Goal: Transaction & Acquisition: Purchase product/service

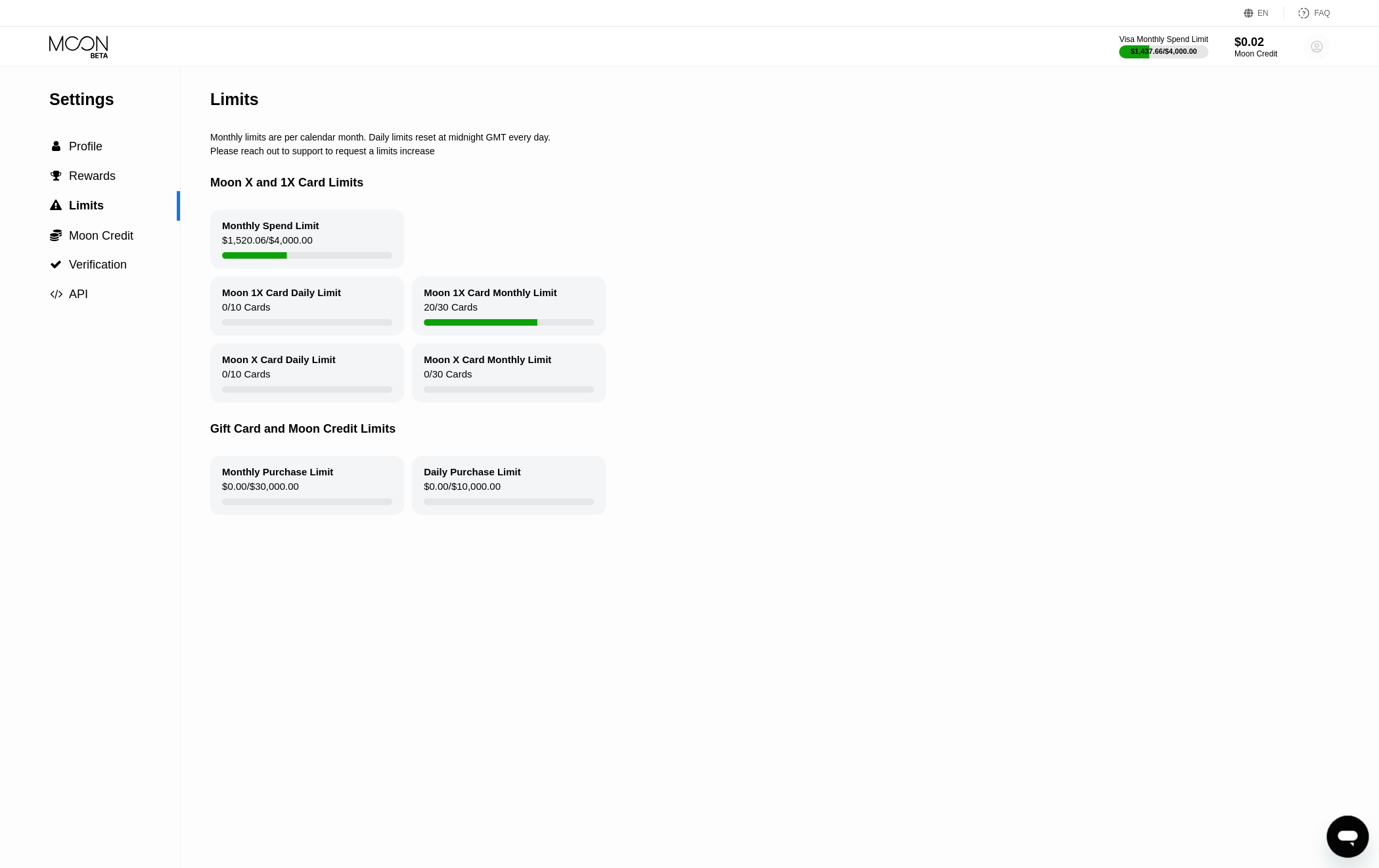
click at [1318, 51] on circle at bounding box center [1316, 46] width 26 height 26
click at [1257, 86] on div "[EMAIL_ADDRESS][DOMAIN_NAME]" at bounding box center [1257, 91] width 125 height 19
click at [1257, 87] on div "[EMAIL_ADDRESS][DOMAIN_NAME]" at bounding box center [1257, 91] width 125 height 19
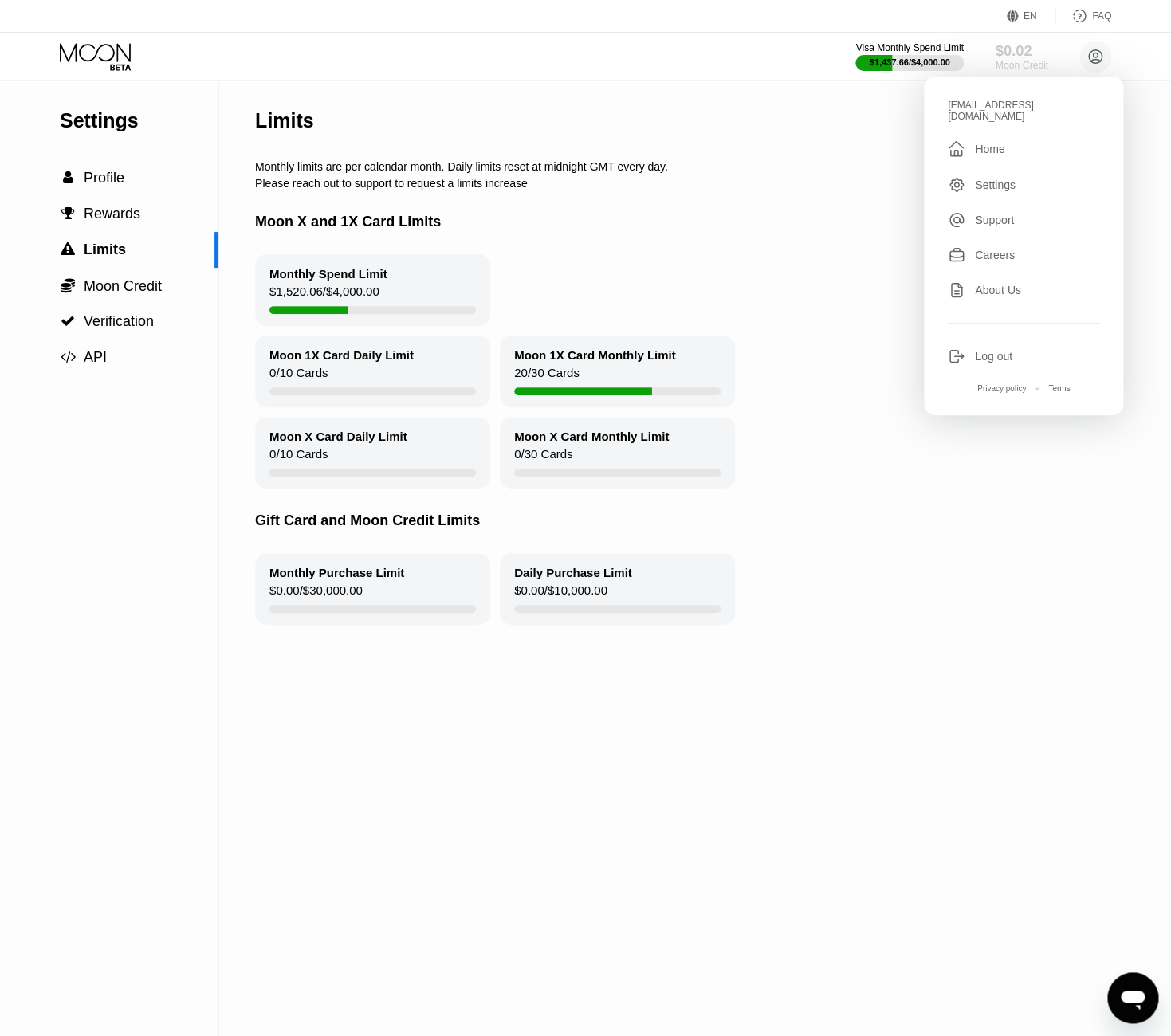
click at [1009, 58] on div "$0.02" at bounding box center [1021, 50] width 54 height 16
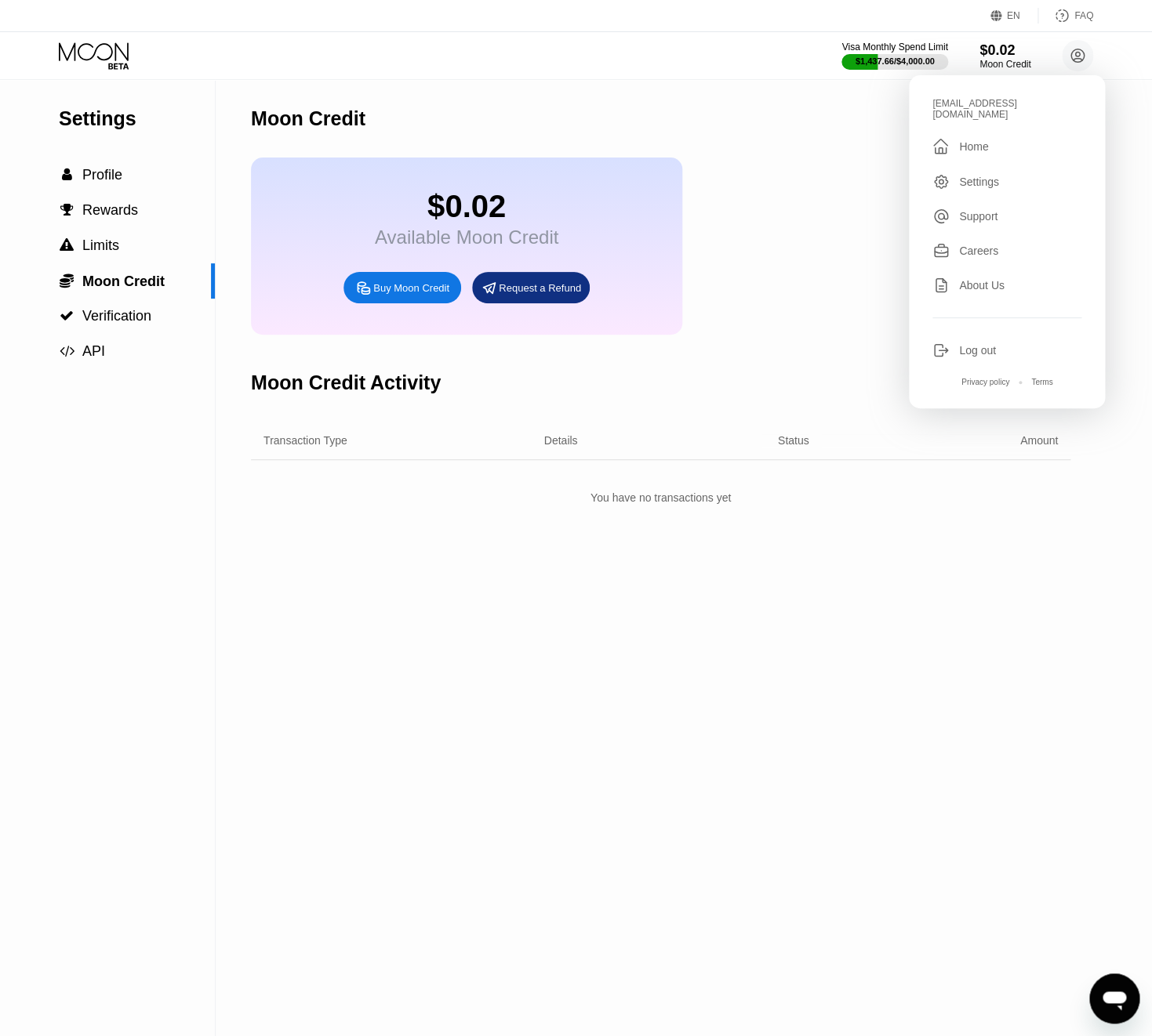
click at [374, 303] on div "Buy Moon Credit" at bounding box center [402, 287] width 117 height 31
type input "0"
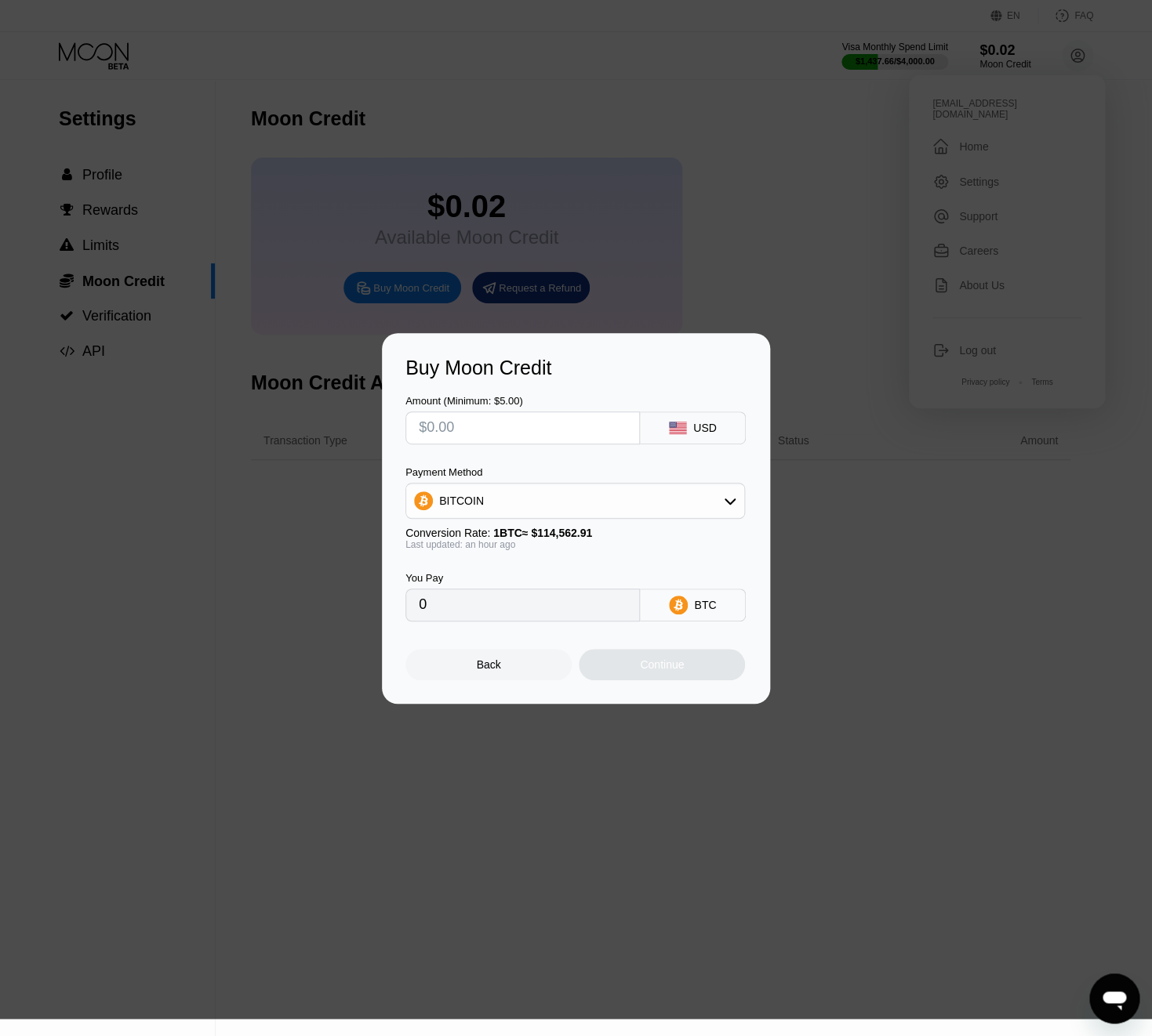
click at [1073, 55] on div at bounding box center [576, 509] width 1152 height 1019
drag, startPoint x: 541, startPoint y: 446, endPoint x: 536, endPoint y: 435, distance: 12.1
click at [540, 445] on div "Amount (Minimum: $5.00) USD Payment Method BITCOIN Conversion Rate: 1 BTC ≈ $11…" at bounding box center [576, 500] width 341 height 242
click at [536, 434] on input "text" at bounding box center [522, 428] width 208 height 31
type input "$8"
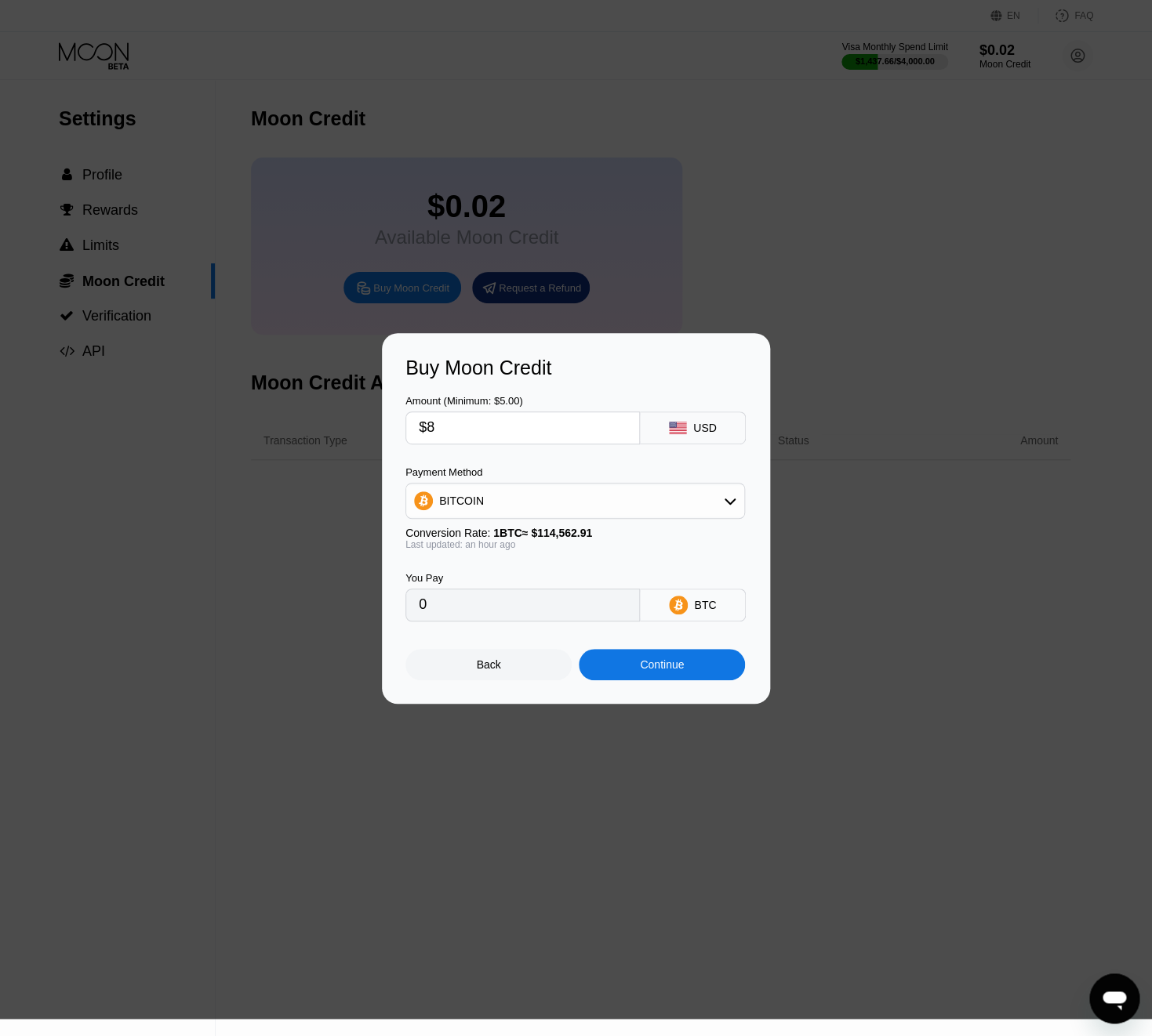
type input "0.00006984"
type input "$86"
type input "0.00075068"
type input "$864"
type input "0.00755123"
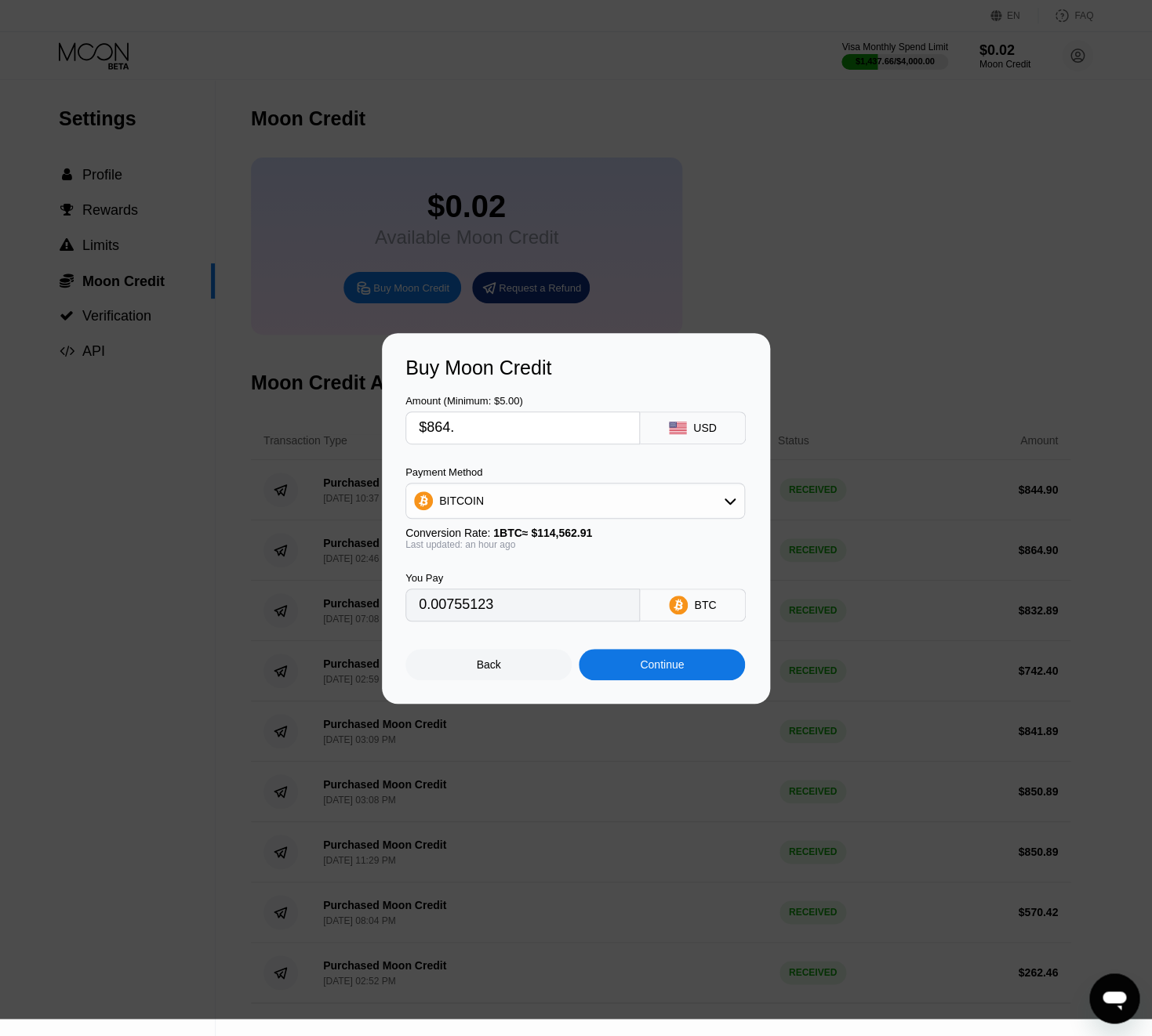
type input "$864.9"
type input "0.00755909"
type input "$864.9"
click at [461, 492] on div "BITCOIN" at bounding box center [574, 501] width 338 height 31
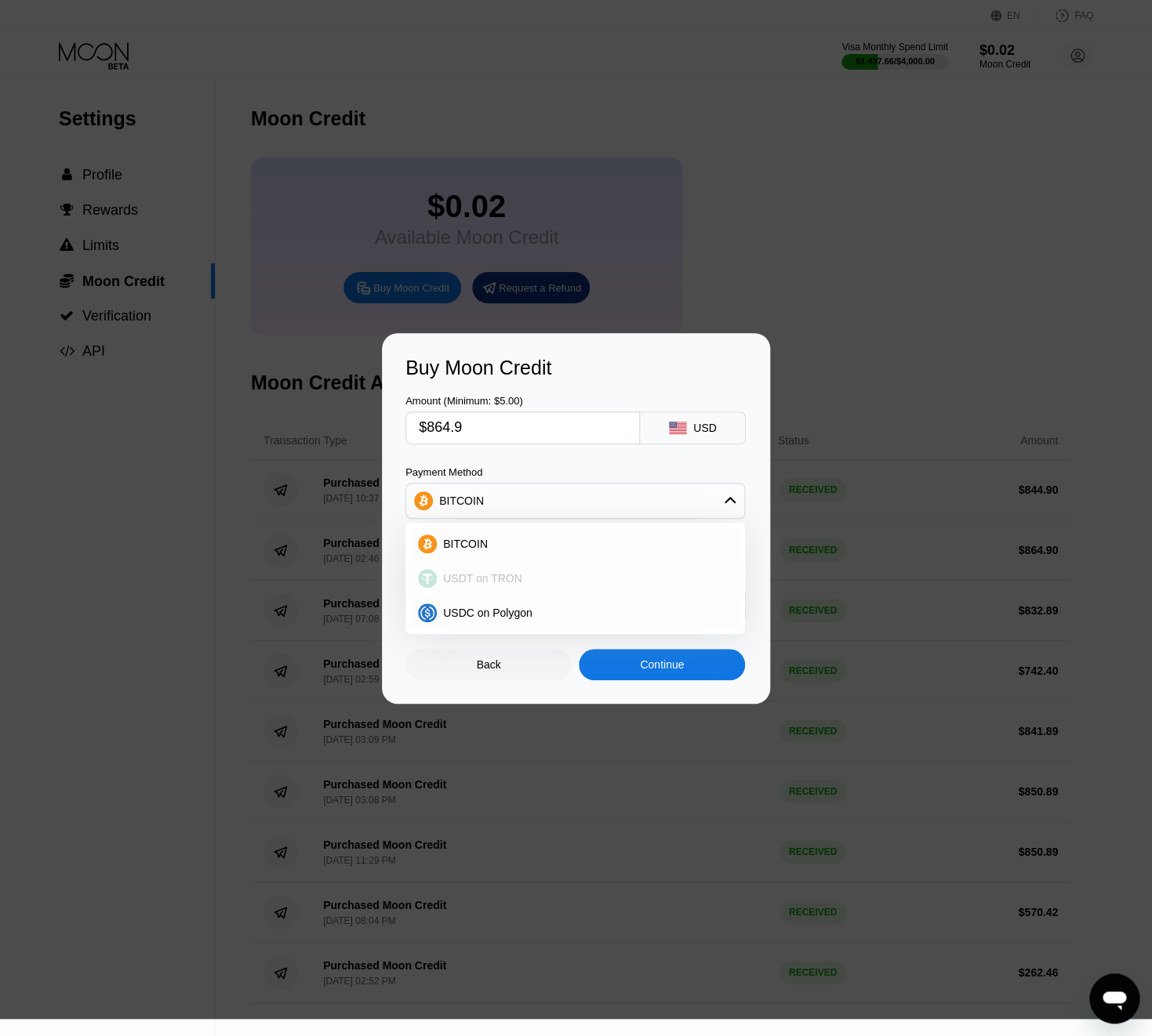
click at [486, 576] on span "USDT on TRON" at bounding box center [482, 578] width 79 height 13
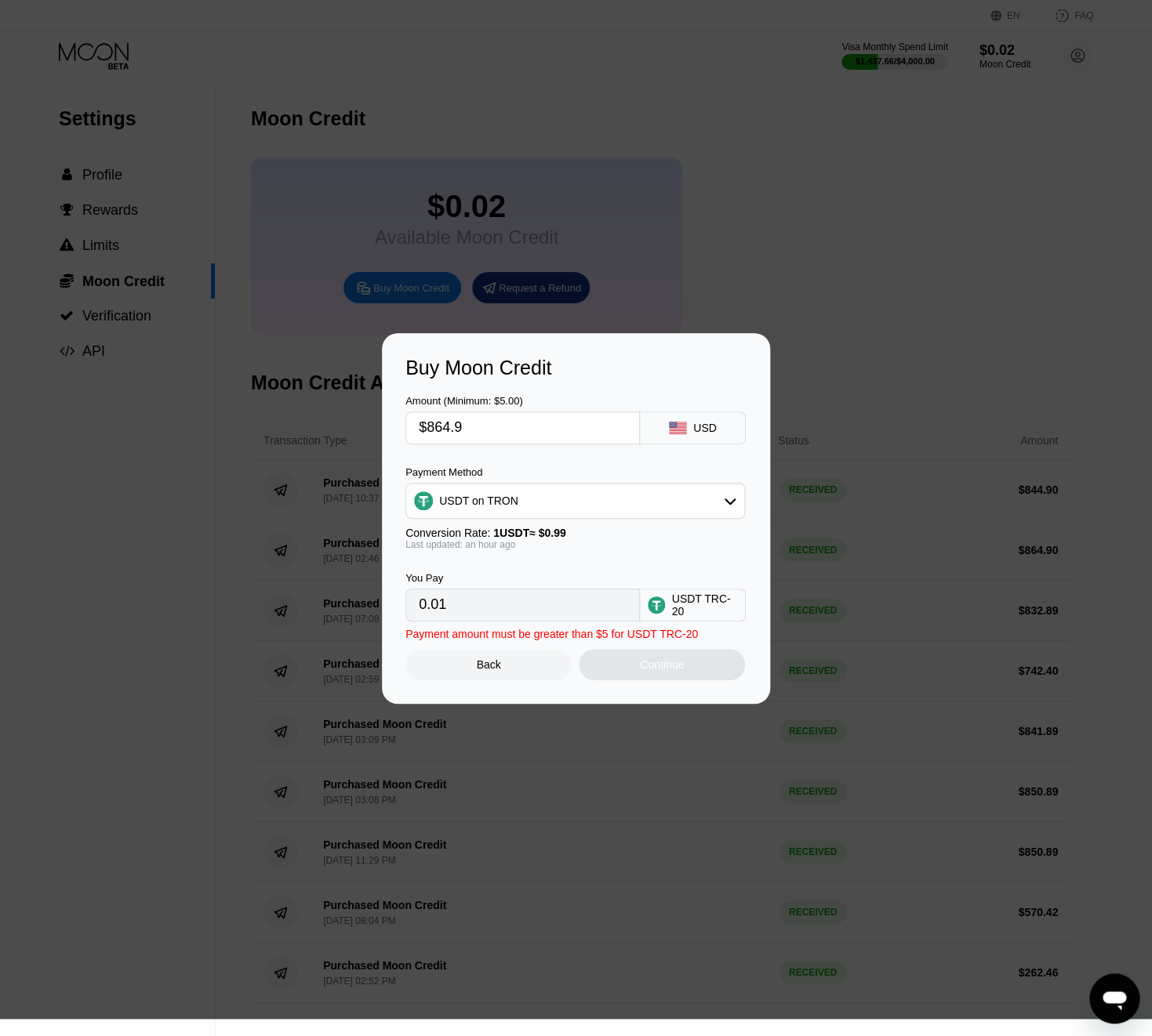
type input "873.64"
click at [617, 660] on div "Continue" at bounding box center [661, 664] width 166 height 31
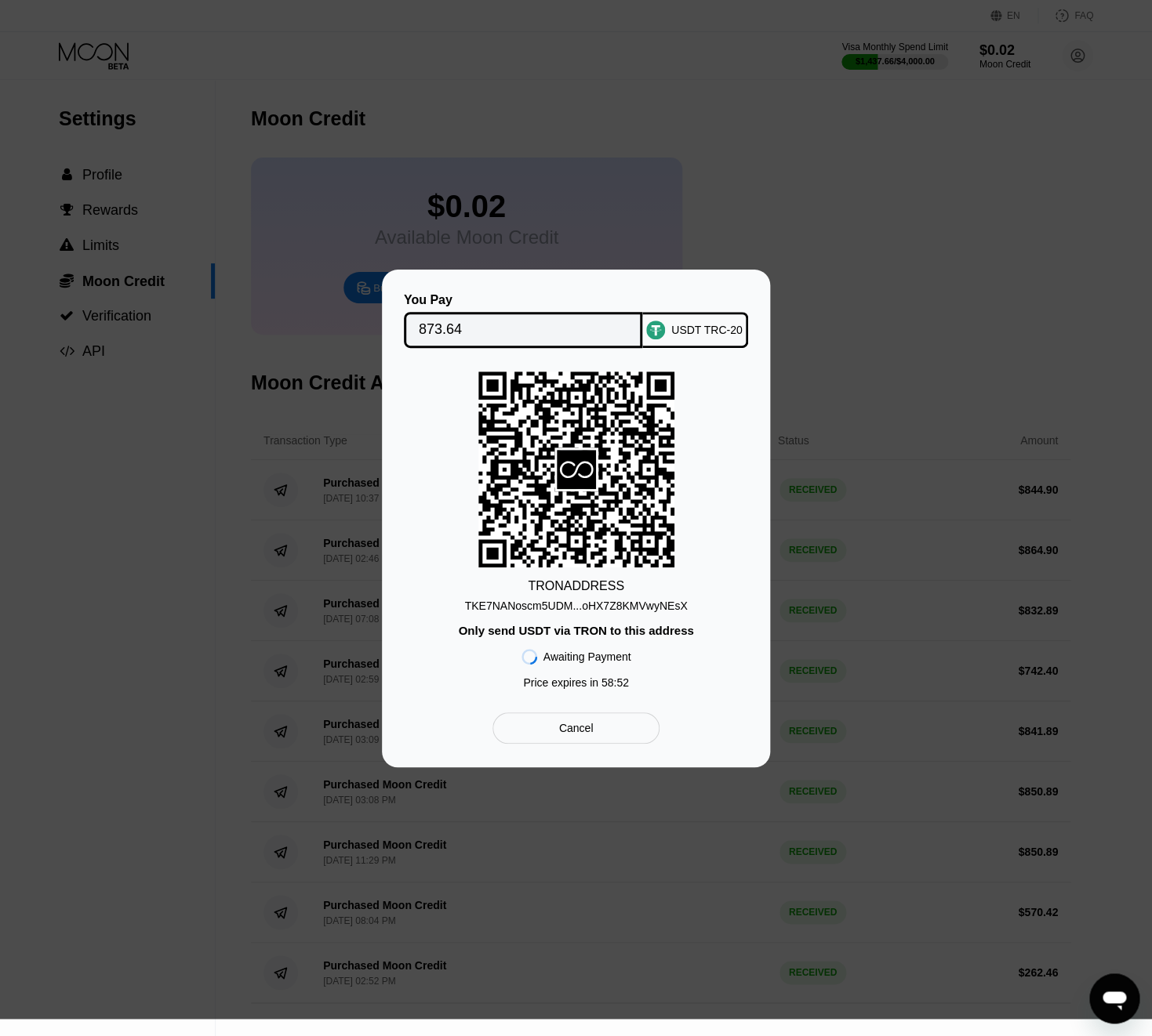
click at [662, 609] on div "TKE7NANoscm5UDM...oHX7Z8KMVwyNEsX" at bounding box center [577, 606] width 223 height 13
click at [499, 312] on div "873.64" at bounding box center [523, 330] width 239 height 36
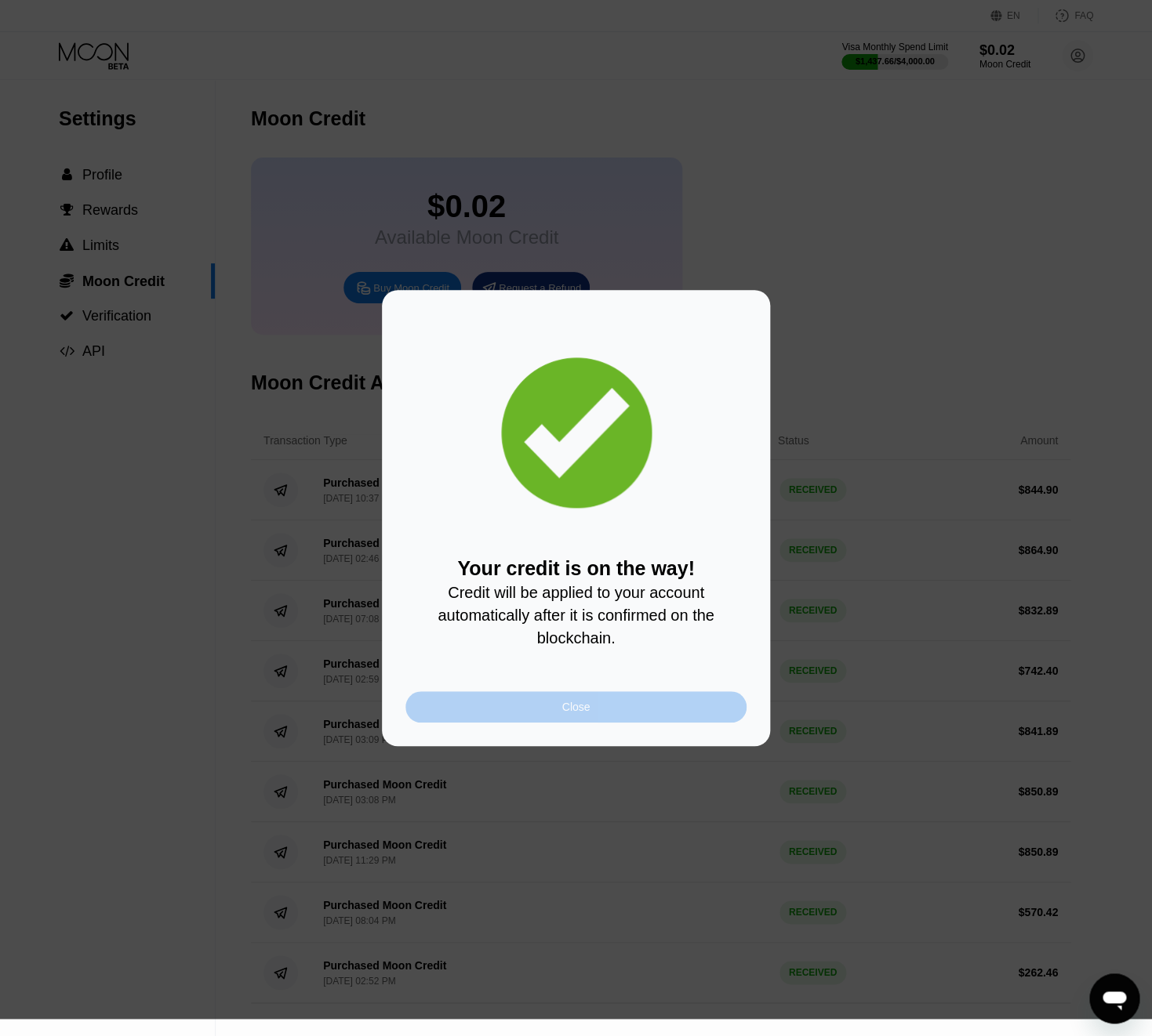
click at [653, 705] on div "Close" at bounding box center [576, 707] width 341 height 31
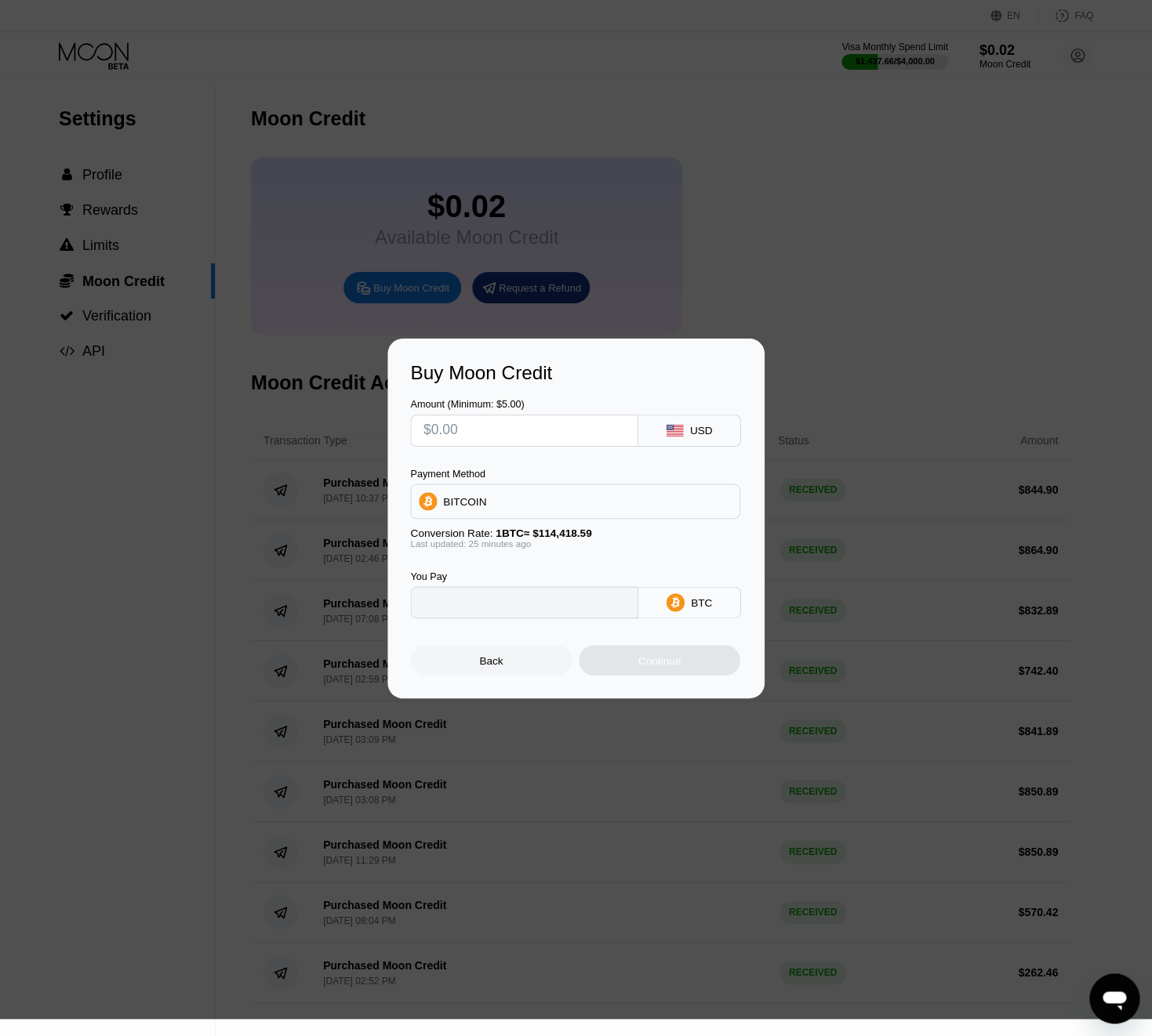
type input "0"
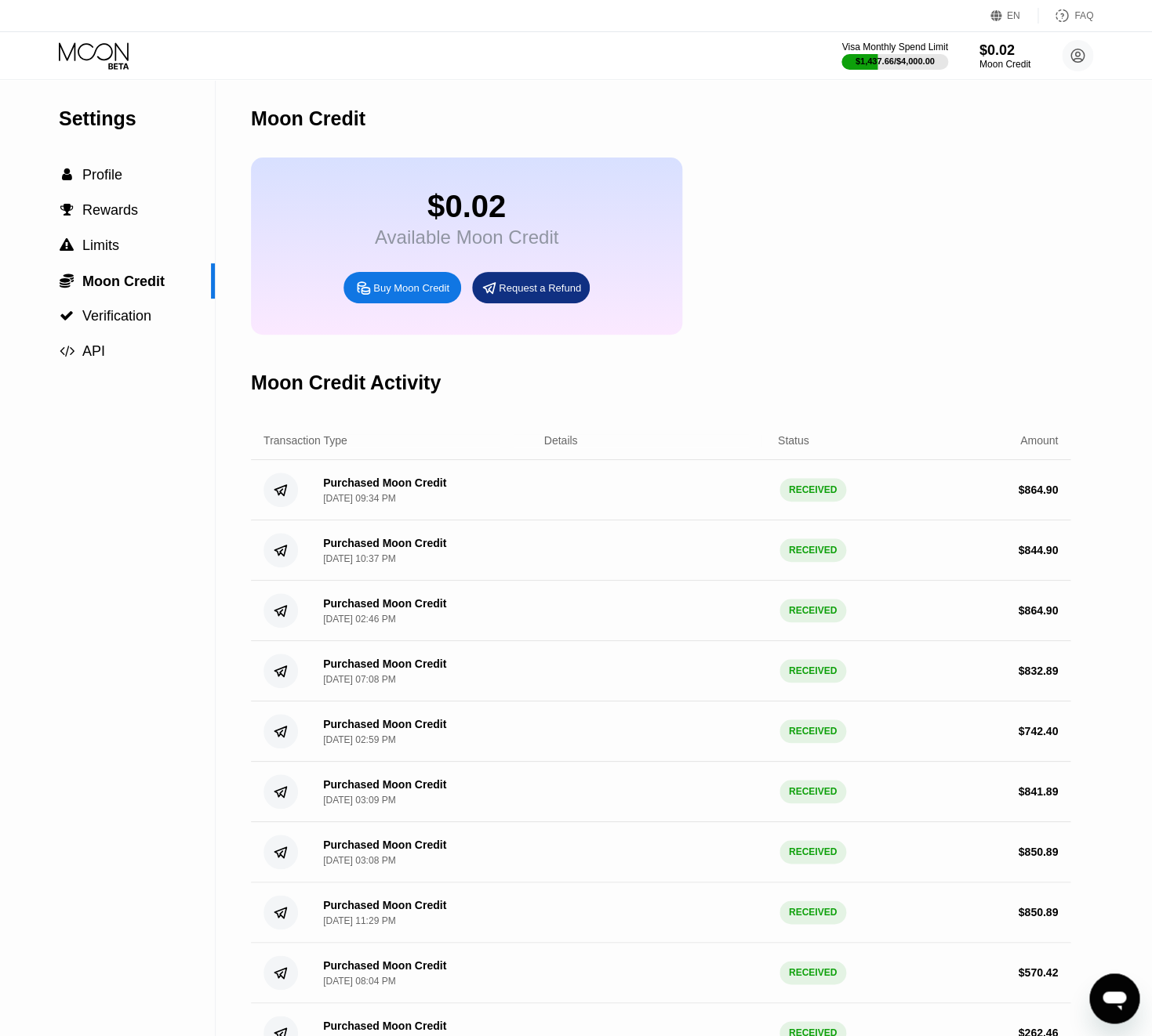
click at [88, 63] on icon at bounding box center [95, 56] width 73 height 27
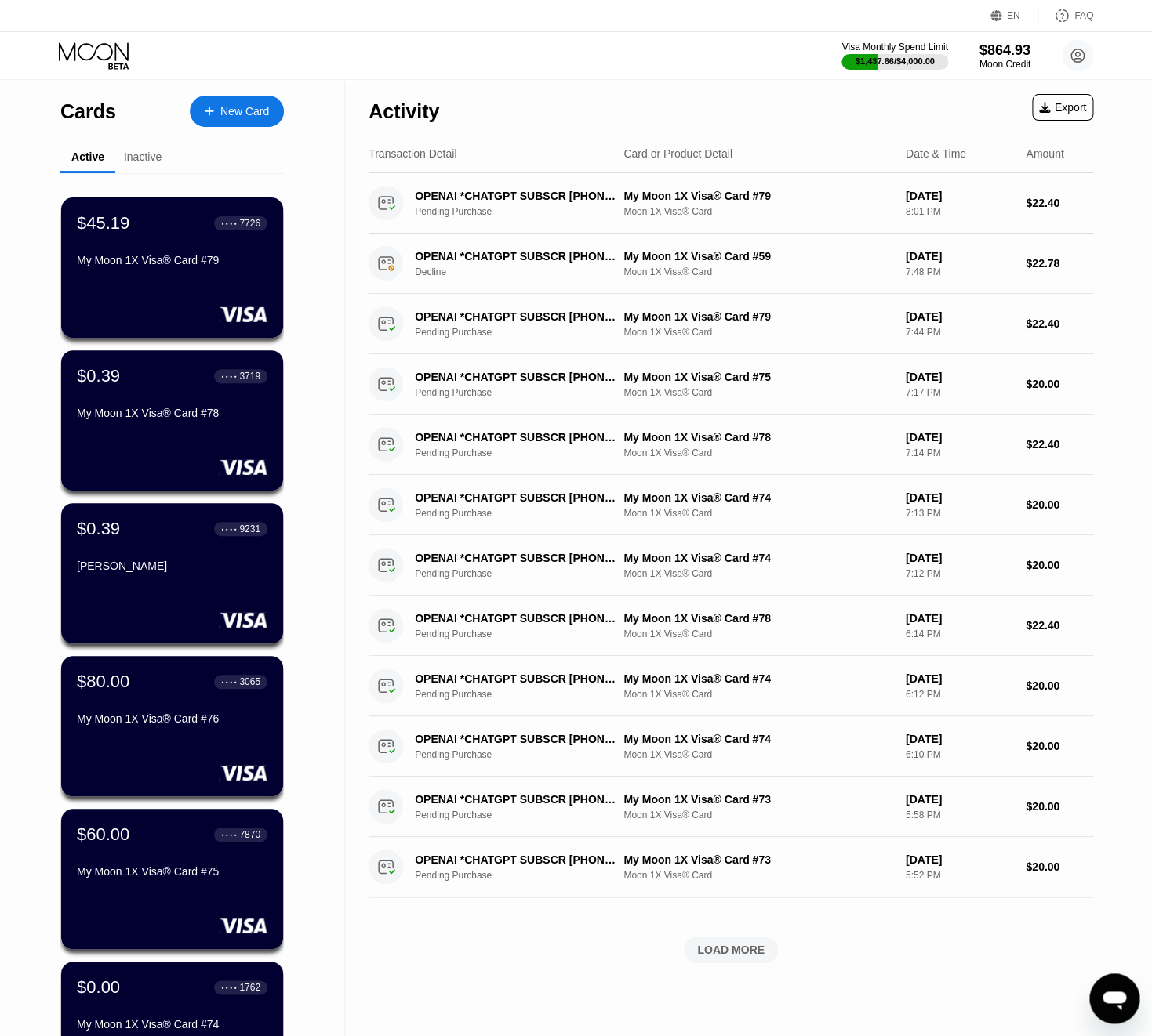
click at [237, 112] on div "New Card" at bounding box center [244, 112] width 48 height 14
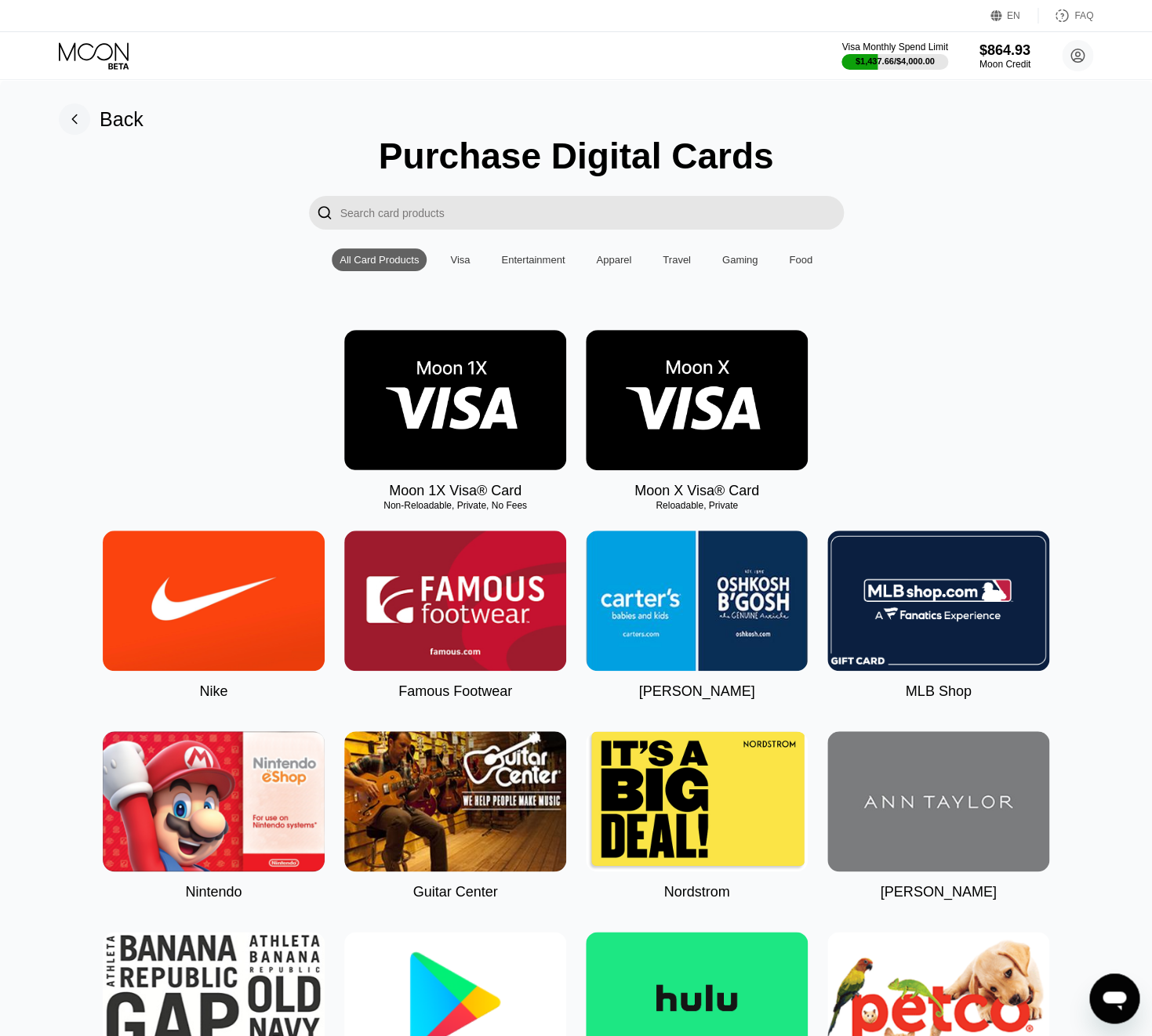
drag, startPoint x: 471, startPoint y: 416, endPoint x: 750, endPoint y: 170, distance: 372.0
click at [471, 415] on img at bounding box center [455, 400] width 222 height 140
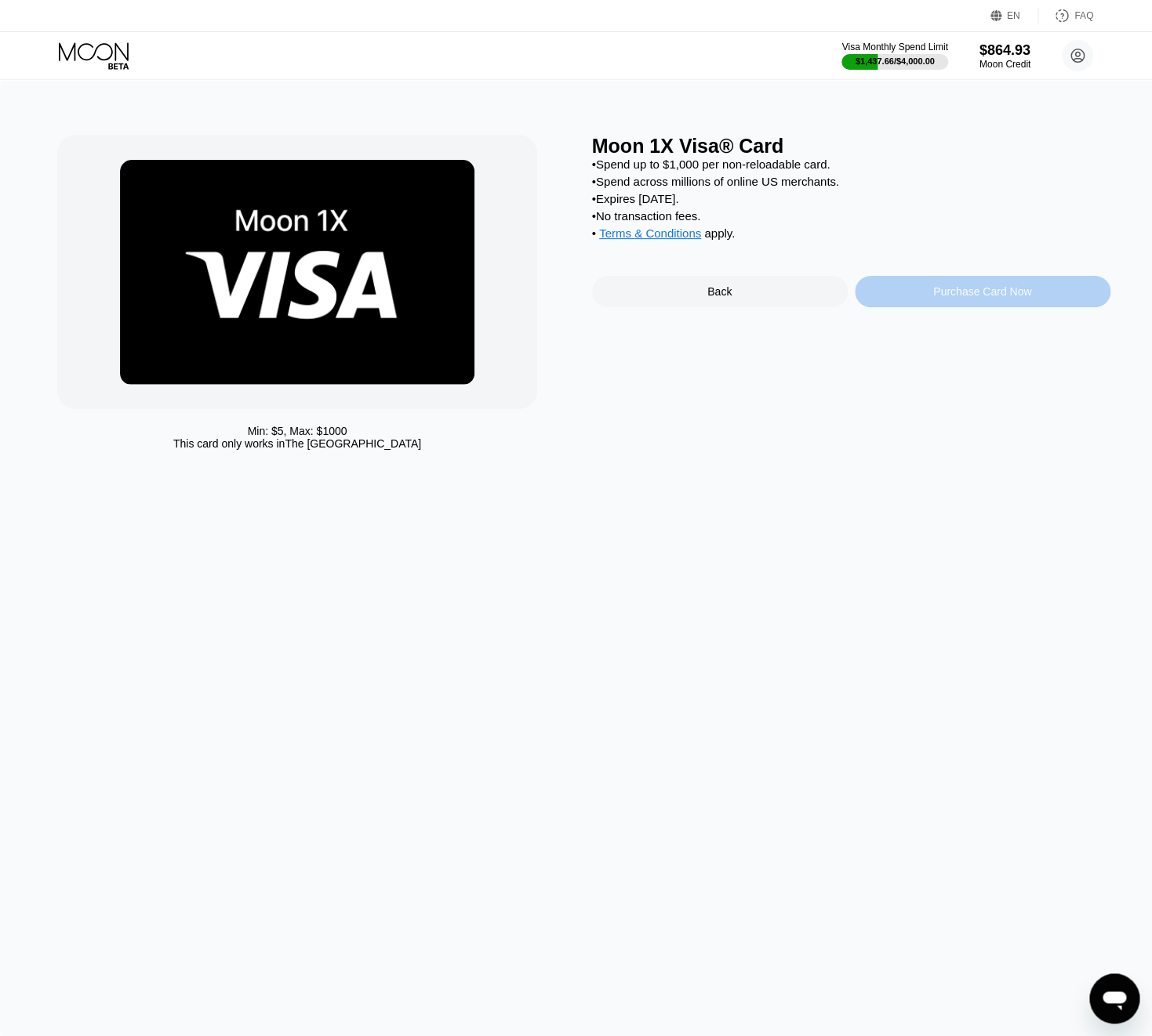
click at [961, 307] on div "Purchase Card Now" at bounding box center [983, 291] width 255 height 31
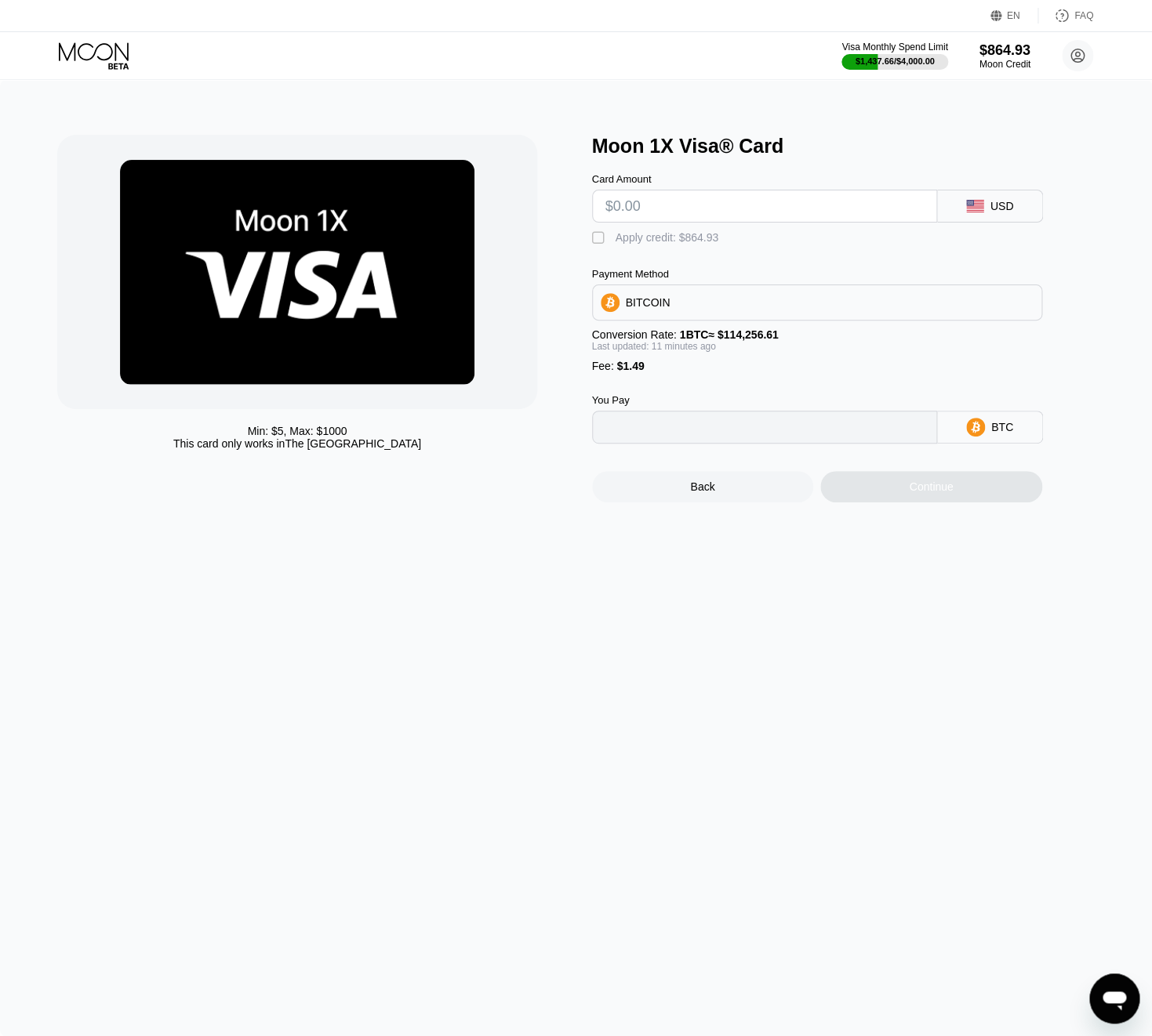
type input "0"
click at [667, 215] on input "text" at bounding box center [765, 206] width 318 height 31
type input "$80"
type input "0.00071322"
type input "$80"
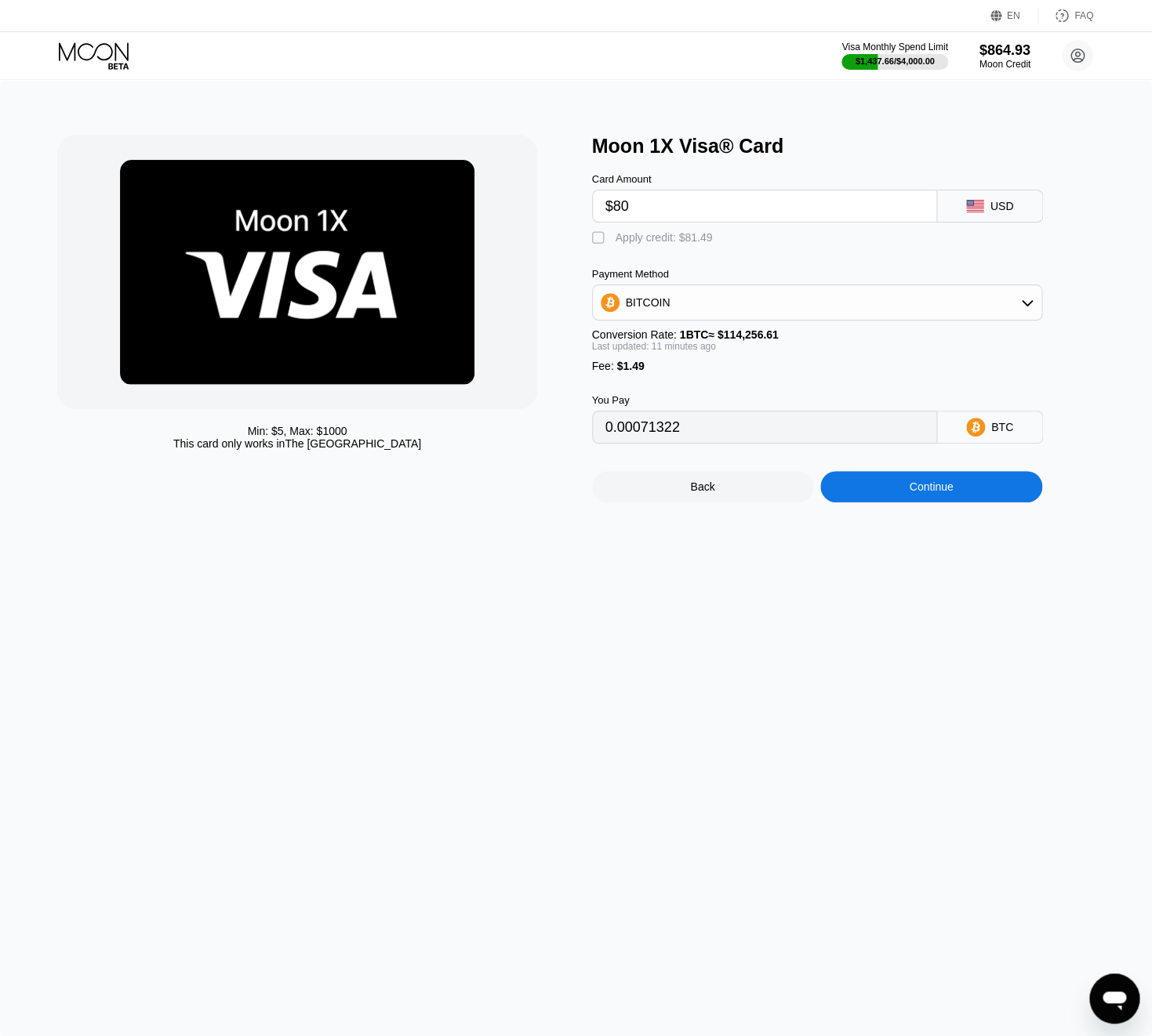
click at [602, 242] on div "" at bounding box center [600, 238] width 15 height 15
type input "0"
click at [910, 500] on div "Continue" at bounding box center [931, 487] width 222 height 31
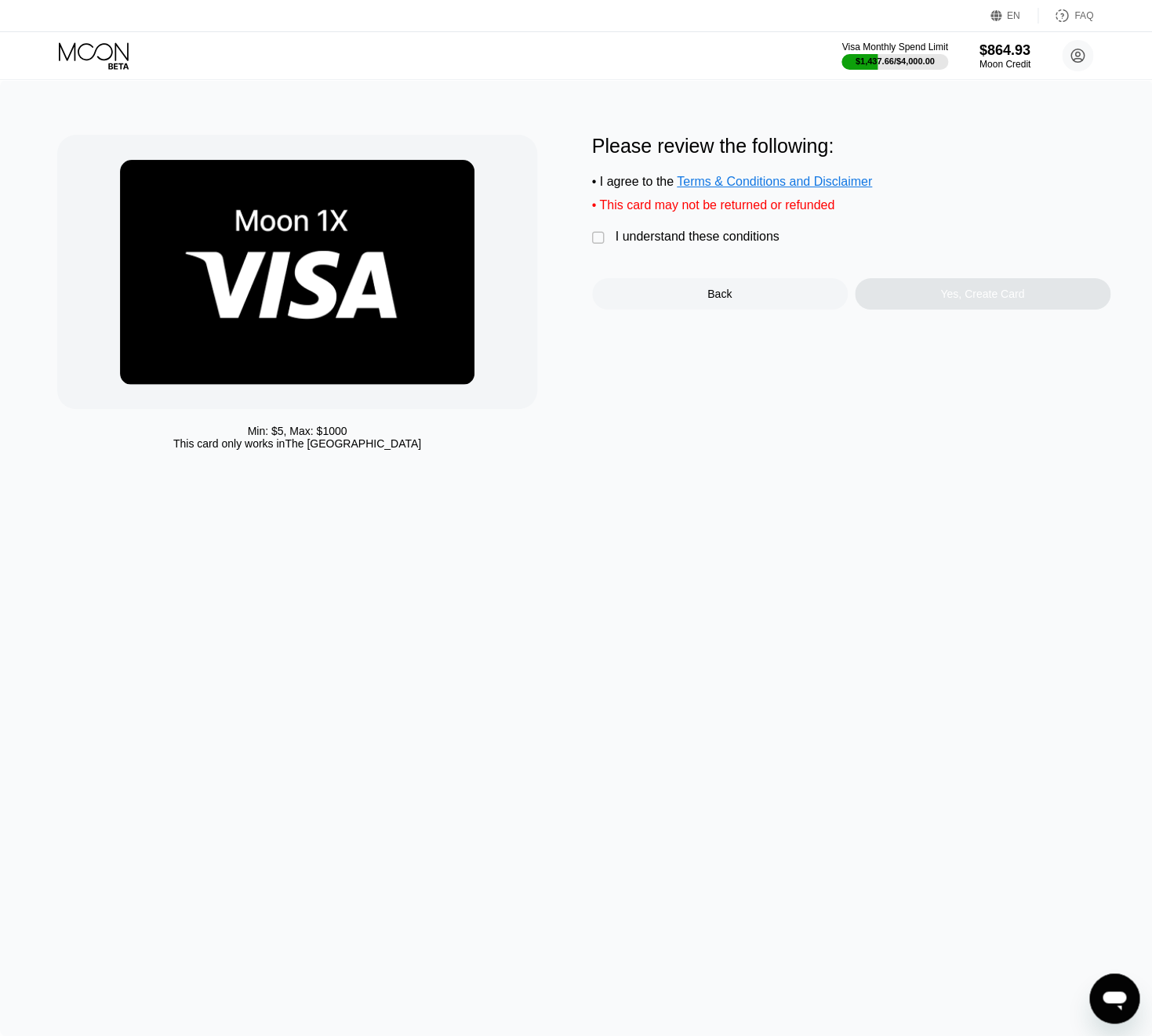
click at [624, 242] on div "I understand these conditions" at bounding box center [698, 236] width 164 height 14
click at [976, 310] on div "Yes, Create Card" at bounding box center [983, 293] width 255 height 31
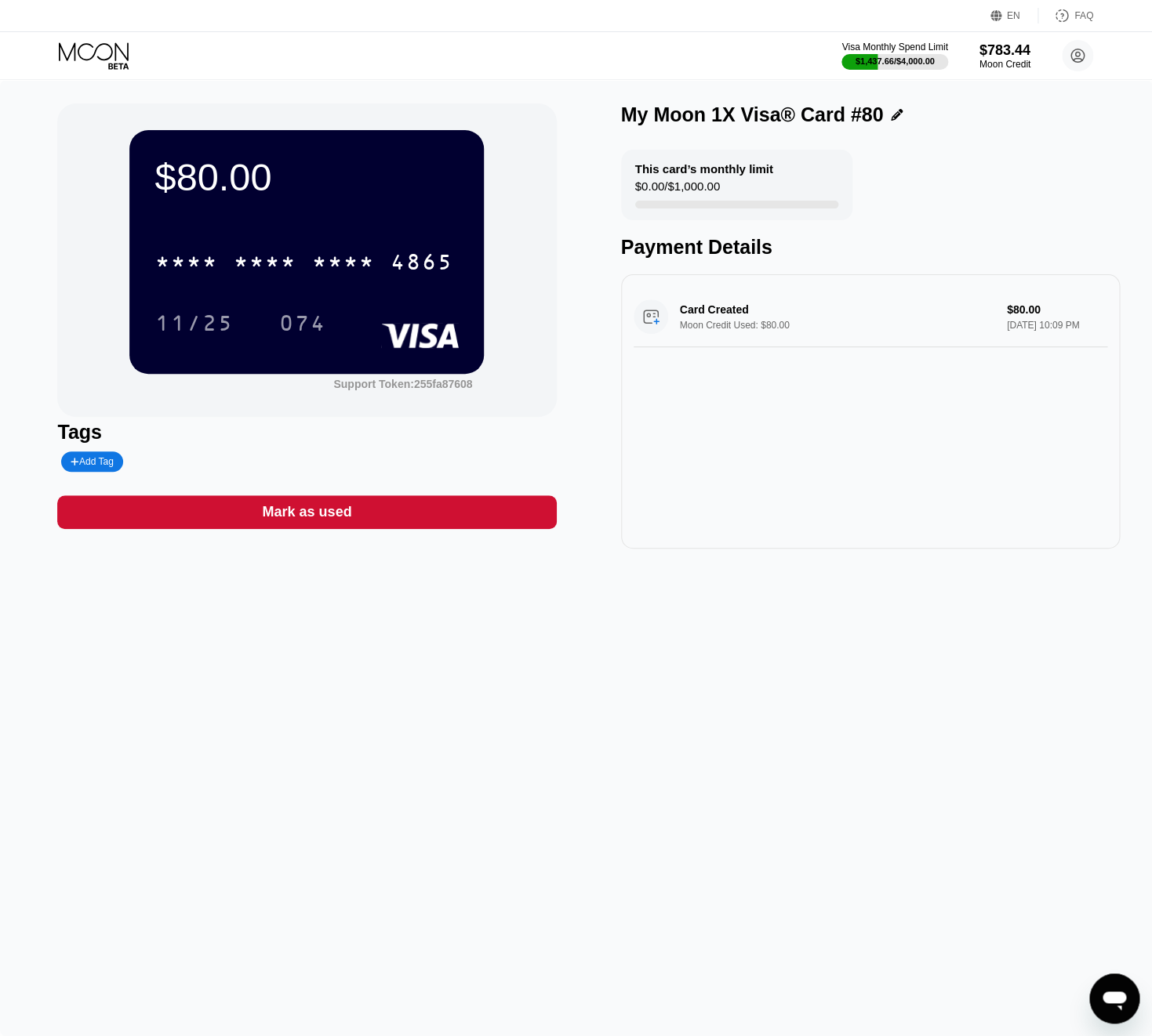
click at [406, 265] on div "4865" at bounding box center [421, 264] width 63 height 25
click at [101, 55] on icon at bounding box center [95, 56] width 73 height 27
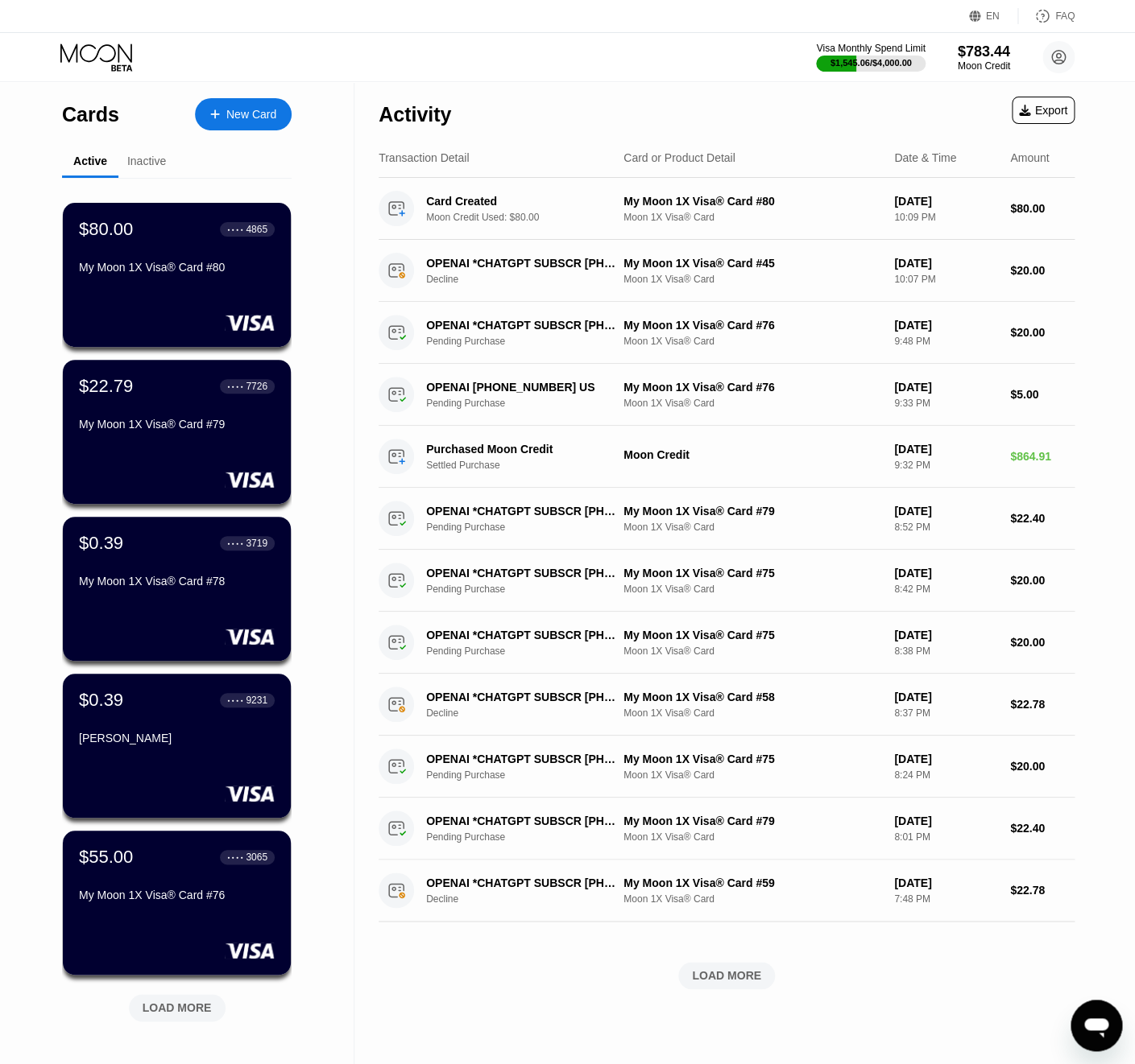
click at [259, 106] on div "New Card" at bounding box center [243, 114] width 97 height 32
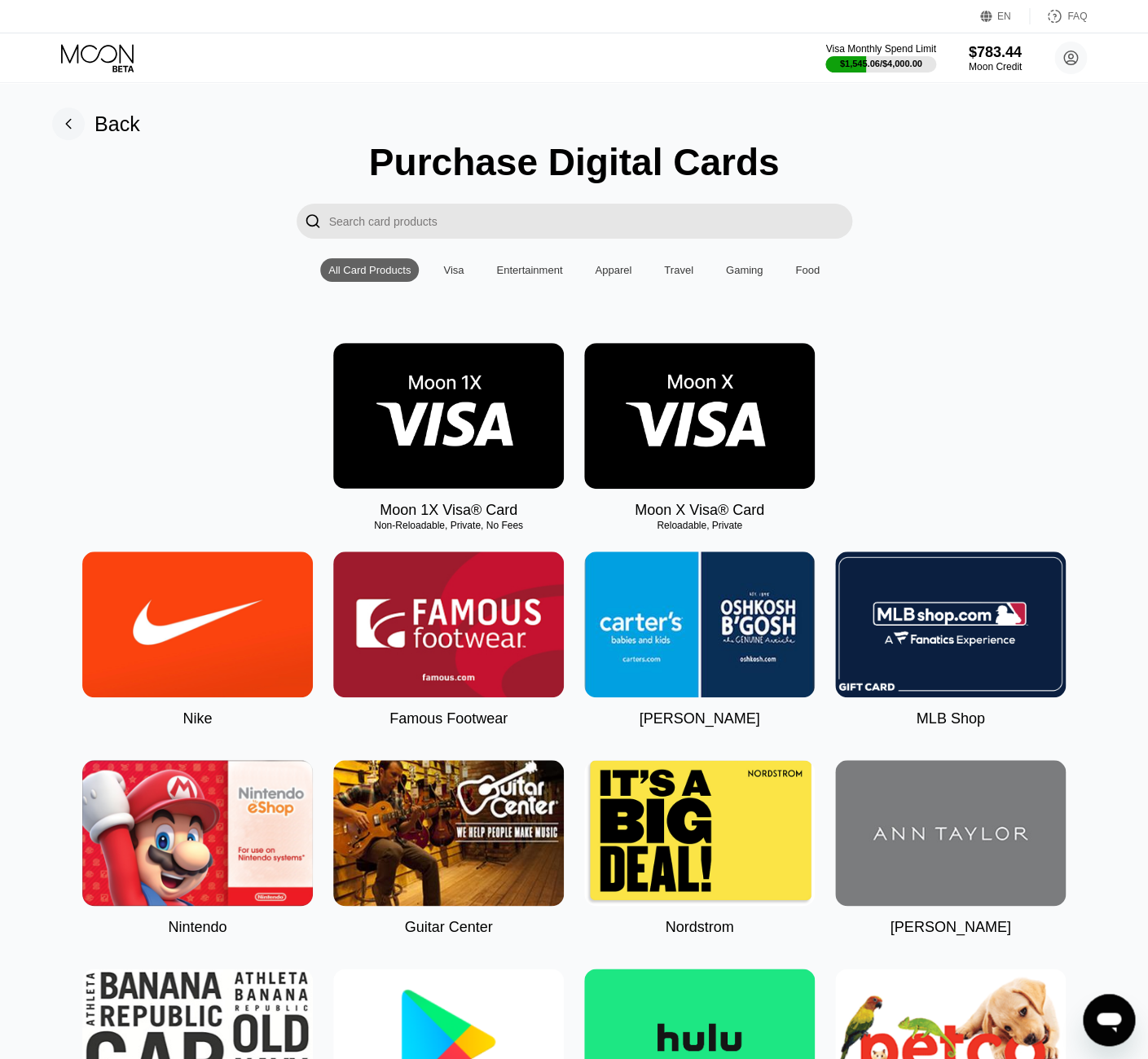
click at [458, 398] on img at bounding box center [448, 415] width 231 height 146
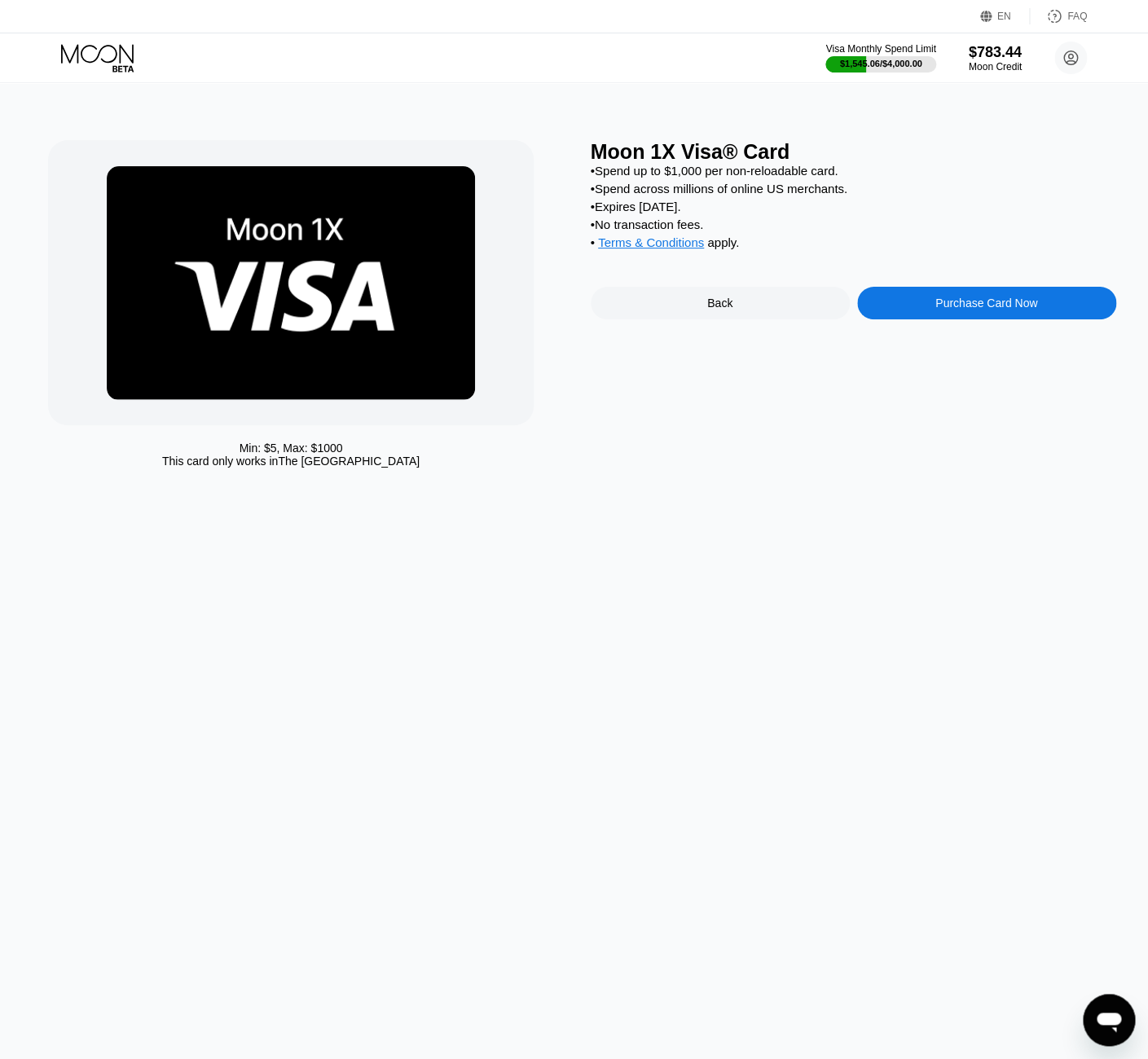
click at [922, 304] on div "Purchase Card Now" at bounding box center [986, 302] width 259 height 33
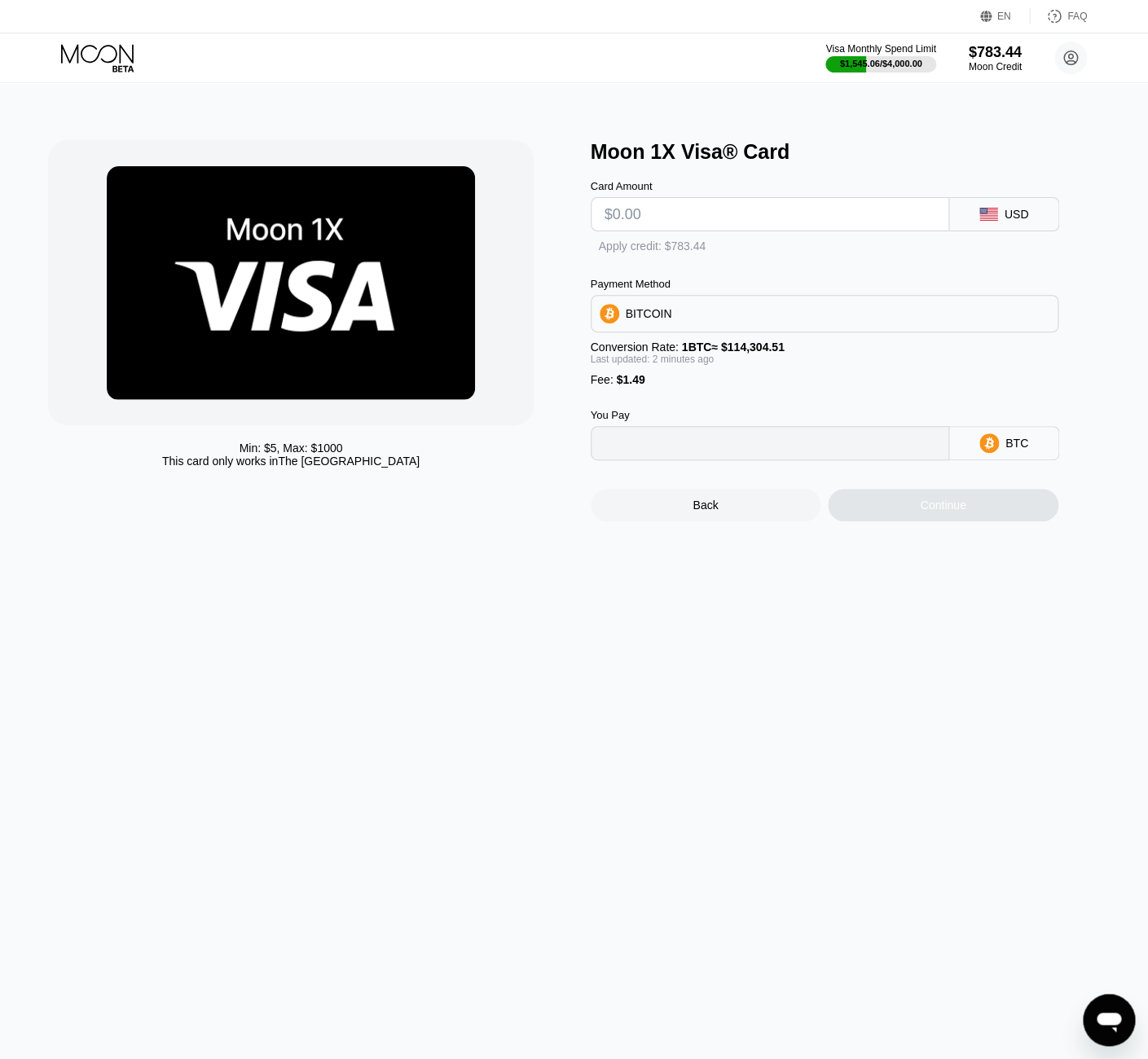
type input "0"
click at [759, 222] on input "text" at bounding box center [770, 214] width 331 height 33
type input "$80"
type input "0.00071293"
type input "$80"
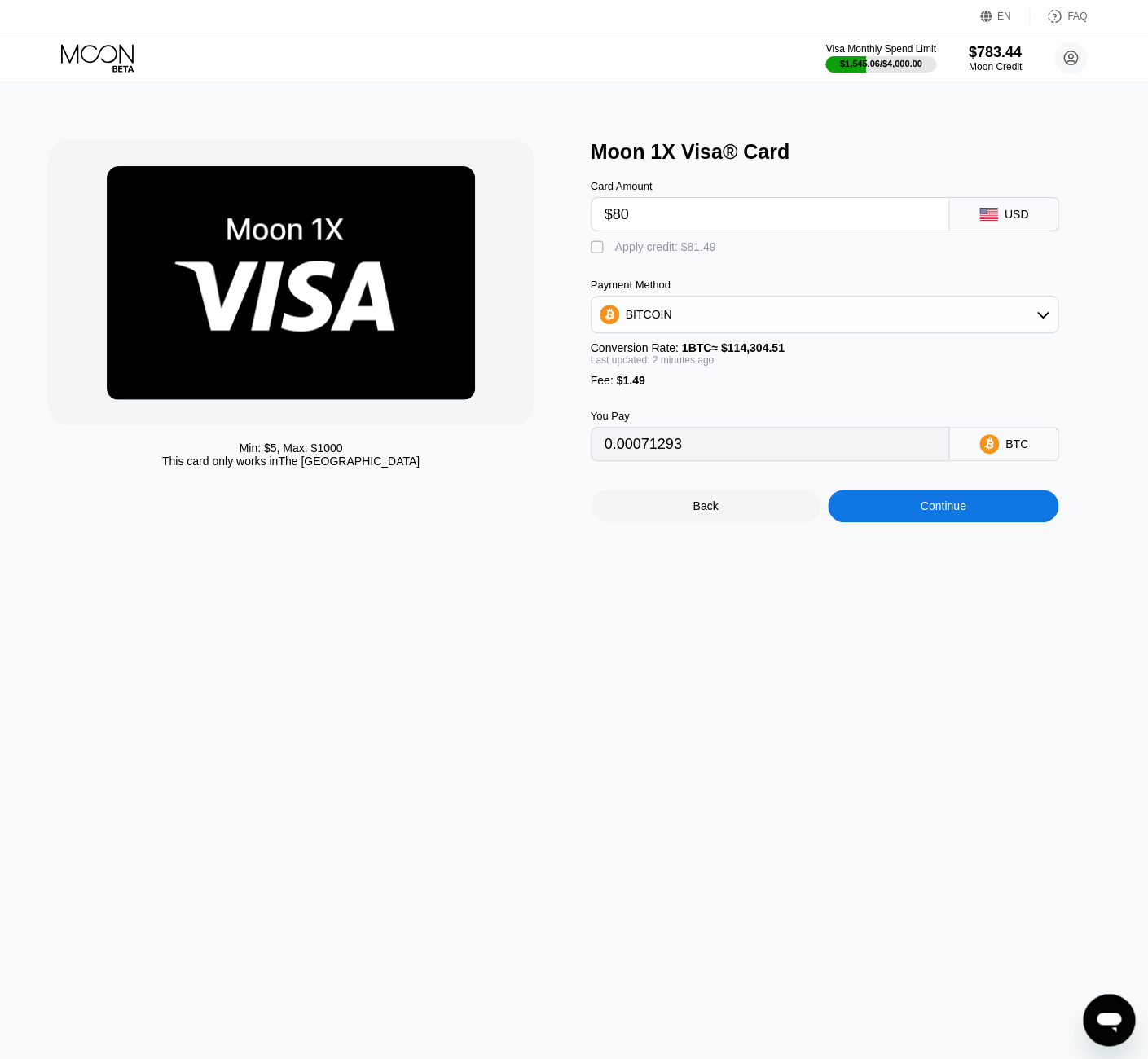
click at [622, 249] on div "Apply credit: $81.49" at bounding box center [665, 247] width 101 height 13
type input "0"
click at [878, 510] on div "Continue" at bounding box center [942, 506] width 231 height 33
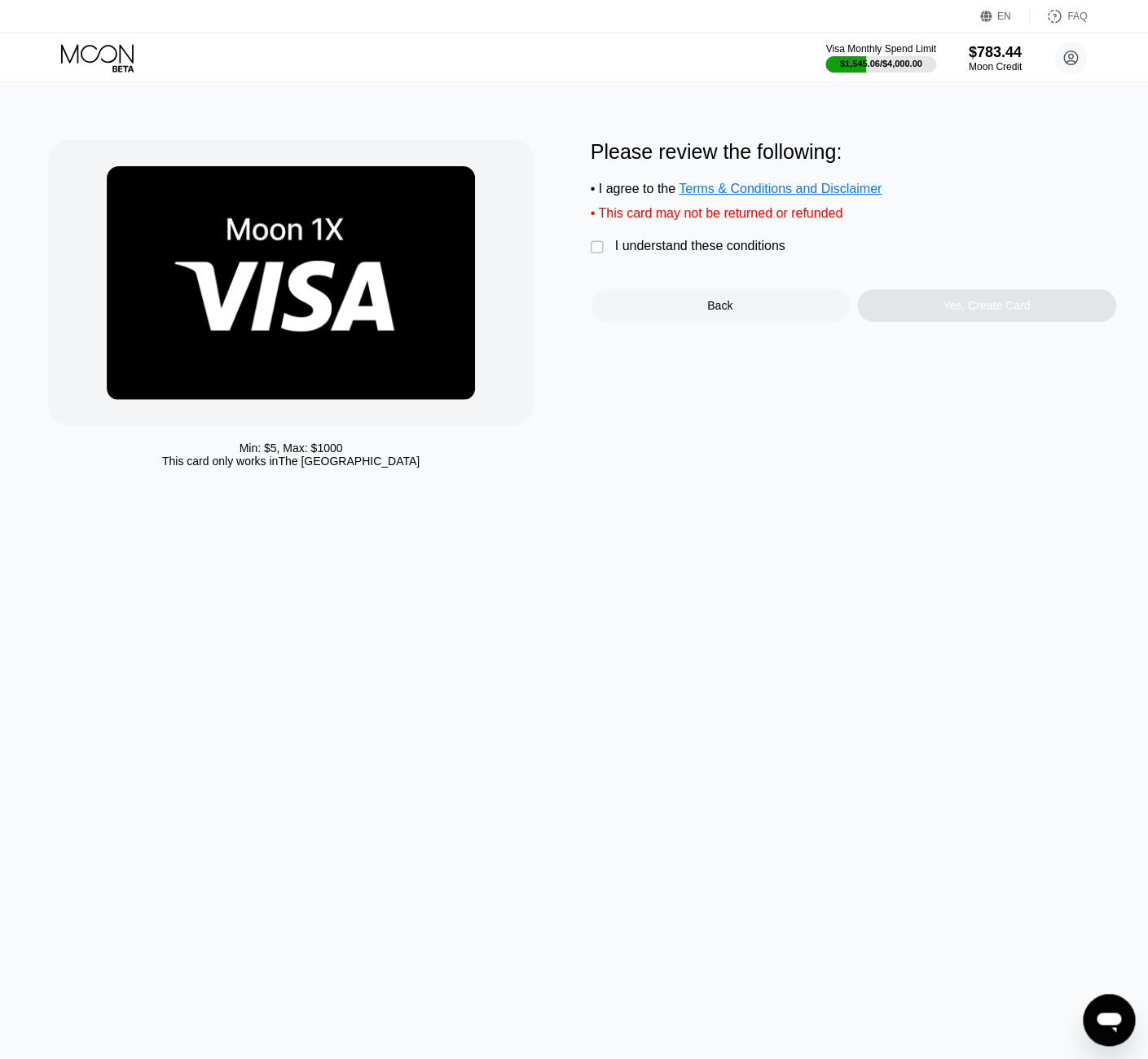
click at [740, 255] on div " I understand these conditions" at bounding box center [691, 247] width 202 height 17
click at [966, 310] on div "Yes, Create Card" at bounding box center [985, 305] width 87 height 13
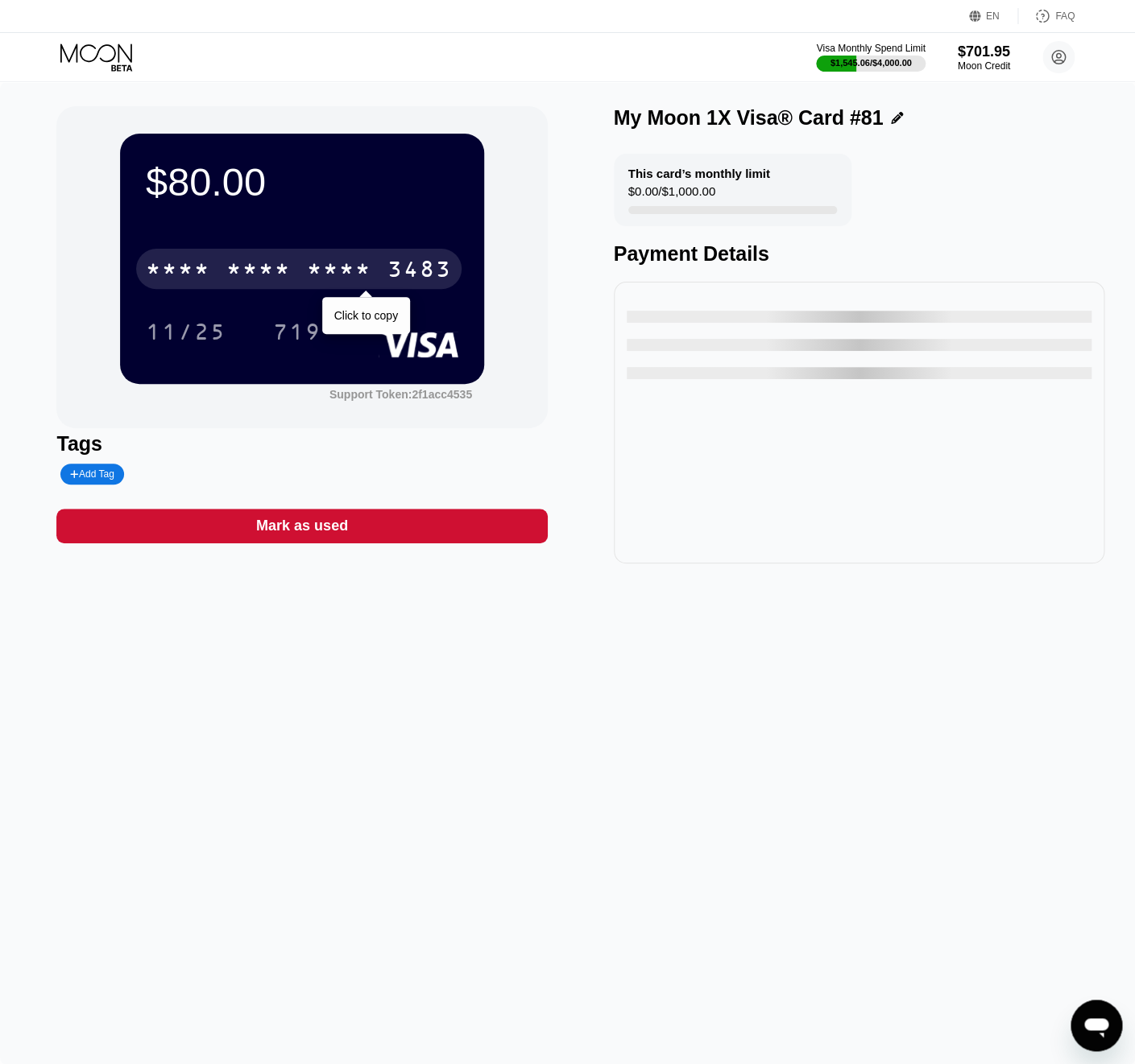
click at [380, 267] on div "* * * * * * * * * * * * 3483" at bounding box center [299, 269] width 325 height 40
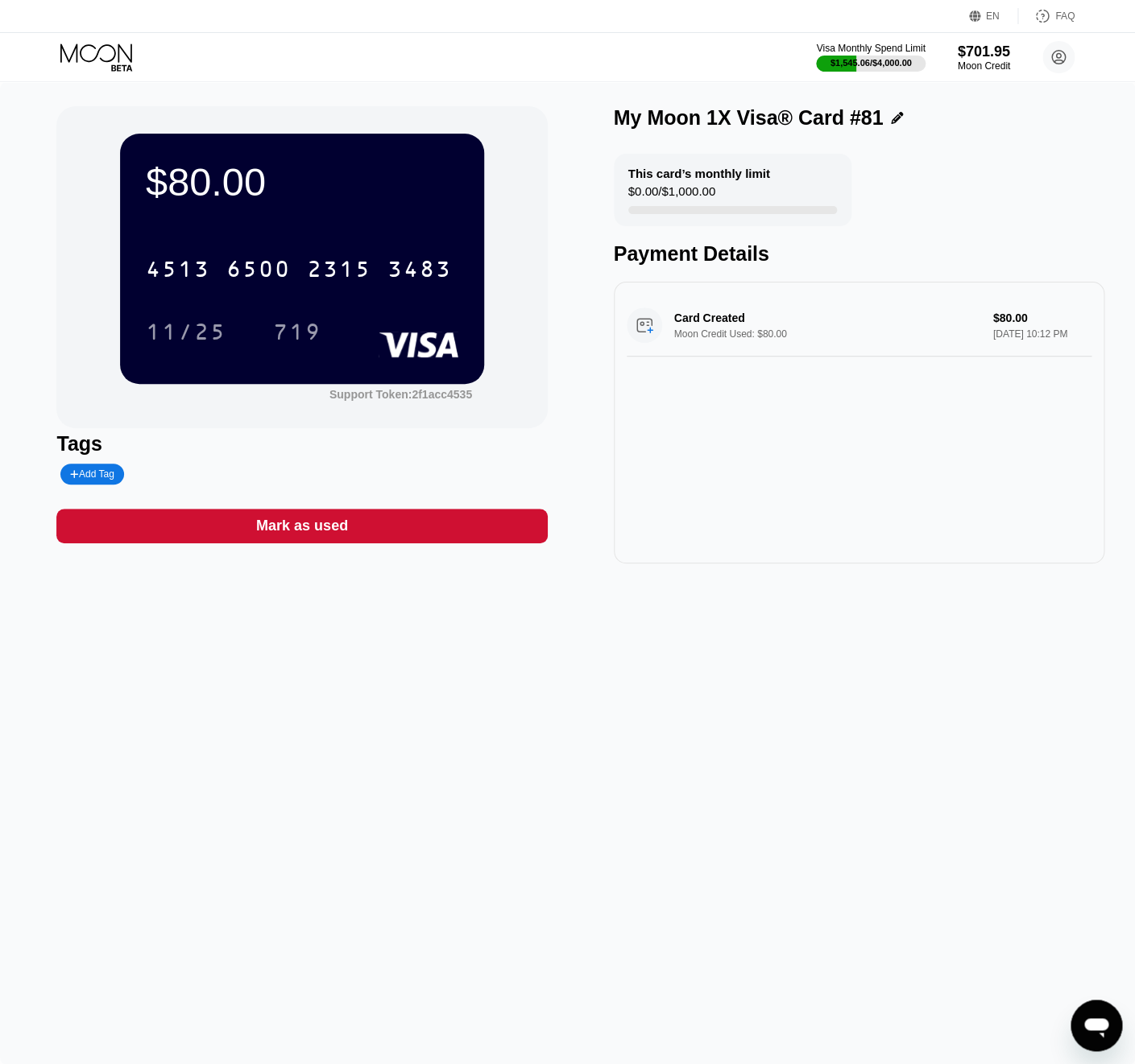
click at [93, 64] on icon at bounding box center [98, 58] width 75 height 28
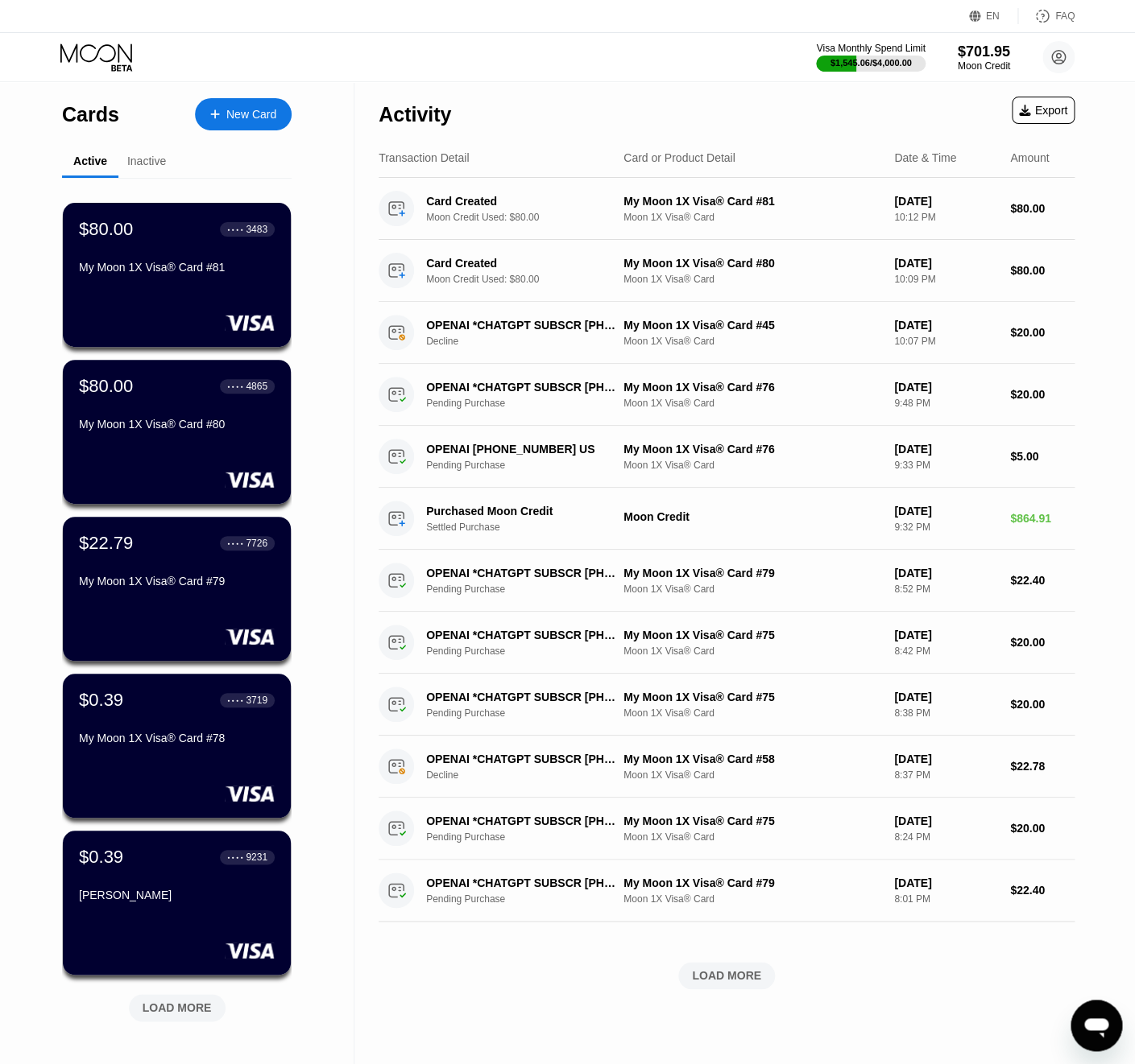
click at [243, 113] on div "New Card" at bounding box center [251, 115] width 50 height 14
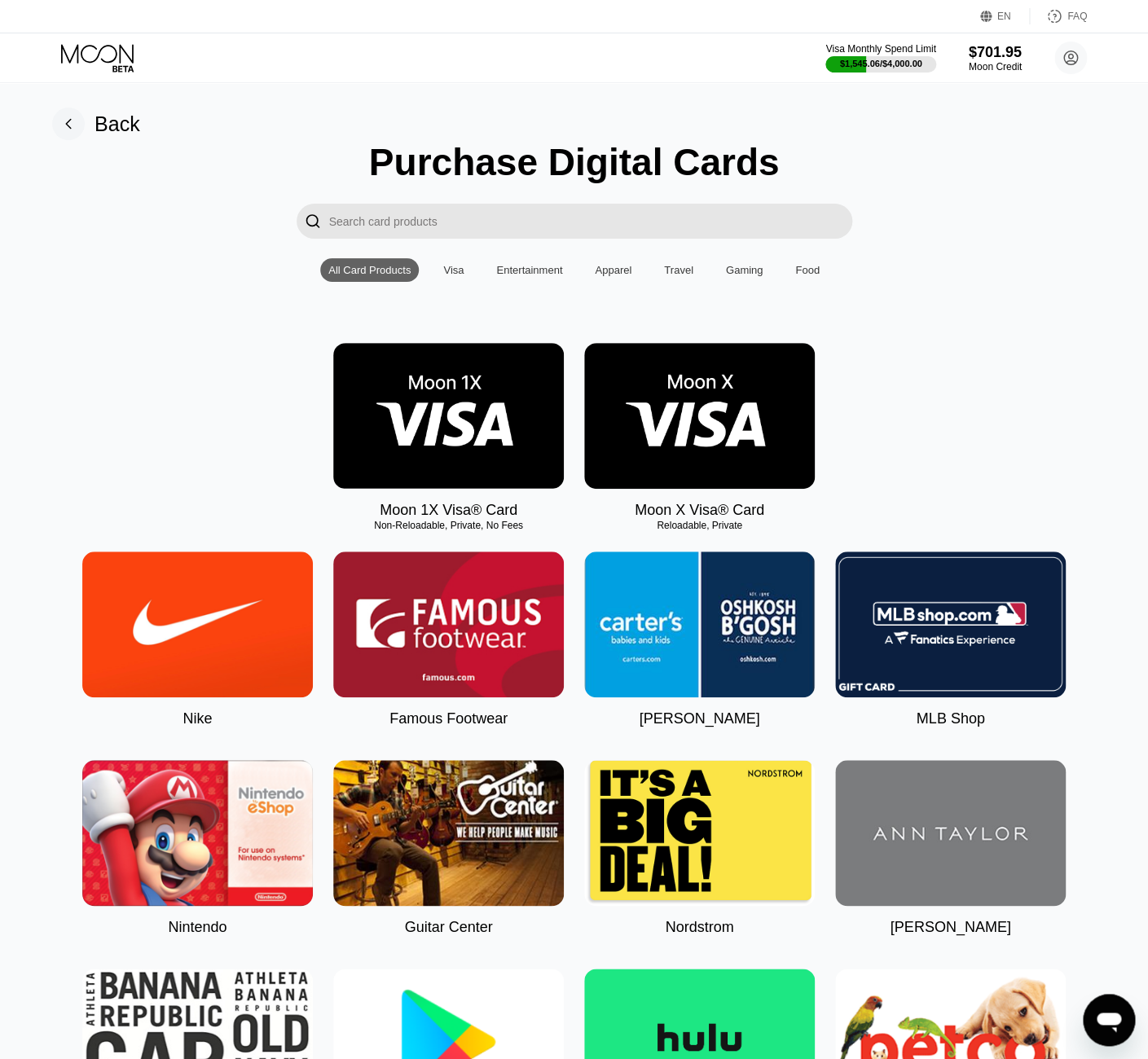
click at [495, 415] on img at bounding box center [448, 415] width 231 height 146
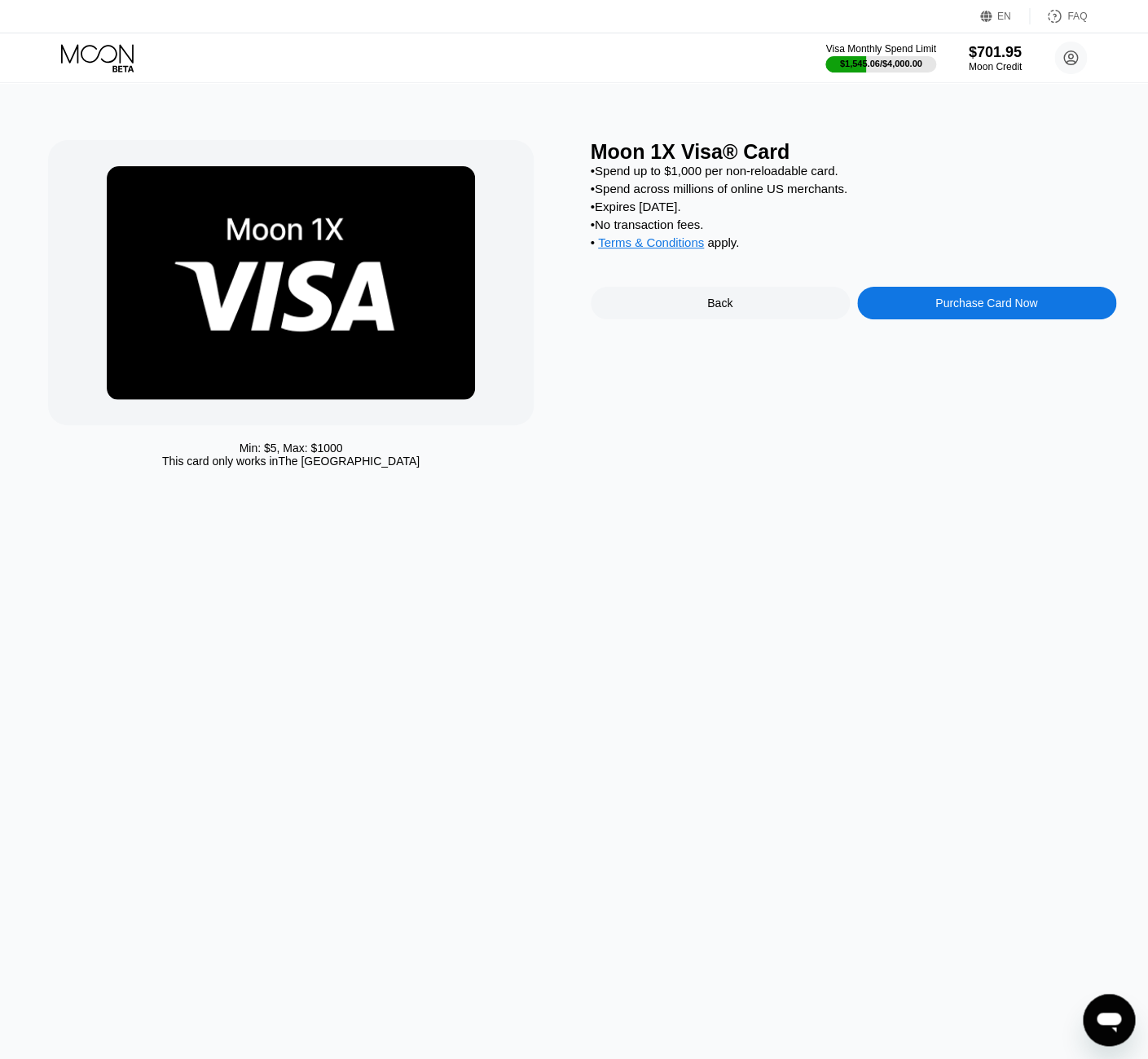
click at [890, 312] on div "Purchase Card Now" at bounding box center [986, 302] width 259 height 33
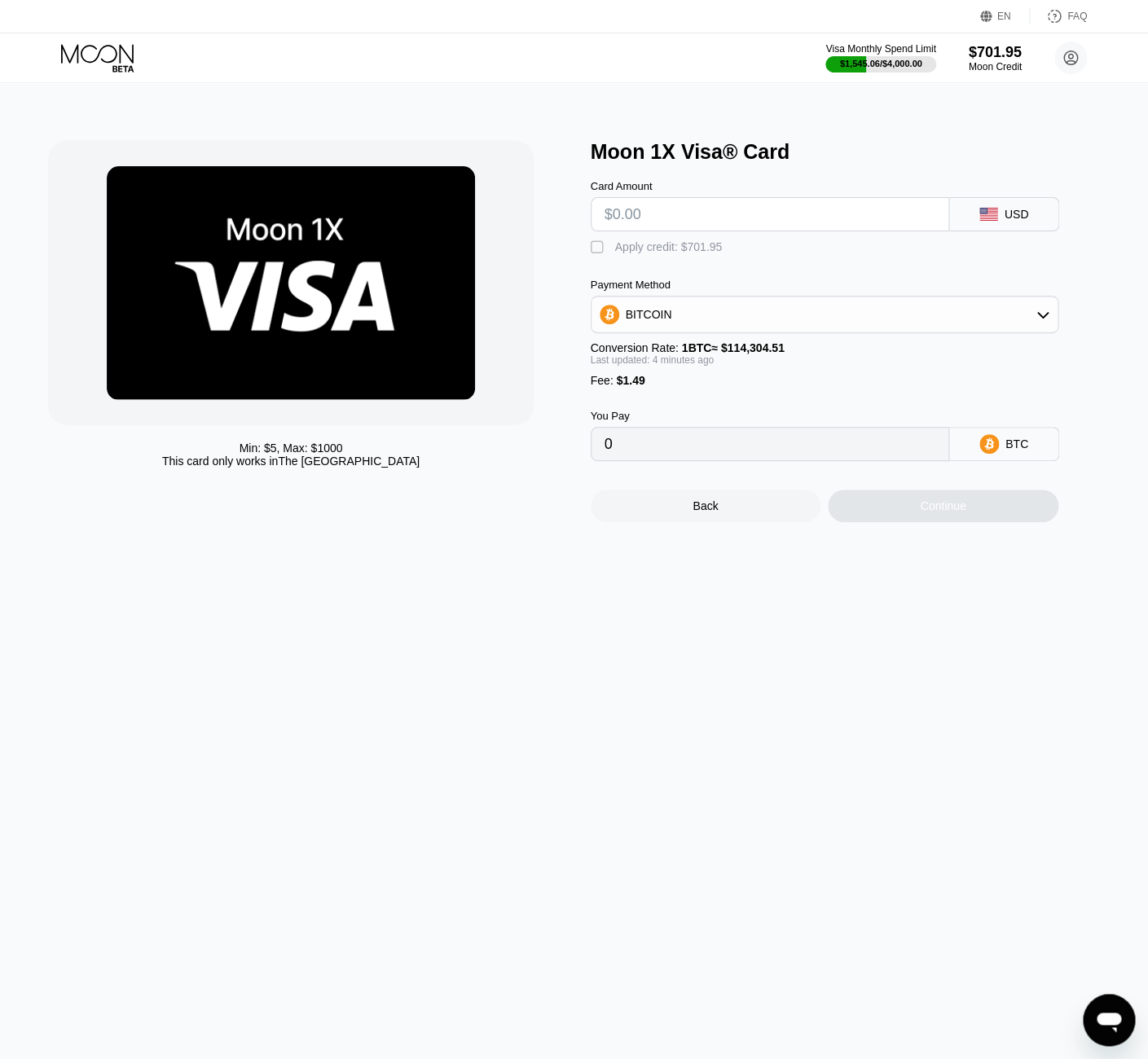
click at [742, 212] on input "text" at bounding box center [770, 214] width 331 height 33
type input "$80"
type input "0.00071235"
type input "$80"
click at [711, 241] on div "Apply credit: $81.49" at bounding box center [665, 247] width 101 height 13
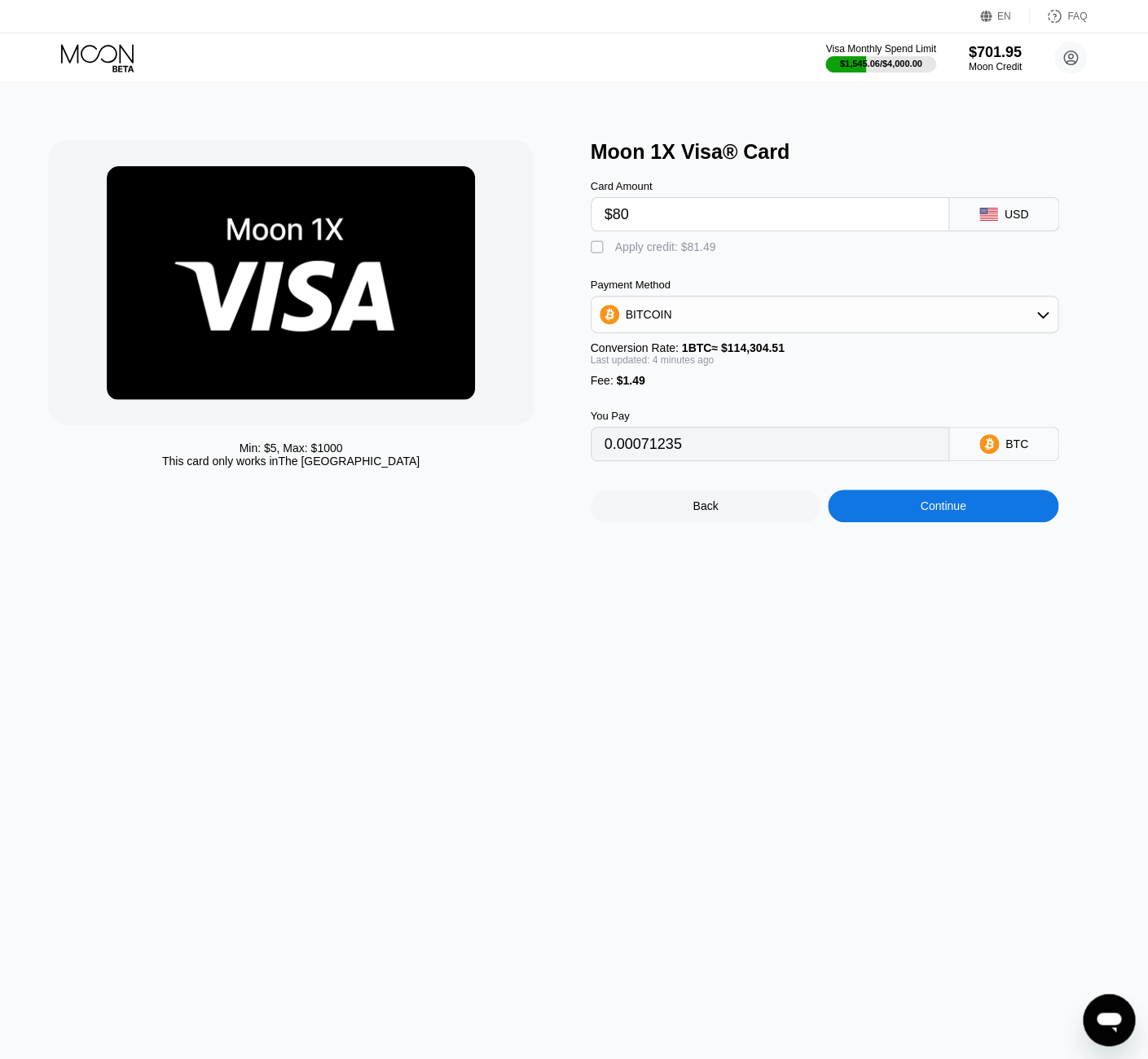
type input "0"
click at [957, 507] on div "Continue" at bounding box center [943, 506] width 46 height 13
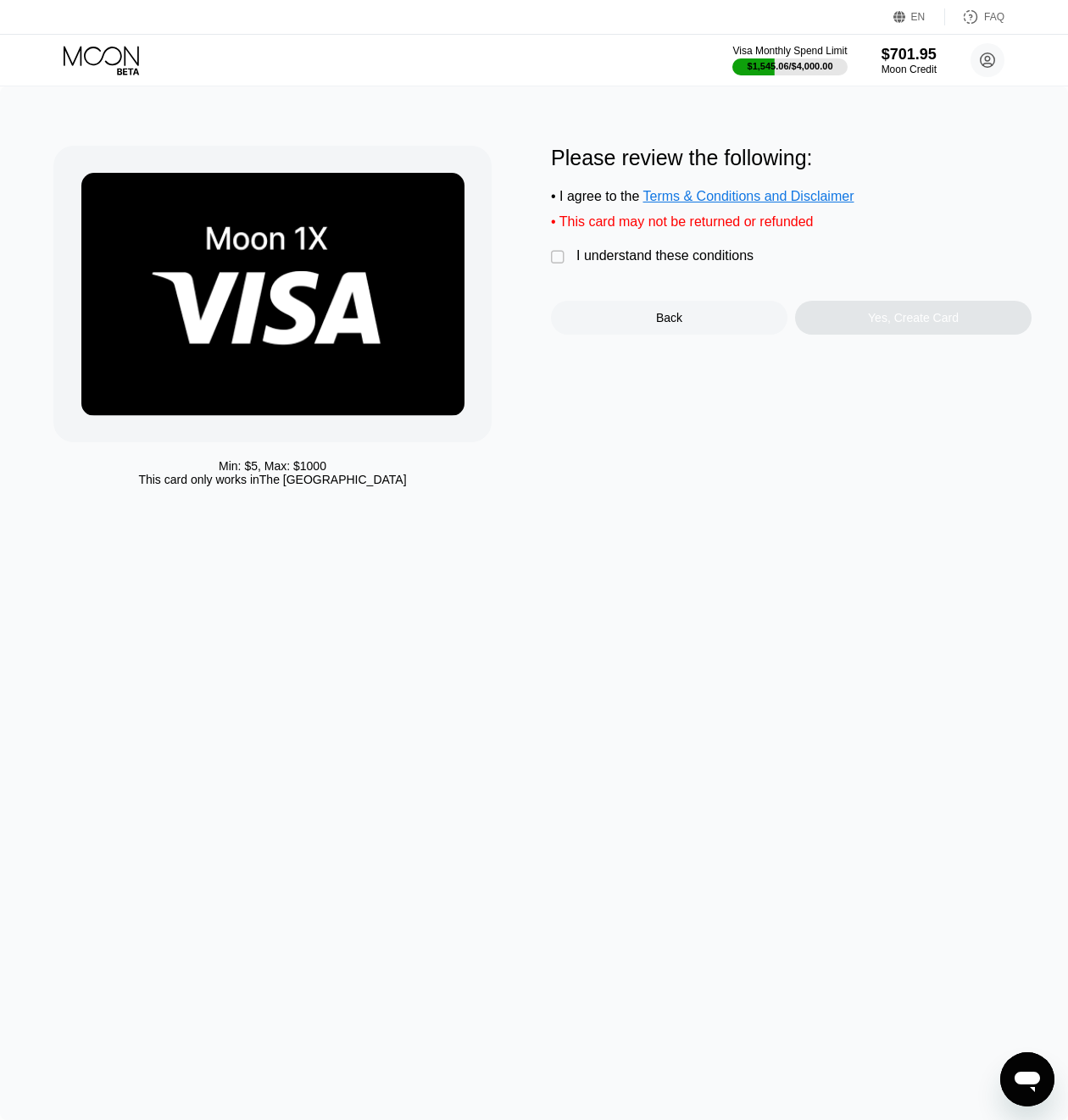
click at [627, 262] on div "I understand these conditions" at bounding box center [665, 256] width 178 height 16
click at [945, 314] on div "Yes, Create Card" at bounding box center [913, 317] width 236 height 34
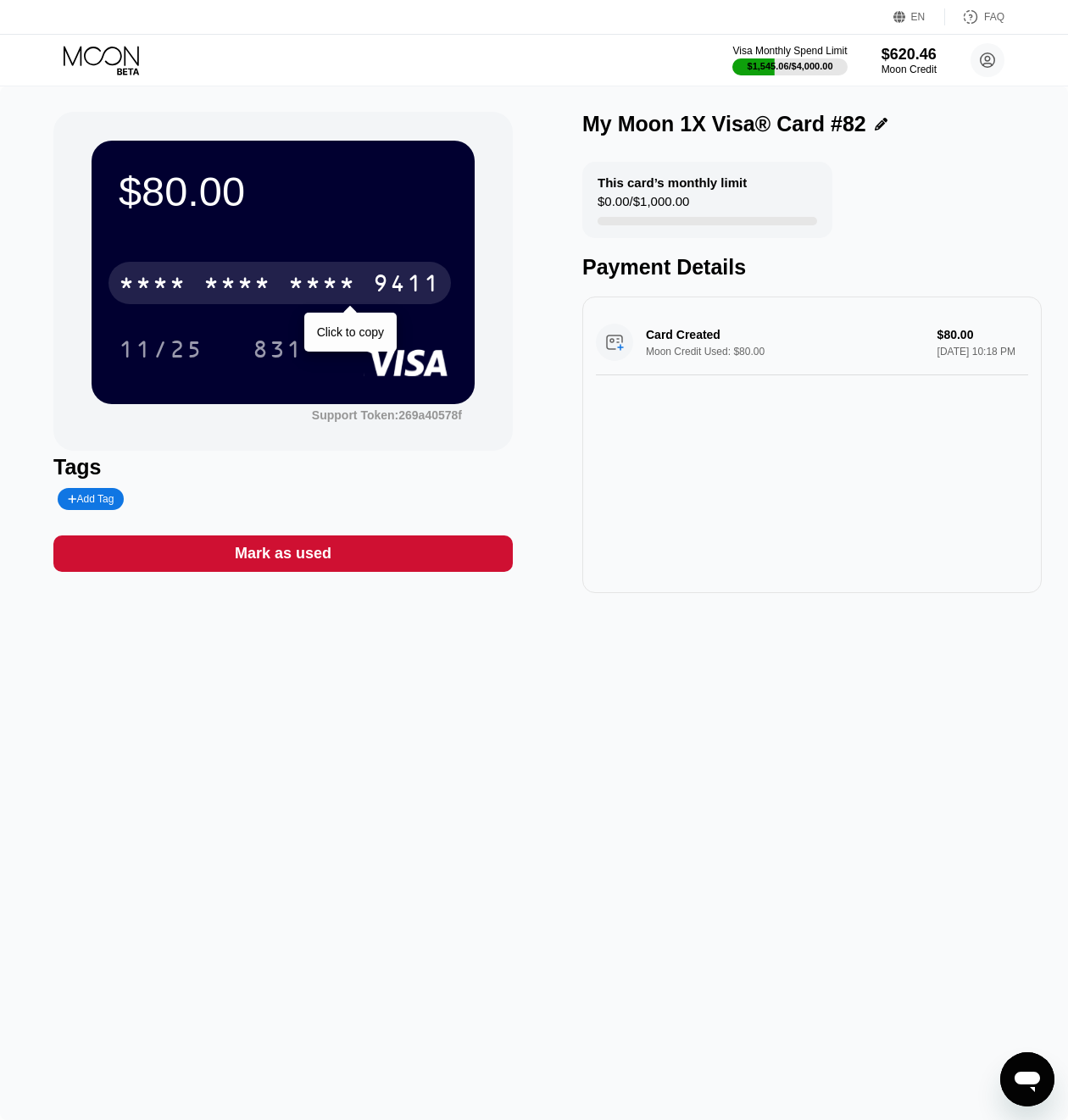
click at [245, 282] on div "* * * *" at bounding box center [237, 285] width 68 height 27
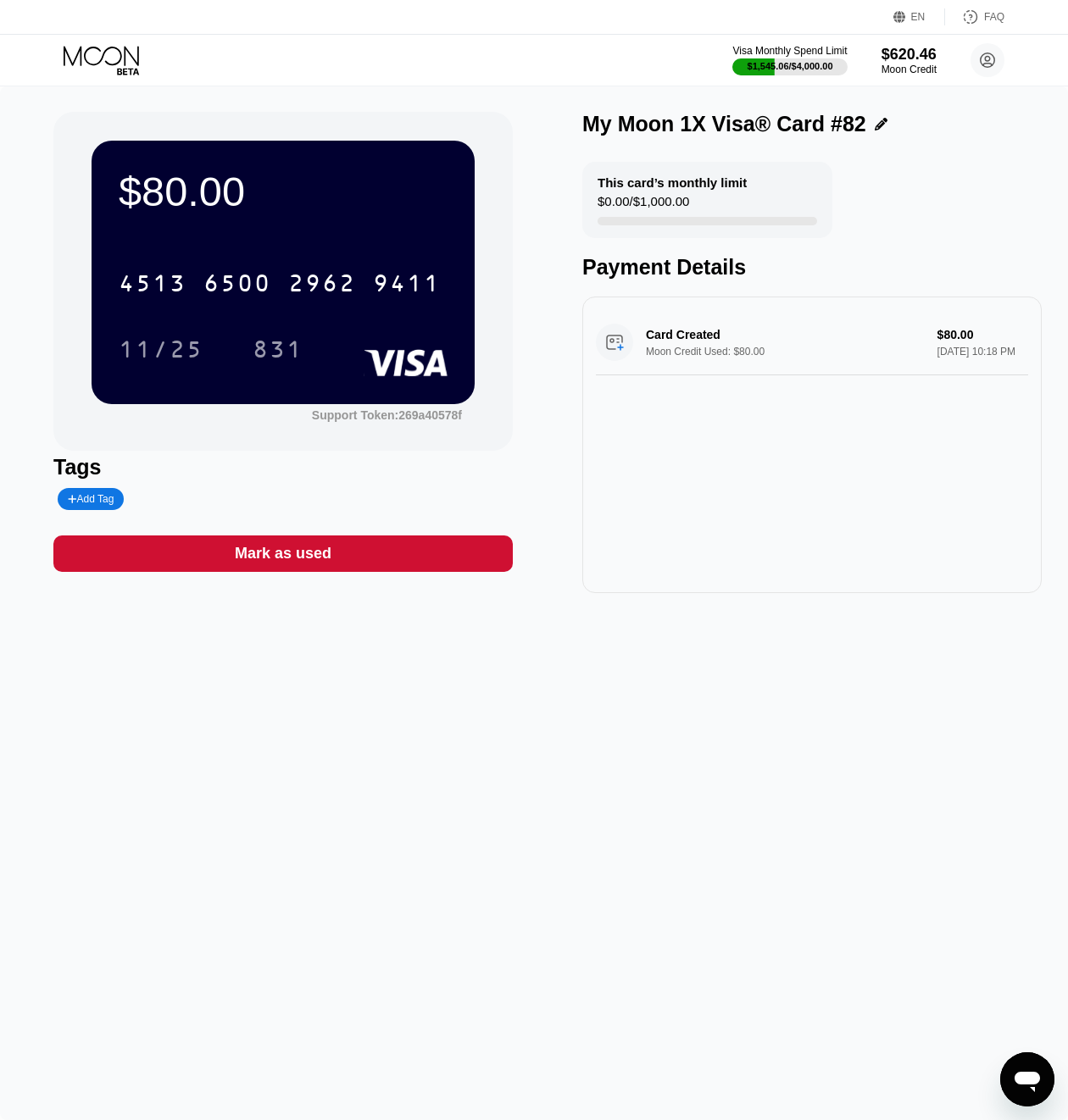
click at [109, 65] on icon at bounding box center [103, 61] width 79 height 29
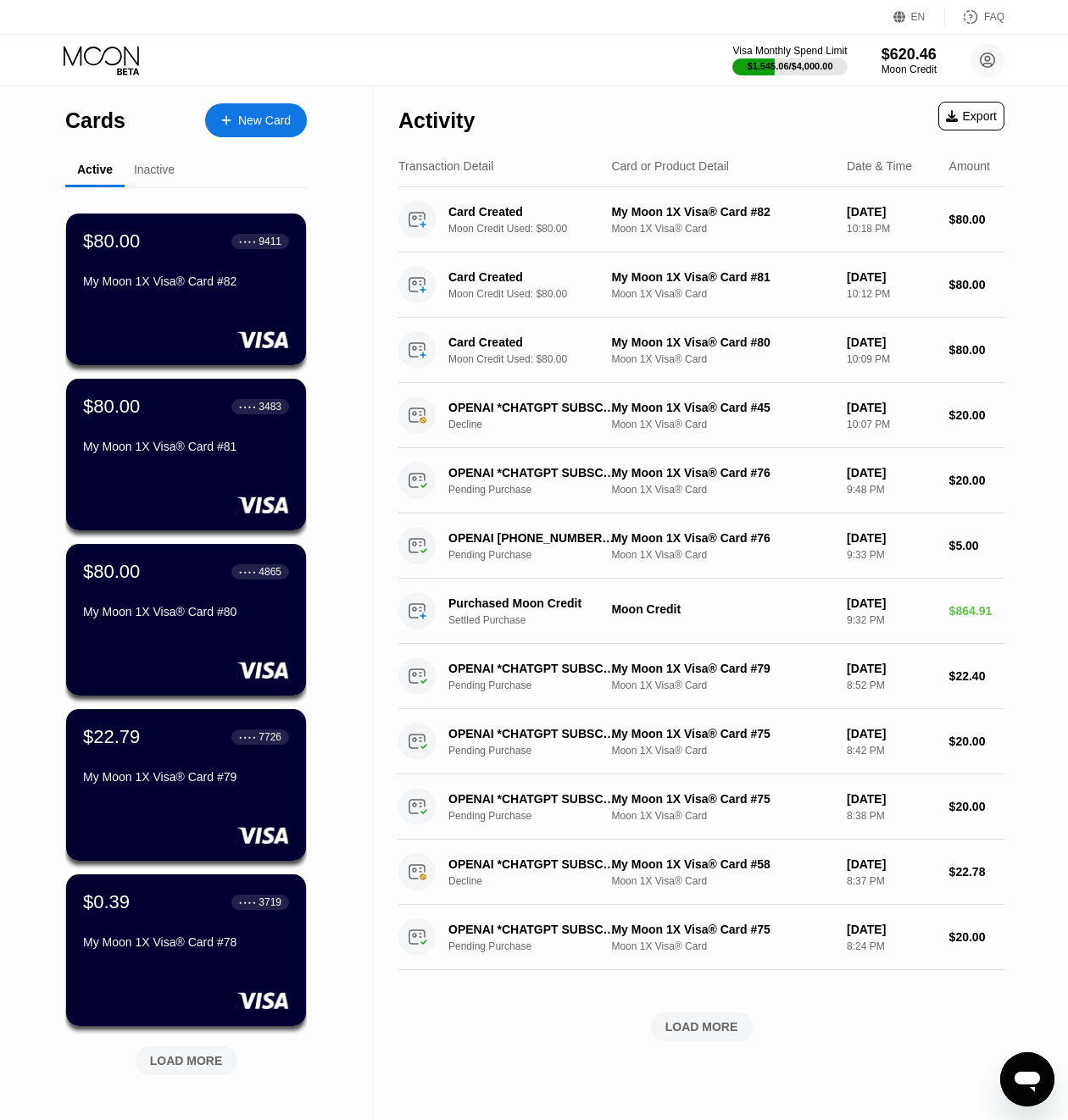
click at [247, 129] on div "New Card" at bounding box center [256, 120] width 102 height 34
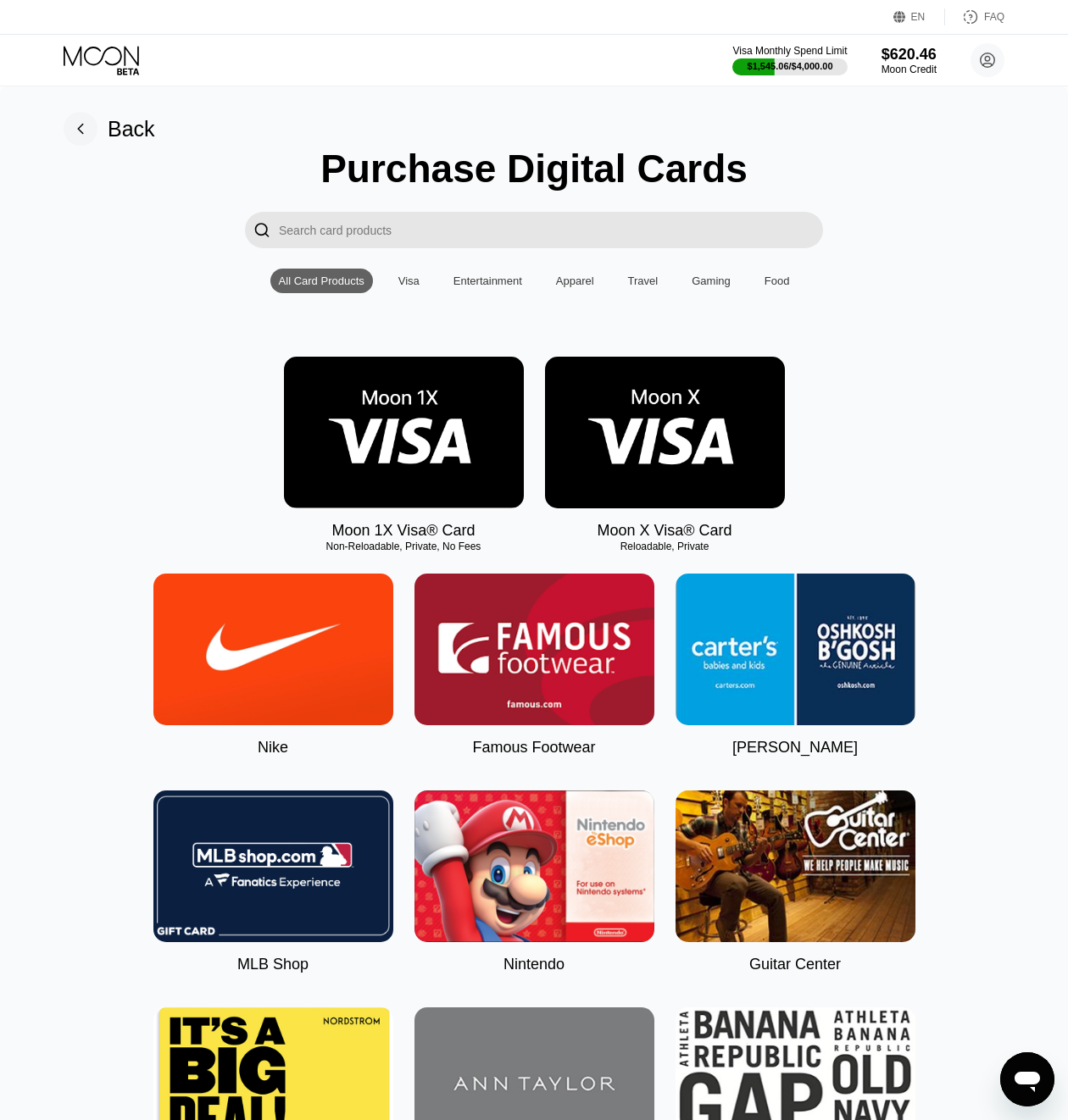
click at [342, 429] on img at bounding box center [404, 432] width 240 height 152
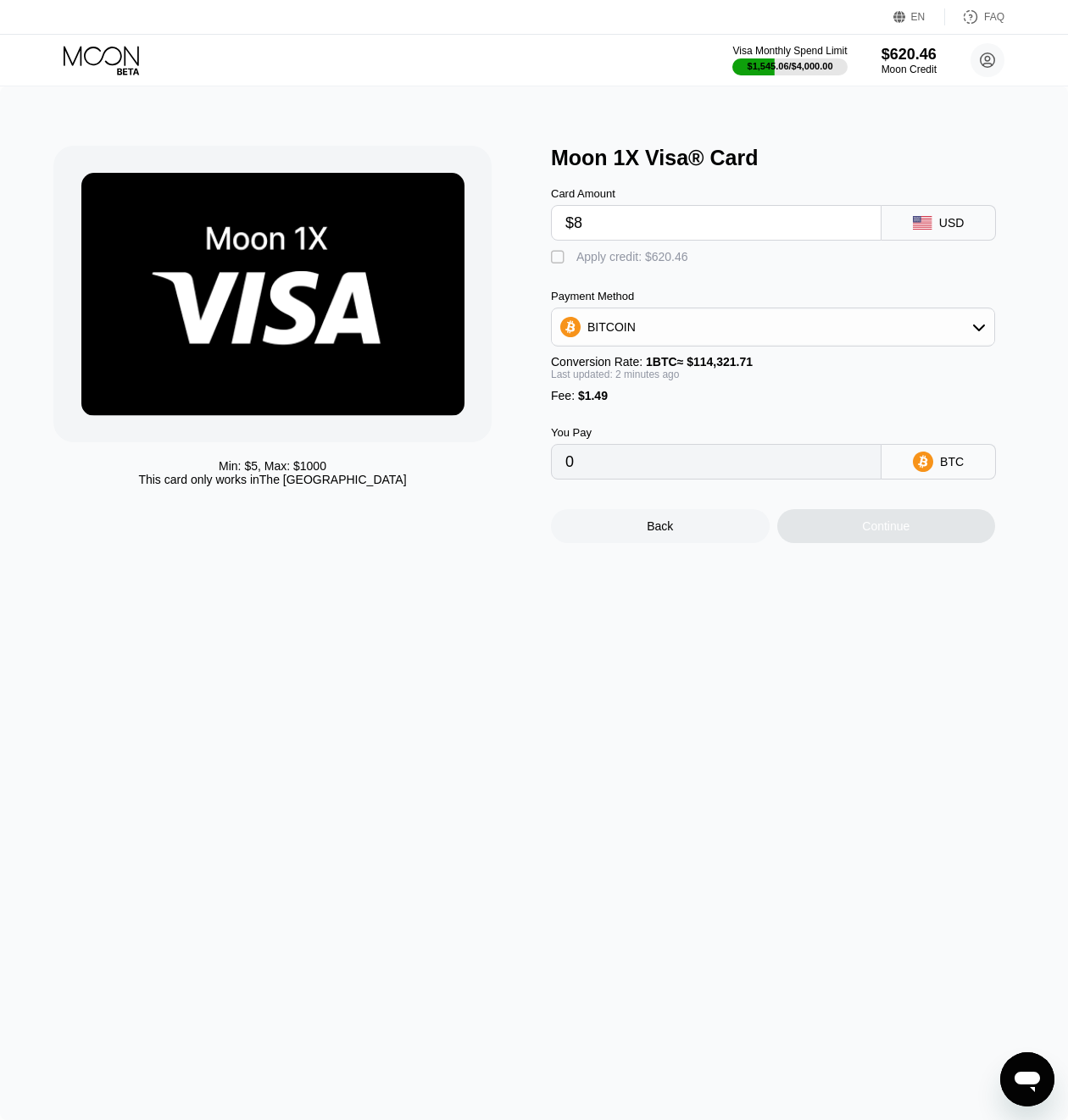
type input "$80"
type input "0.00071282"
type input "$80"
click at [668, 272] on div "Card Amount $80 USD  Apply credit: $81.49 Payment Method BITCOIN Conversion Ra…" at bounding box center [791, 325] width 481 height 309
click at [663, 260] on div "Apply credit: $81.49" at bounding box center [629, 257] width 105 height 14
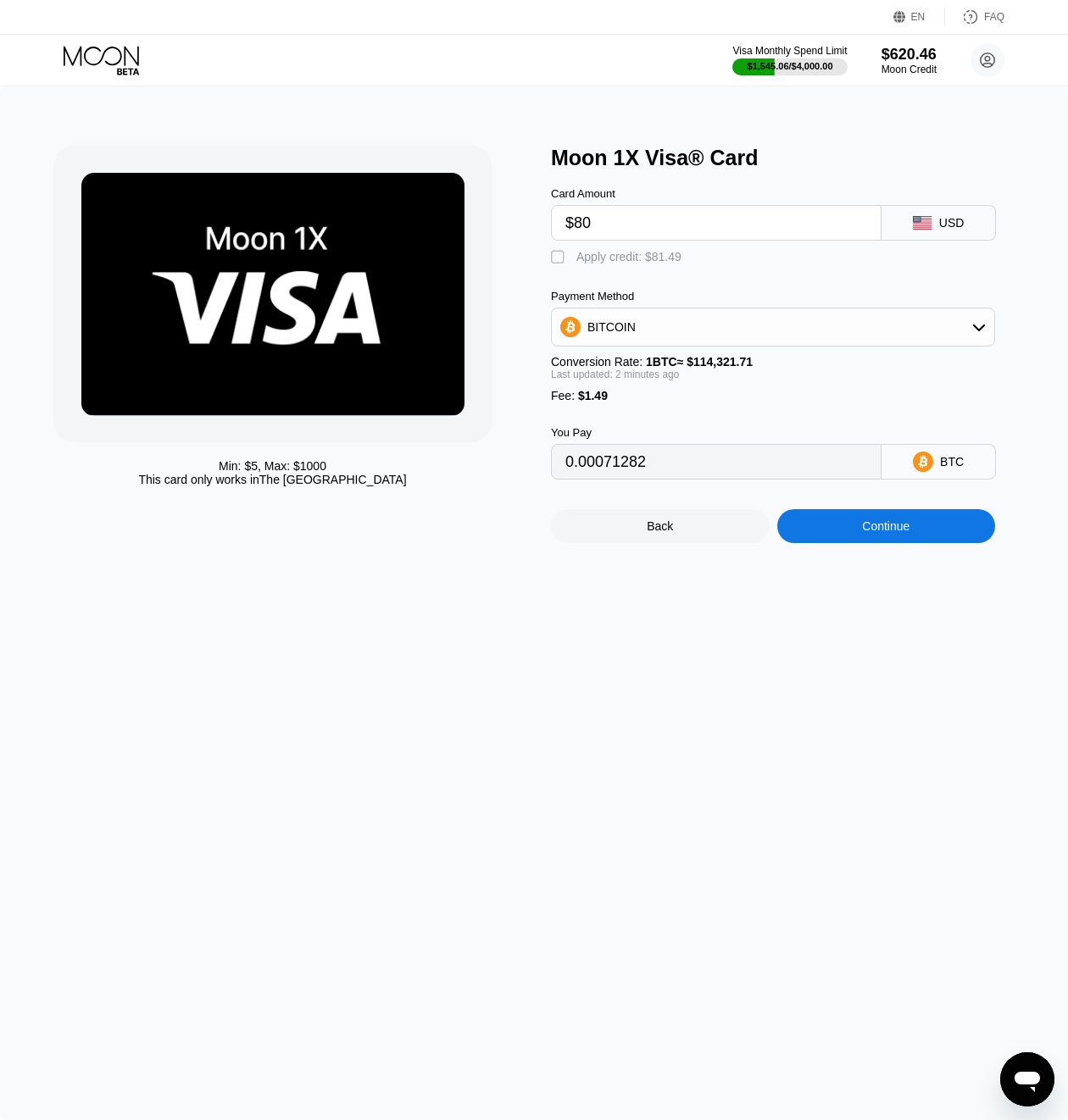
type input "0"
click at [821, 528] on div "Continue" at bounding box center [887, 526] width 219 height 34
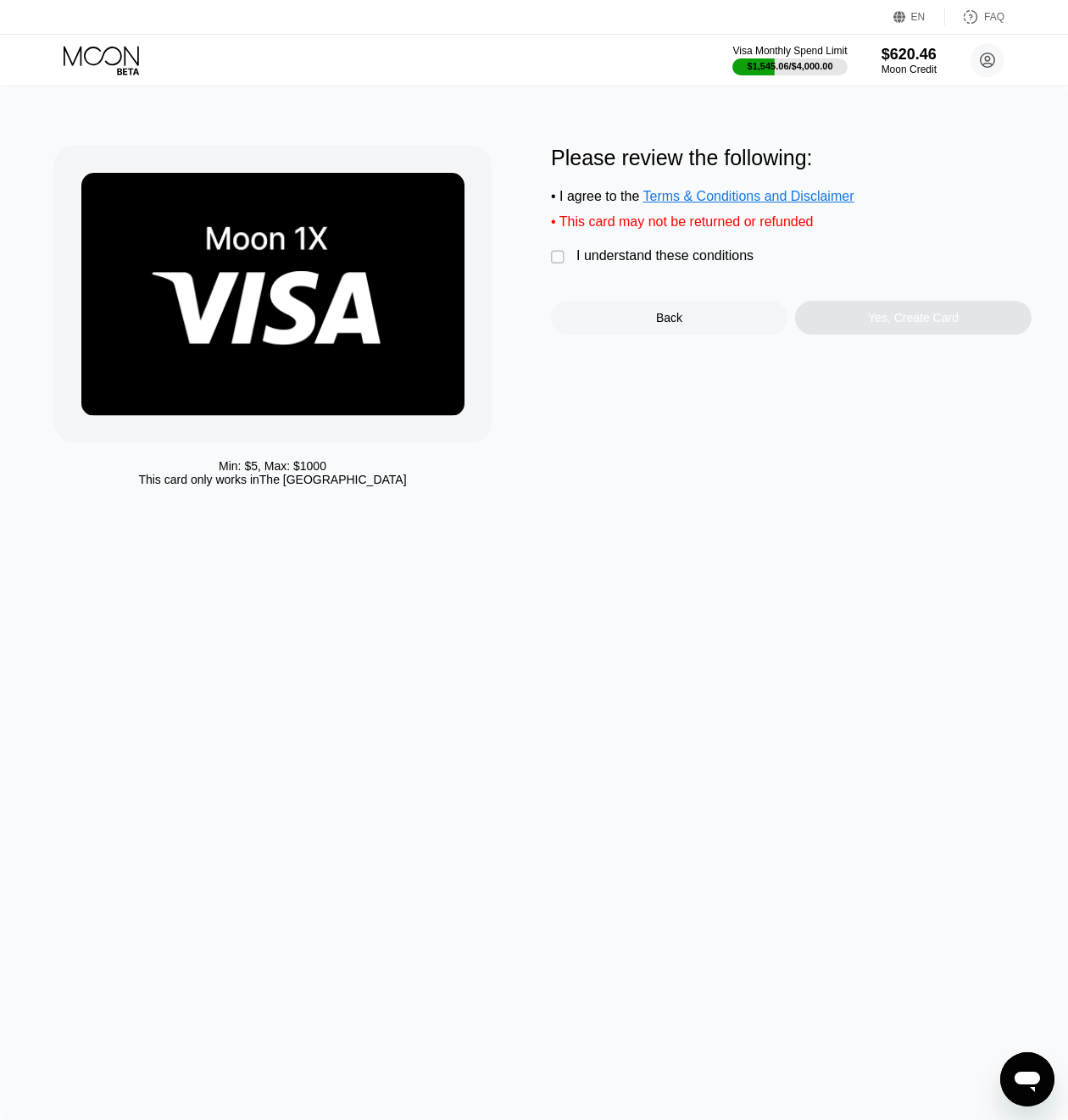
click at [856, 536] on div "Min: $ 5 , Max: $ 1000 This card only works in The United States Please review …" at bounding box center [534, 603] width 1068 height 1034
click at [684, 266] on div " I understand these conditions" at bounding box center [656, 257] width 211 height 17
click at [831, 326] on div "Yes, Create Card" at bounding box center [913, 317] width 236 height 34
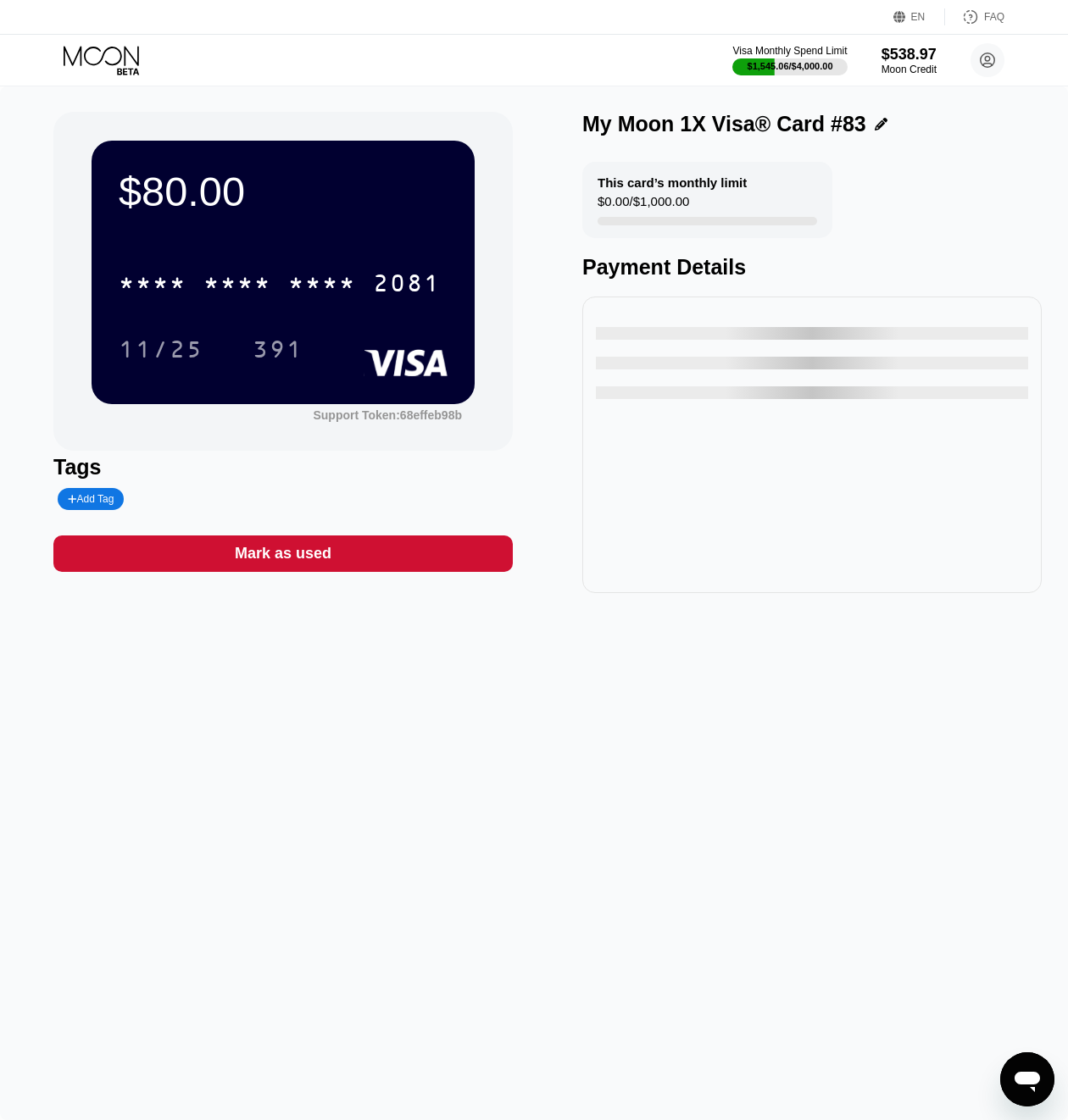
click at [339, 296] on div "* * * *" at bounding box center [322, 285] width 68 height 27
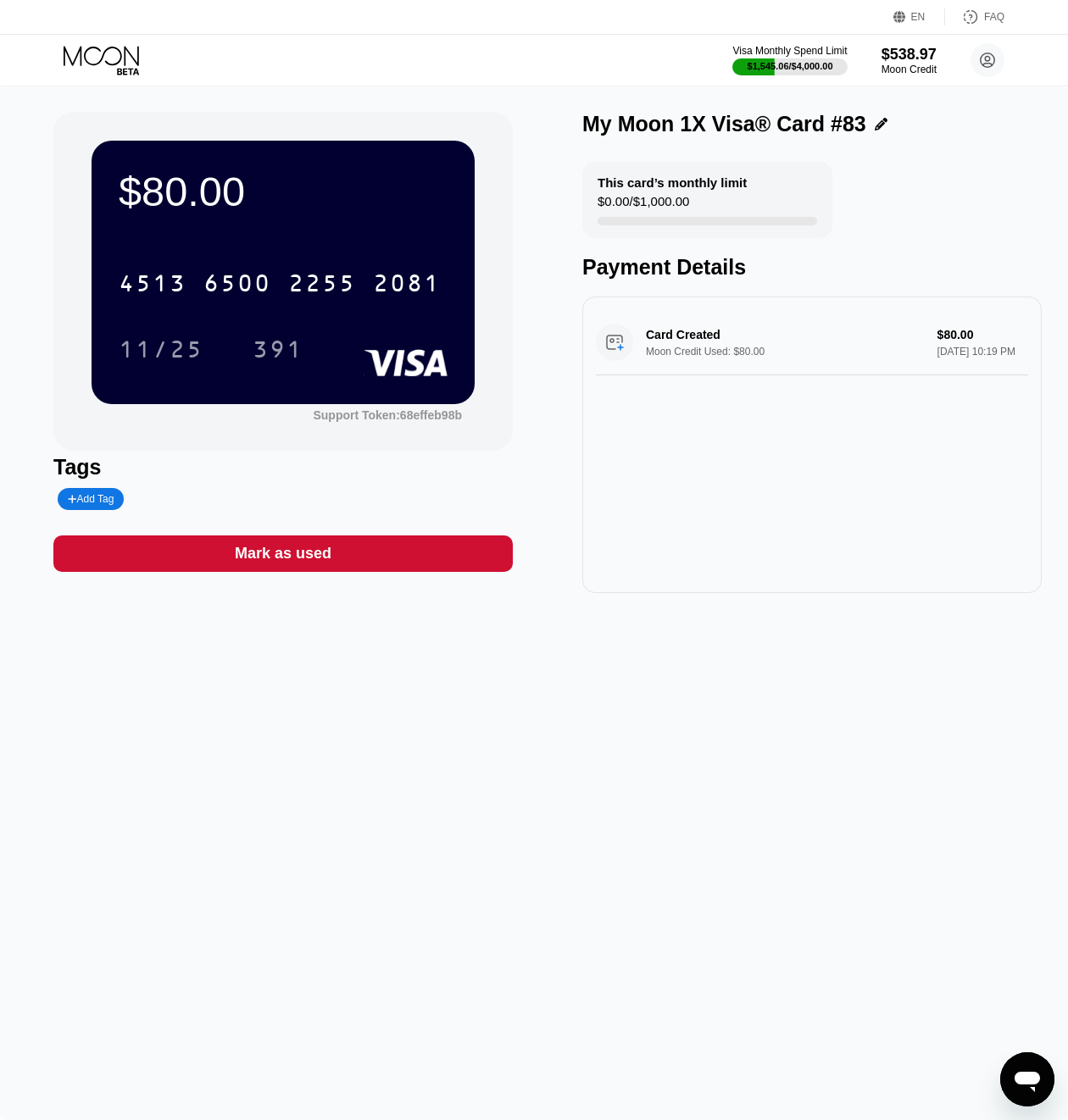
click at [102, 63] on icon at bounding box center [103, 61] width 79 height 29
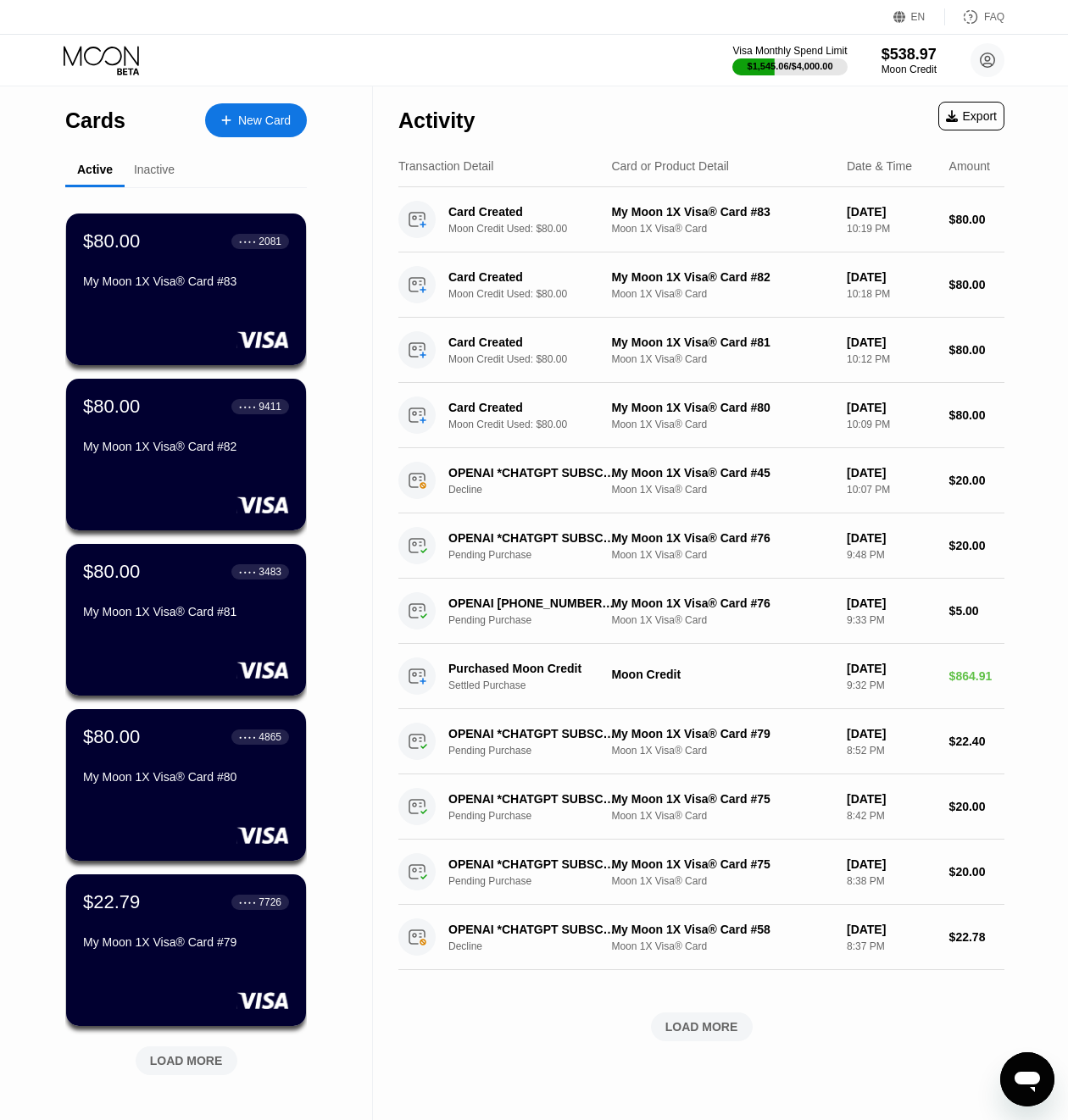
click at [251, 112] on div "New Card" at bounding box center [256, 120] width 102 height 34
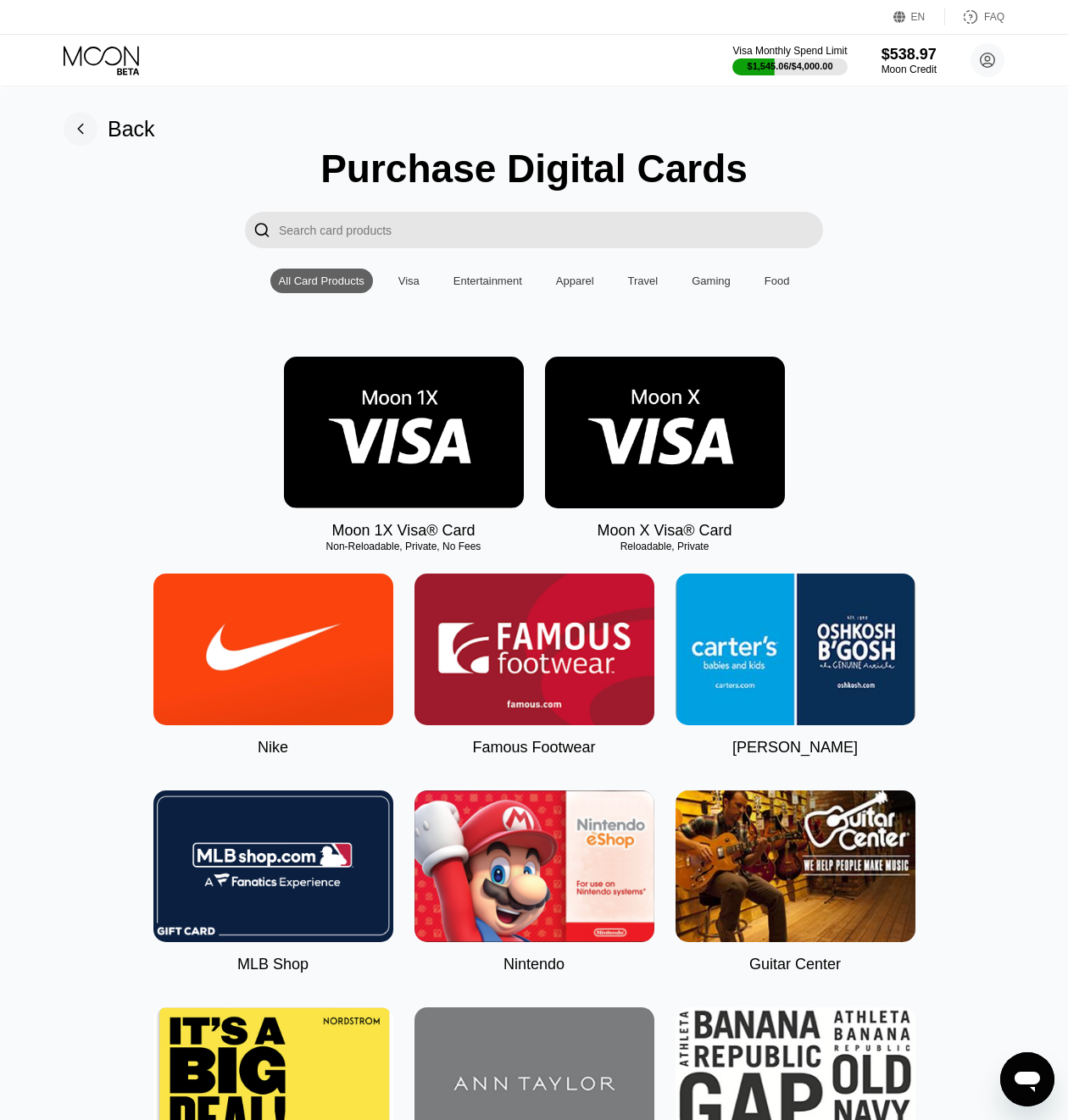
click at [429, 402] on img at bounding box center [404, 432] width 240 height 152
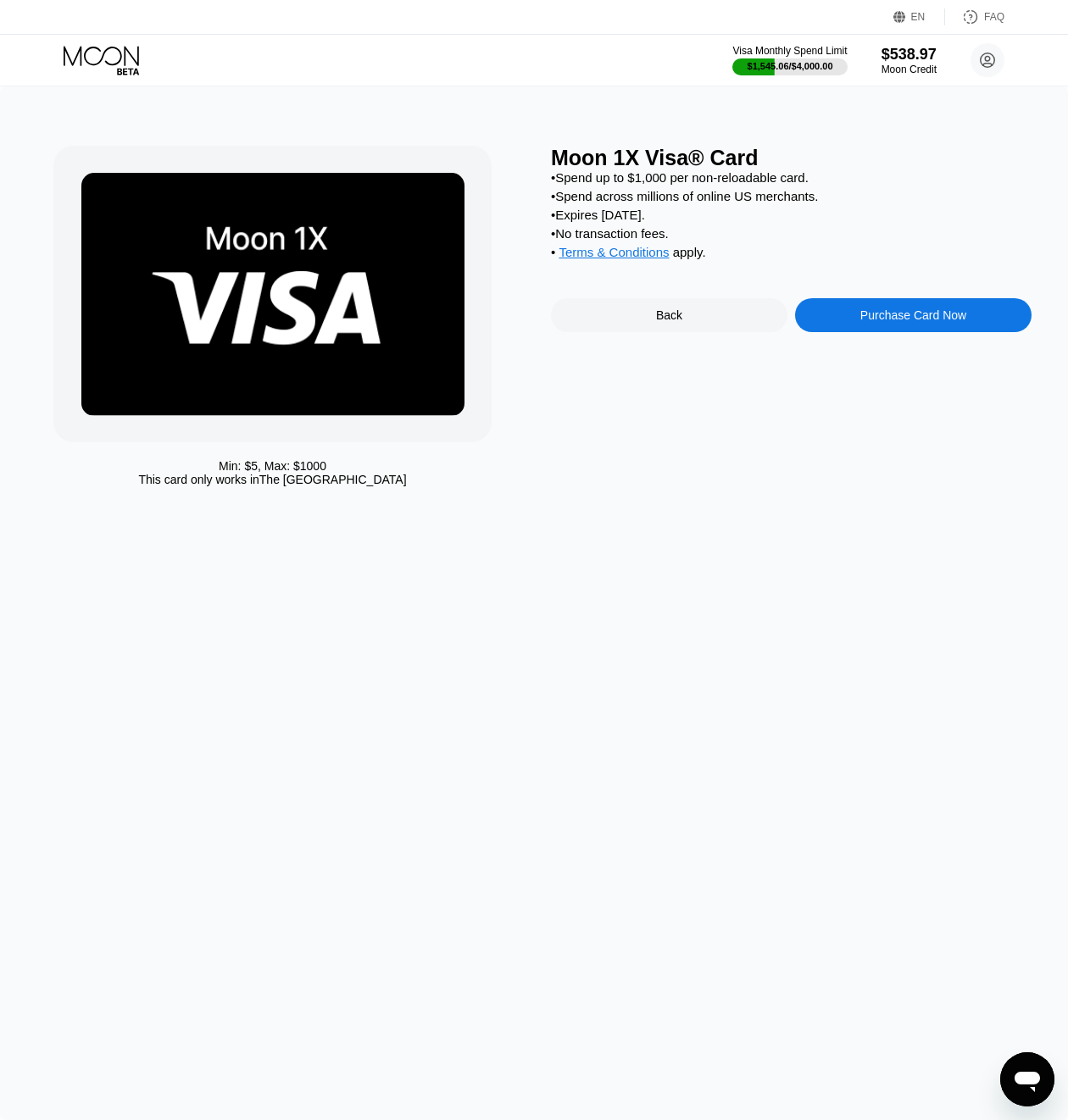
click at [833, 330] on div "Purchase Card Now" at bounding box center [913, 314] width 236 height 34
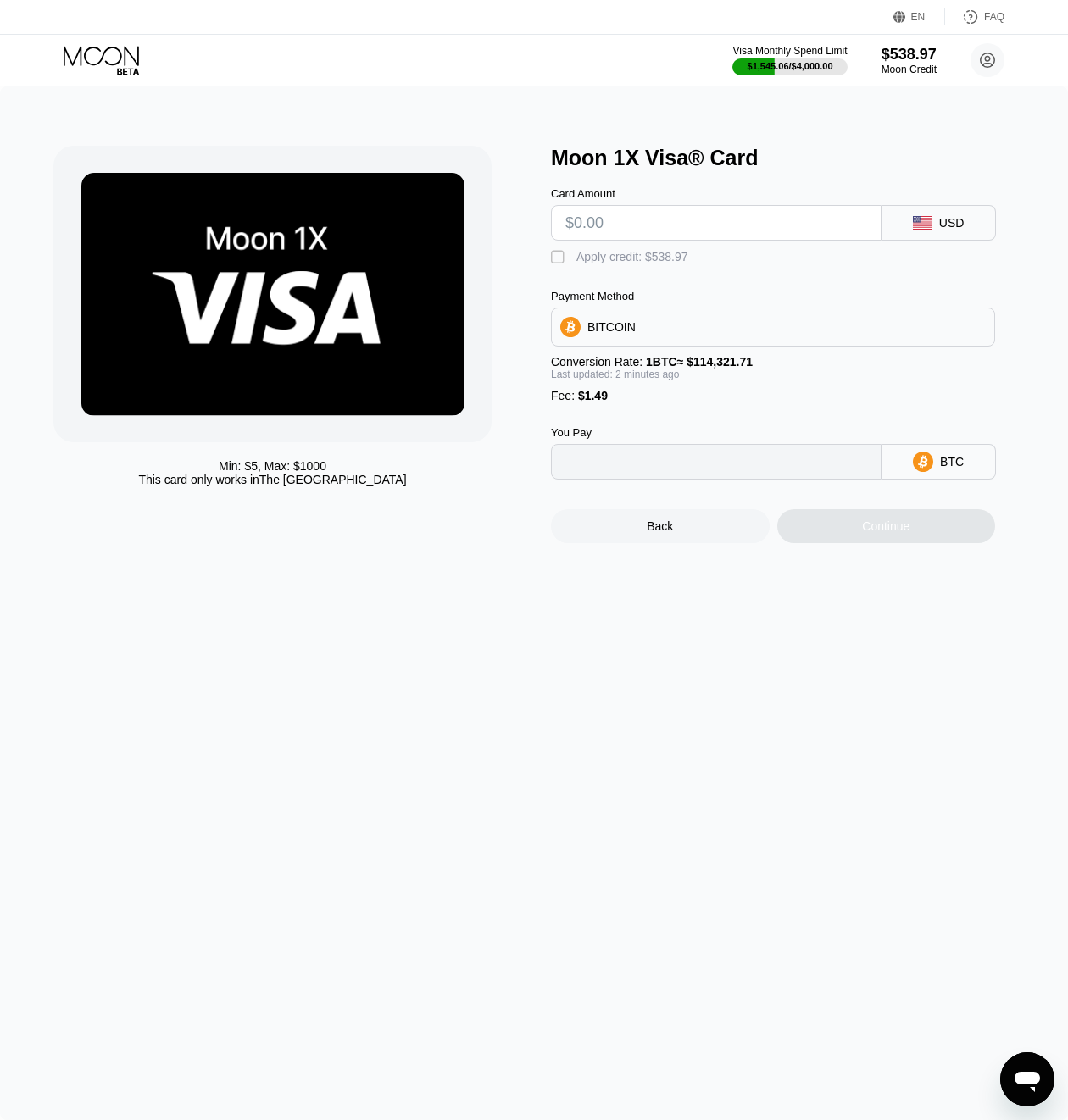
type input "0"
click at [664, 234] on input "text" at bounding box center [717, 223] width 302 height 34
type input "$80"
type input "0.00071282"
type input "$80"
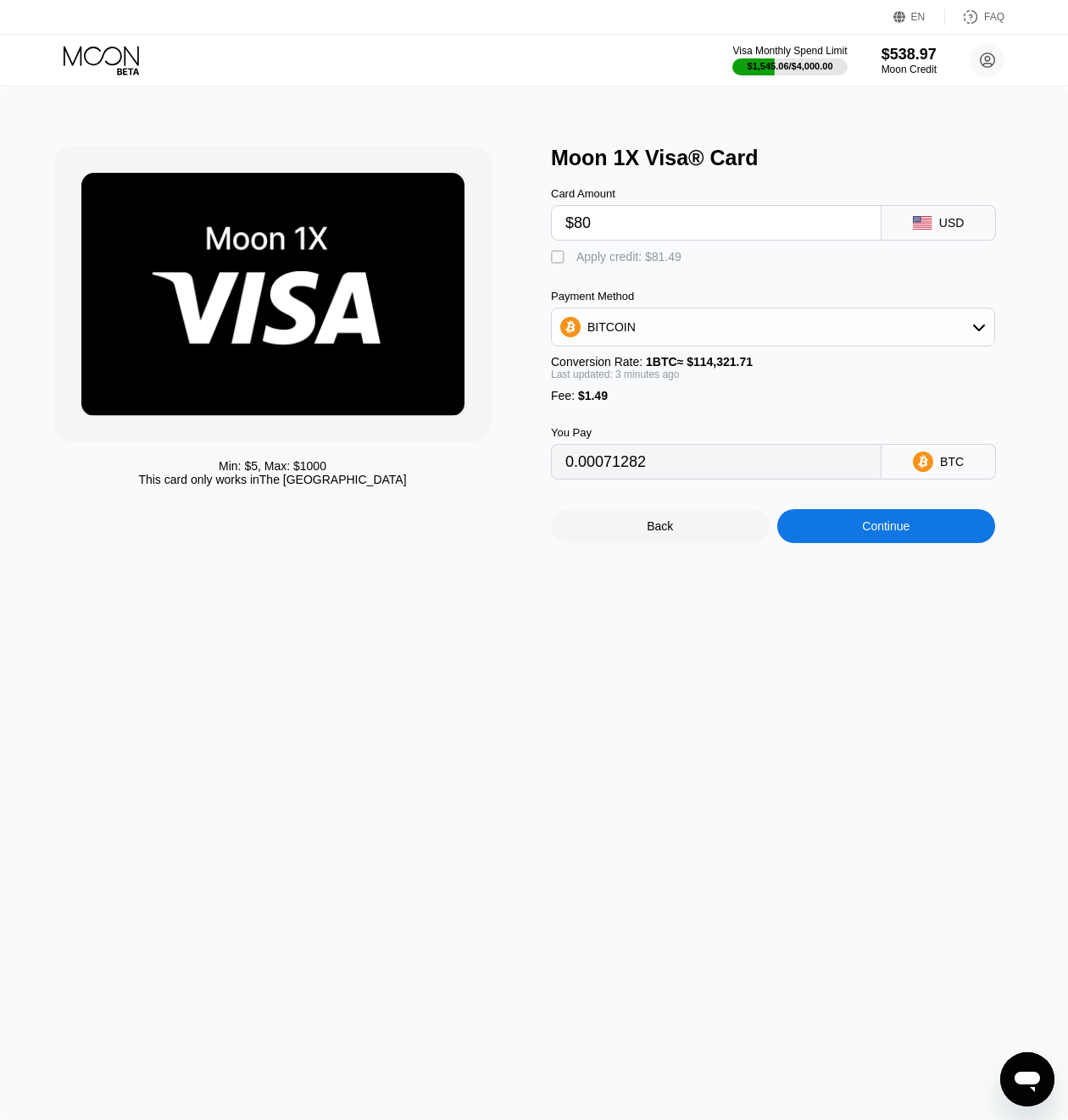
click at [633, 261] on div "Apply credit: $81.49" at bounding box center [629, 257] width 105 height 14
type input "0"
click at [839, 525] on div "Continue" at bounding box center [887, 526] width 219 height 34
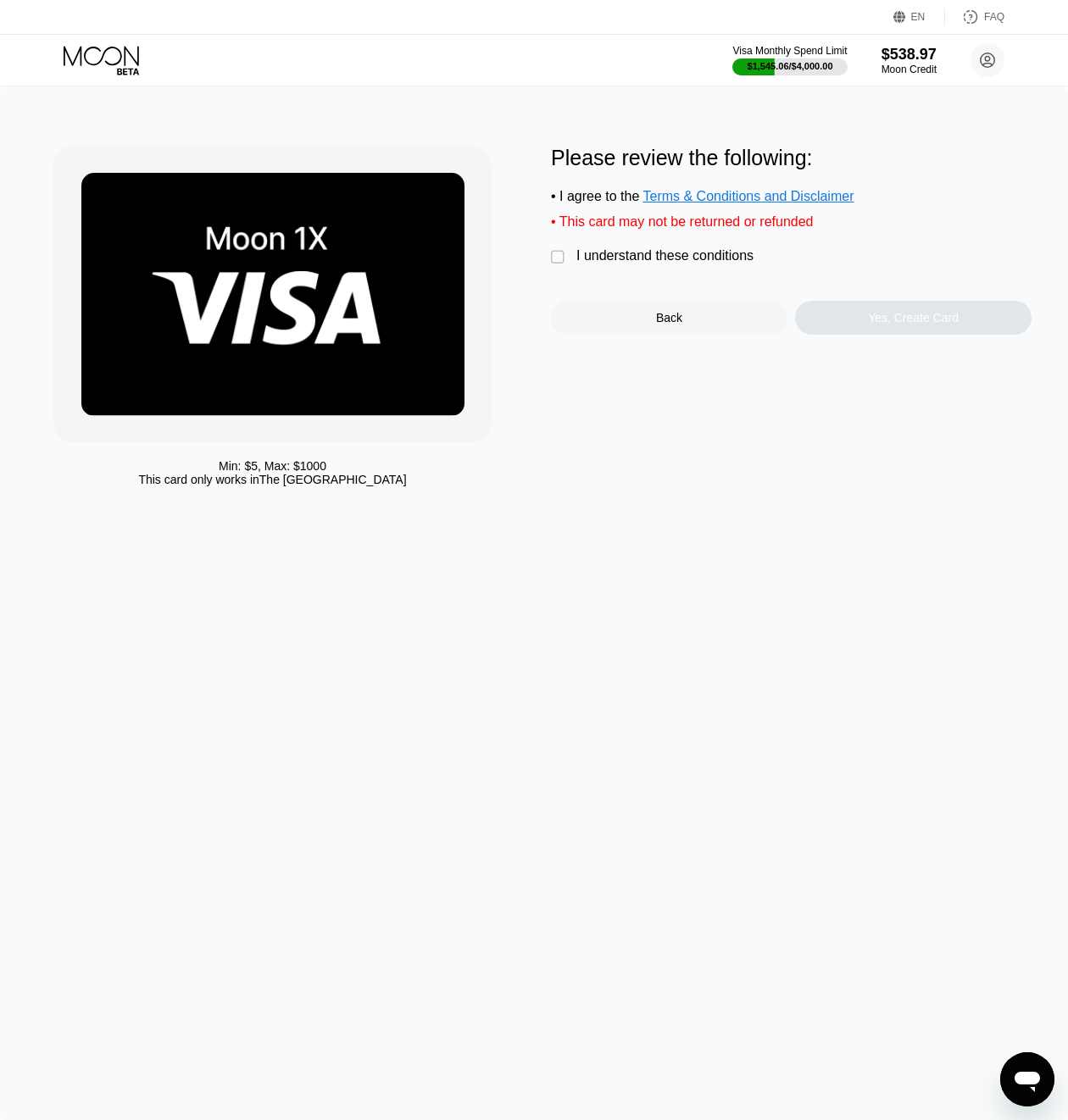
click at [568, 254] on div " I understand these conditions" at bounding box center [656, 257] width 211 height 17
click at [856, 314] on div "Yes, Create Card" at bounding box center [913, 317] width 236 height 34
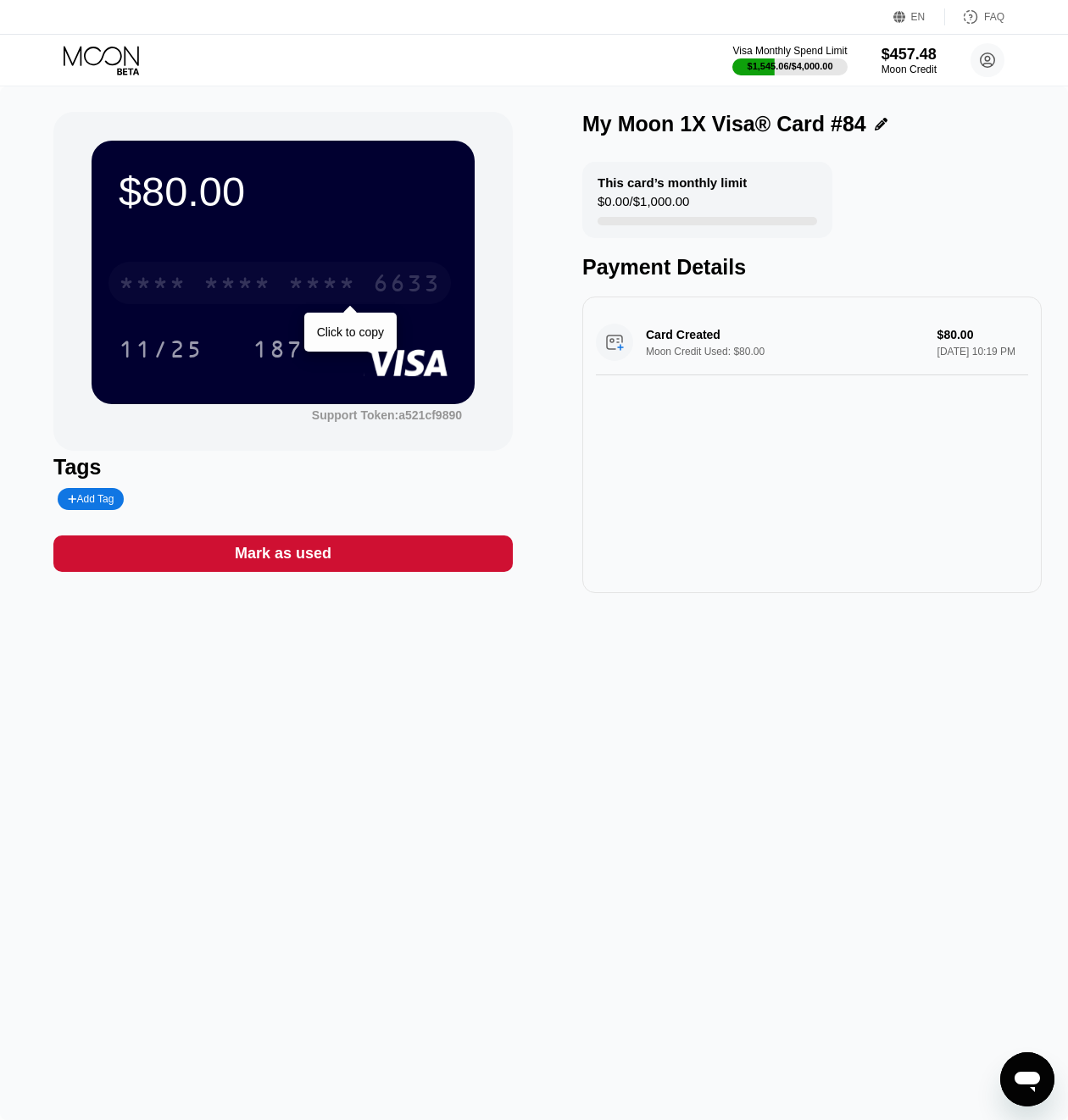
click at [358, 293] on div "* * * * * * * * * * * * 6633" at bounding box center [280, 283] width 342 height 42
click at [91, 51] on icon at bounding box center [103, 61] width 79 height 29
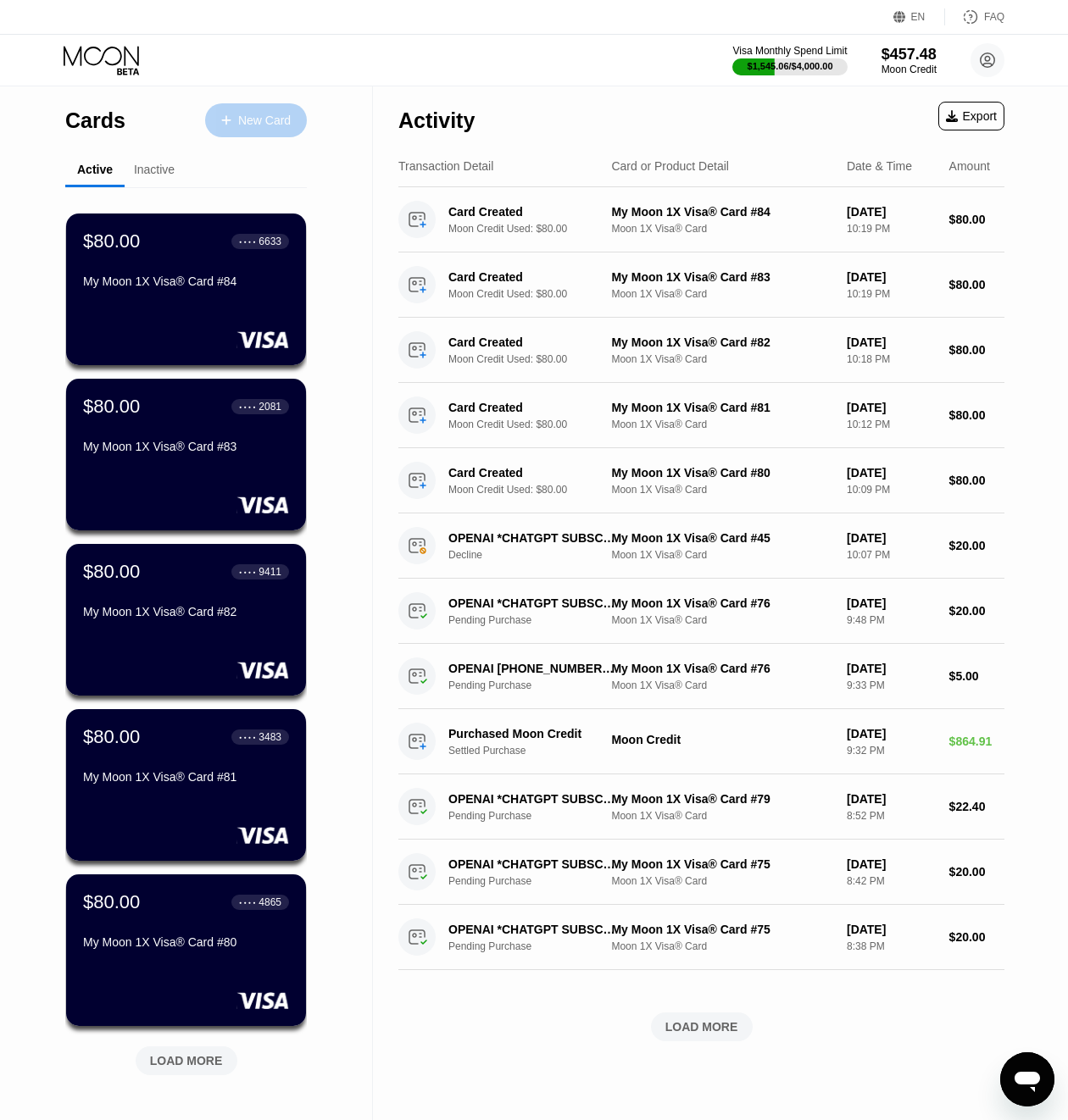
click at [270, 105] on div "New Card" at bounding box center [256, 120] width 102 height 34
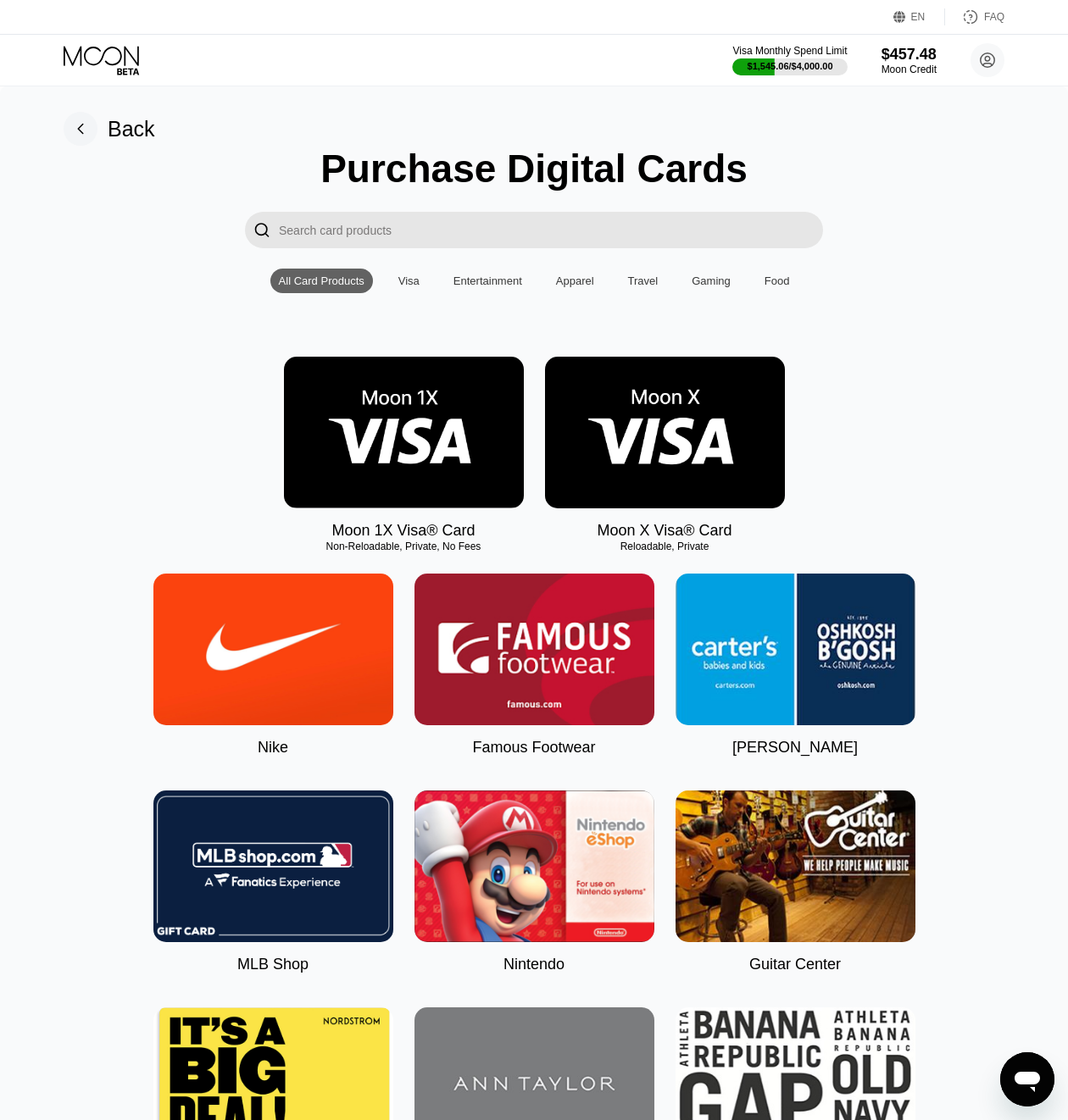
click at [465, 404] on img at bounding box center [404, 432] width 240 height 152
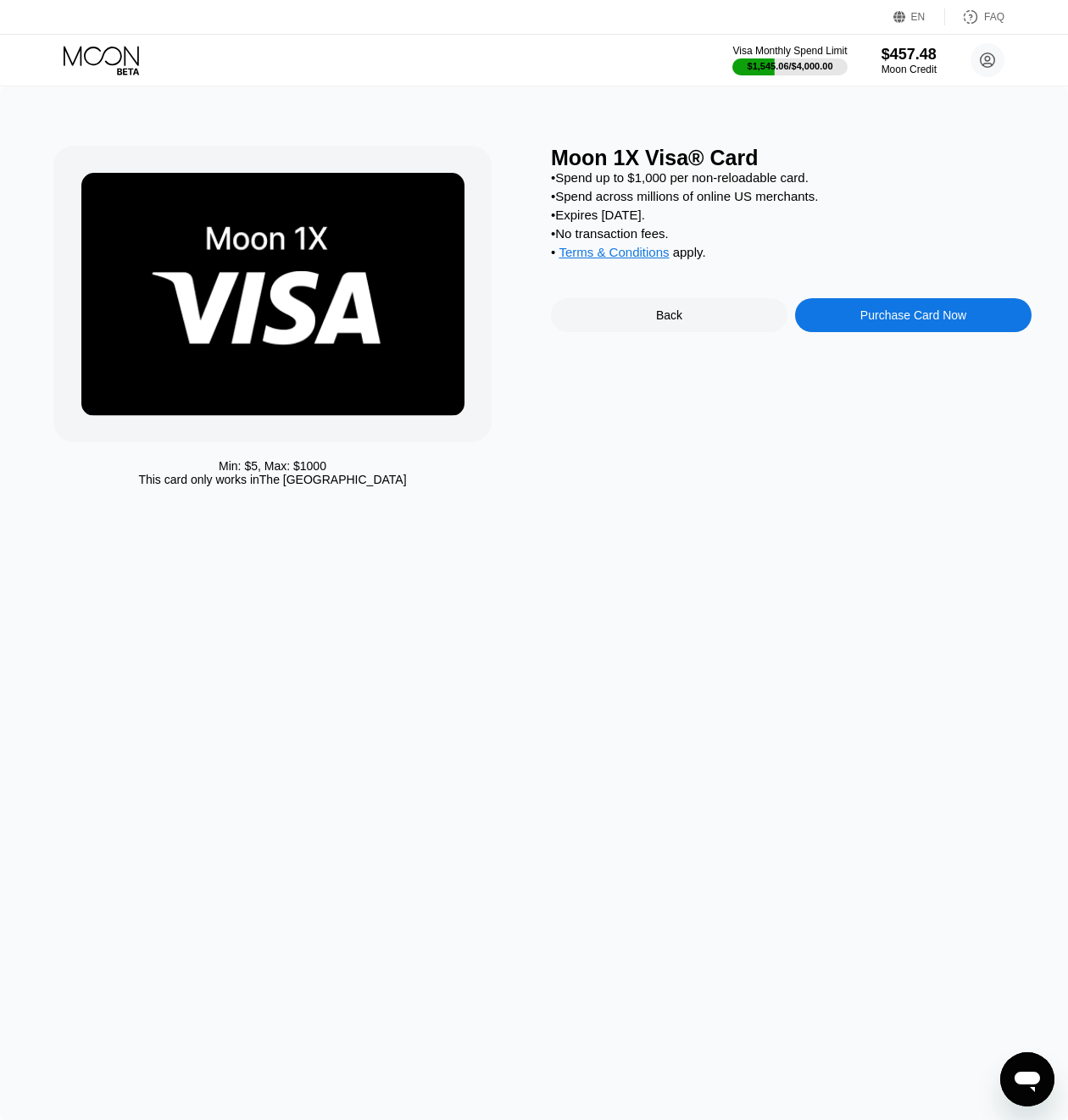
click at [895, 332] on div "Purchase Card Now" at bounding box center [913, 314] width 236 height 34
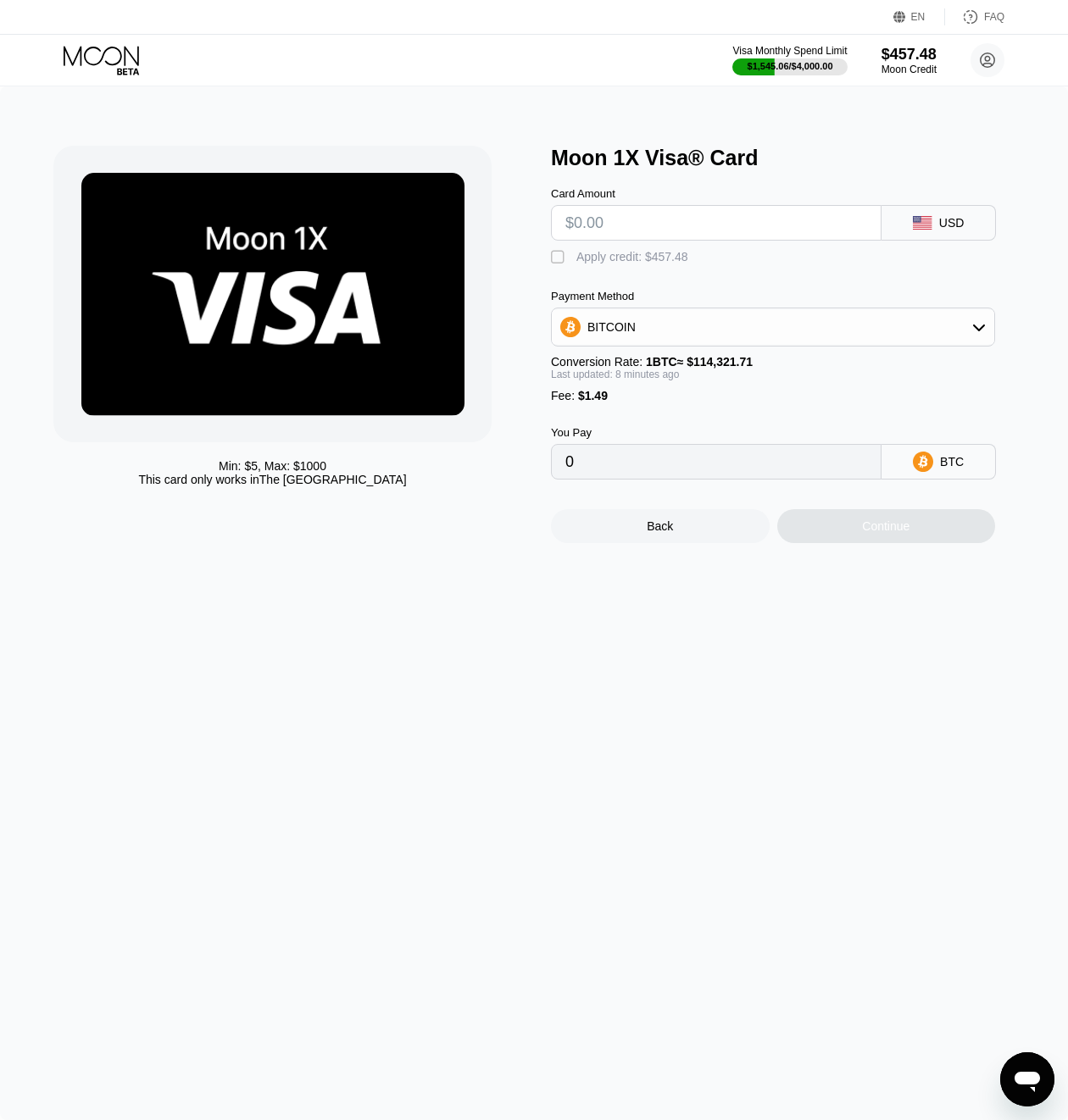
click at [735, 228] on input "text" at bounding box center [717, 223] width 302 height 34
type input "$90"
type input "0.00079937"
type input "$90"
click at [610, 263] on div "Apply credit: $91.49" at bounding box center [629, 257] width 105 height 14
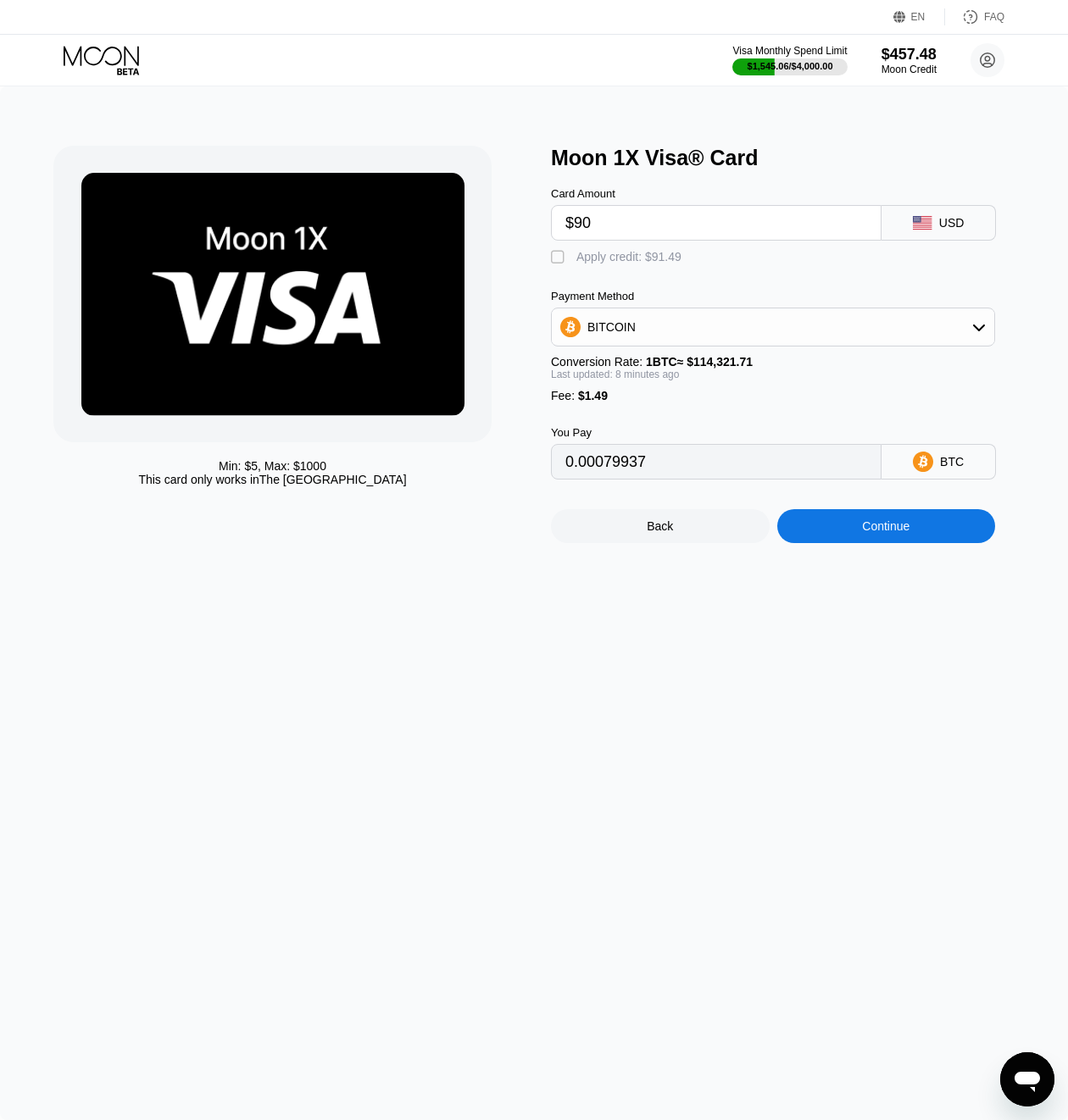
type input "0"
click at [812, 524] on div "Continue" at bounding box center [887, 526] width 219 height 34
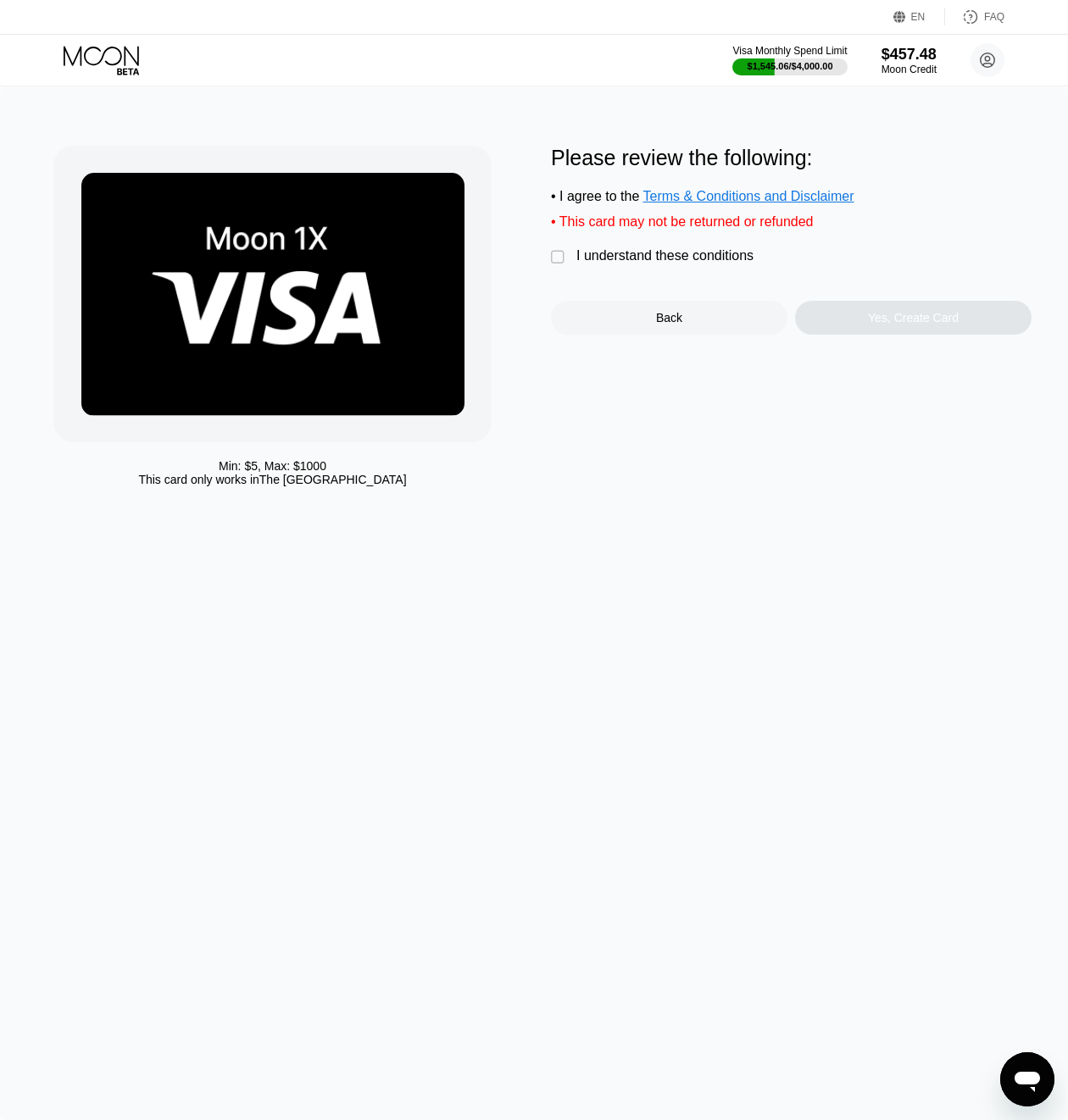
click at [600, 258] on div "I understand these conditions" at bounding box center [665, 256] width 178 height 16
click at [871, 332] on div "Yes, Create Card" at bounding box center [913, 317] width 236 height 34
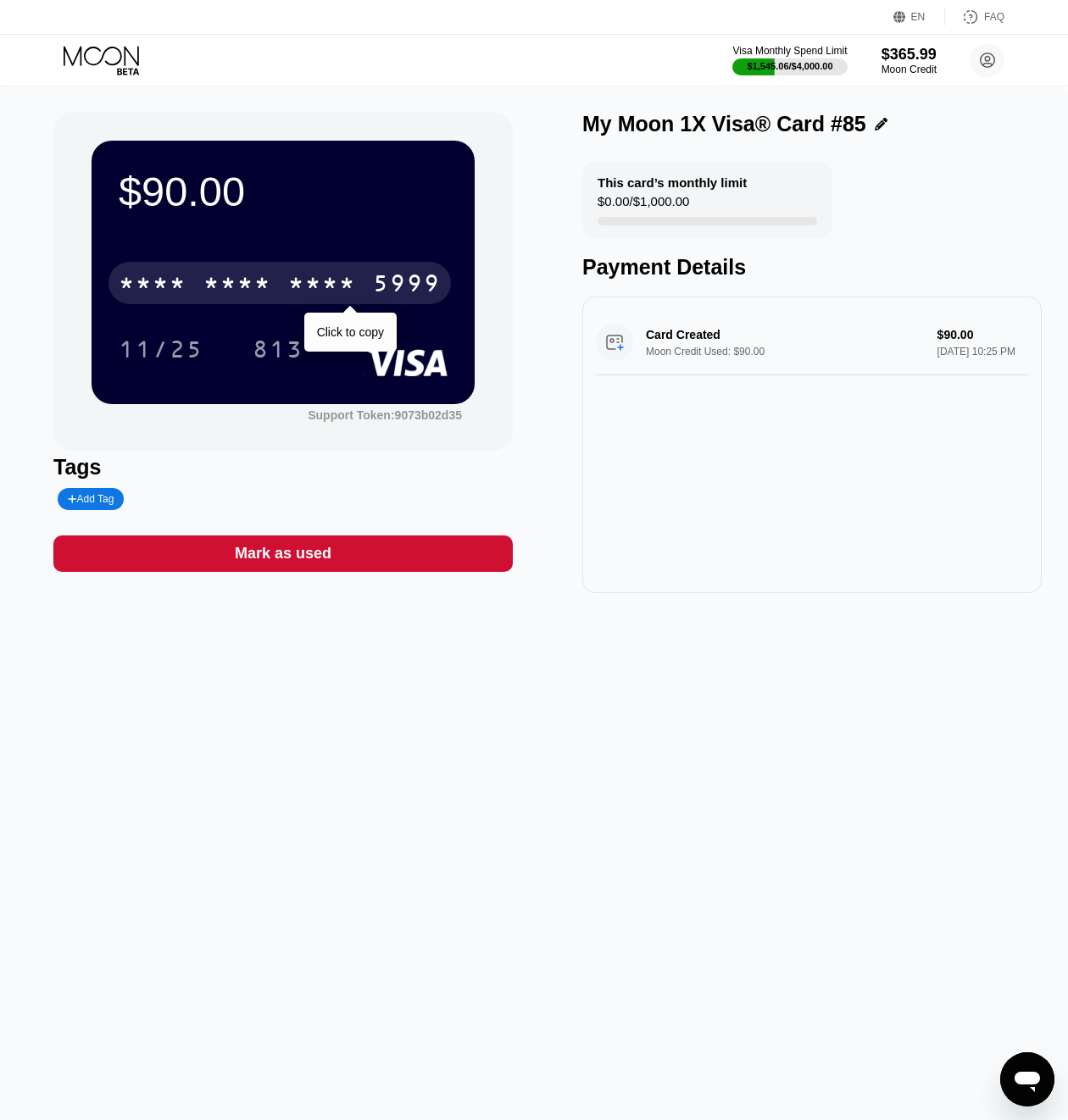
click at [287, 285] on div "* * * * * * * * * * * * 5999" at bounding box center [280, 283] width 342 height 42
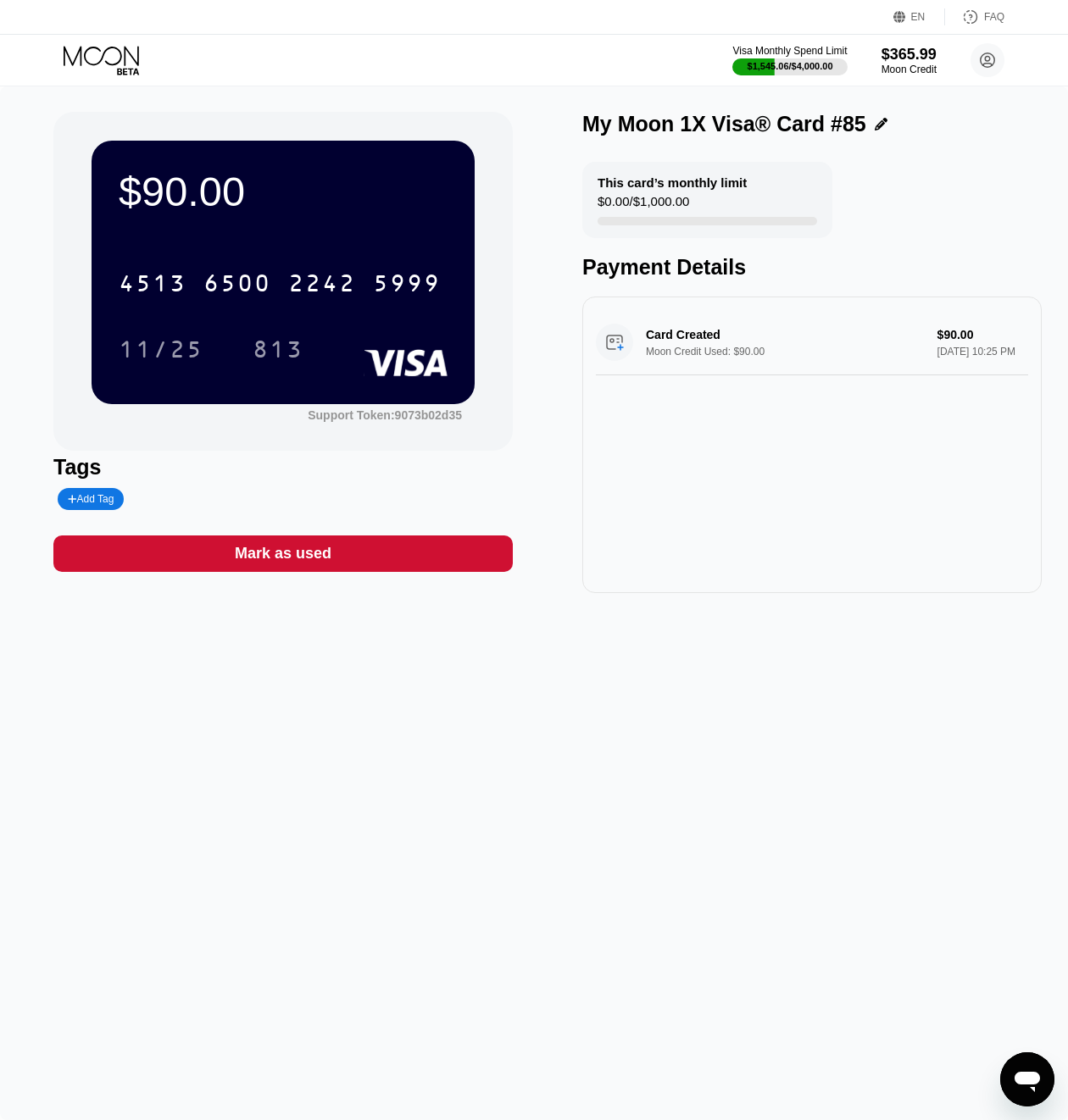
click at [107, 52] on icon at bounding box center [103, 61] width 79 height 29
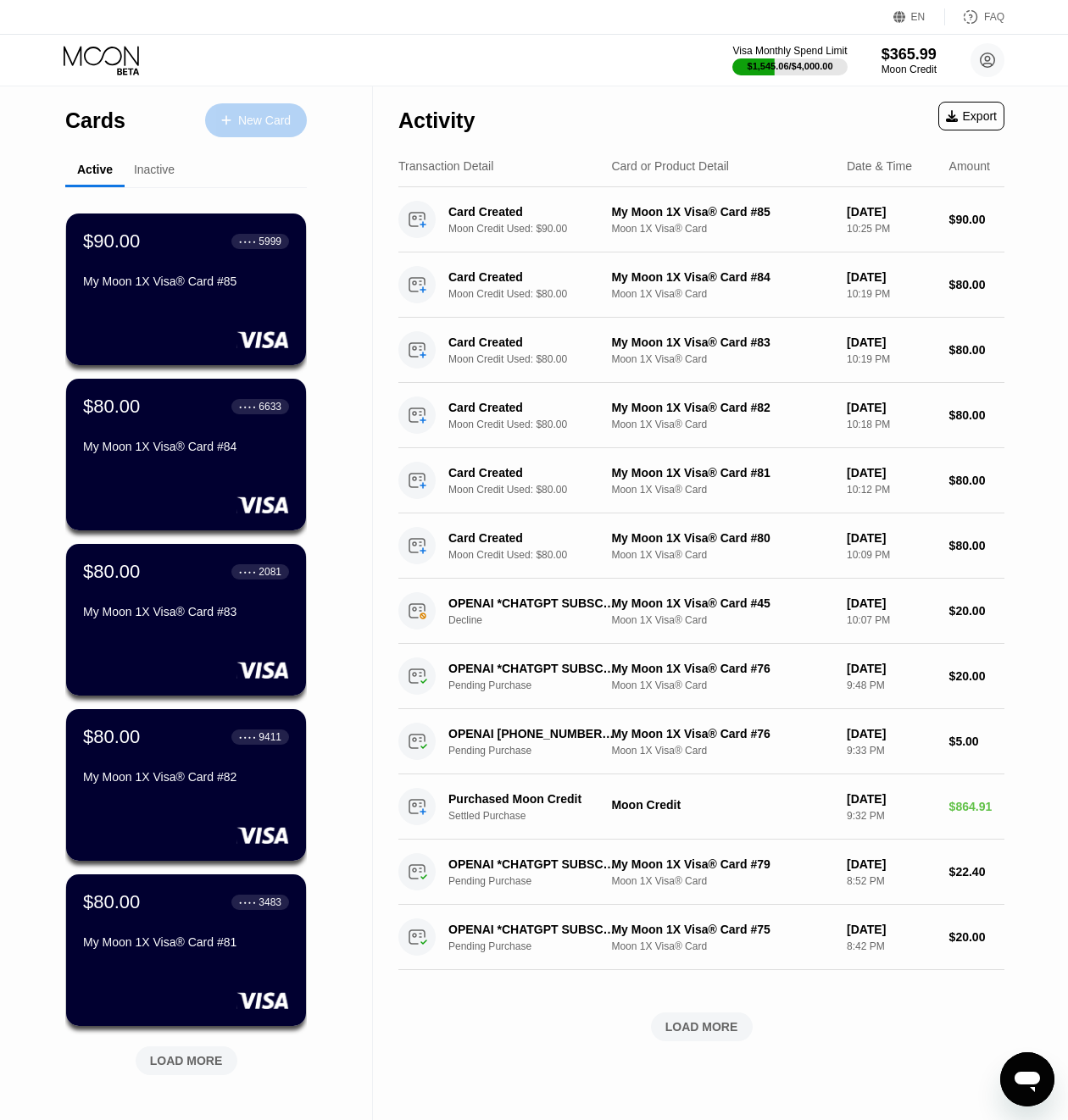
click at [244, 116] on div "New Card" at bounding box center [264, 121] width 52 height 15
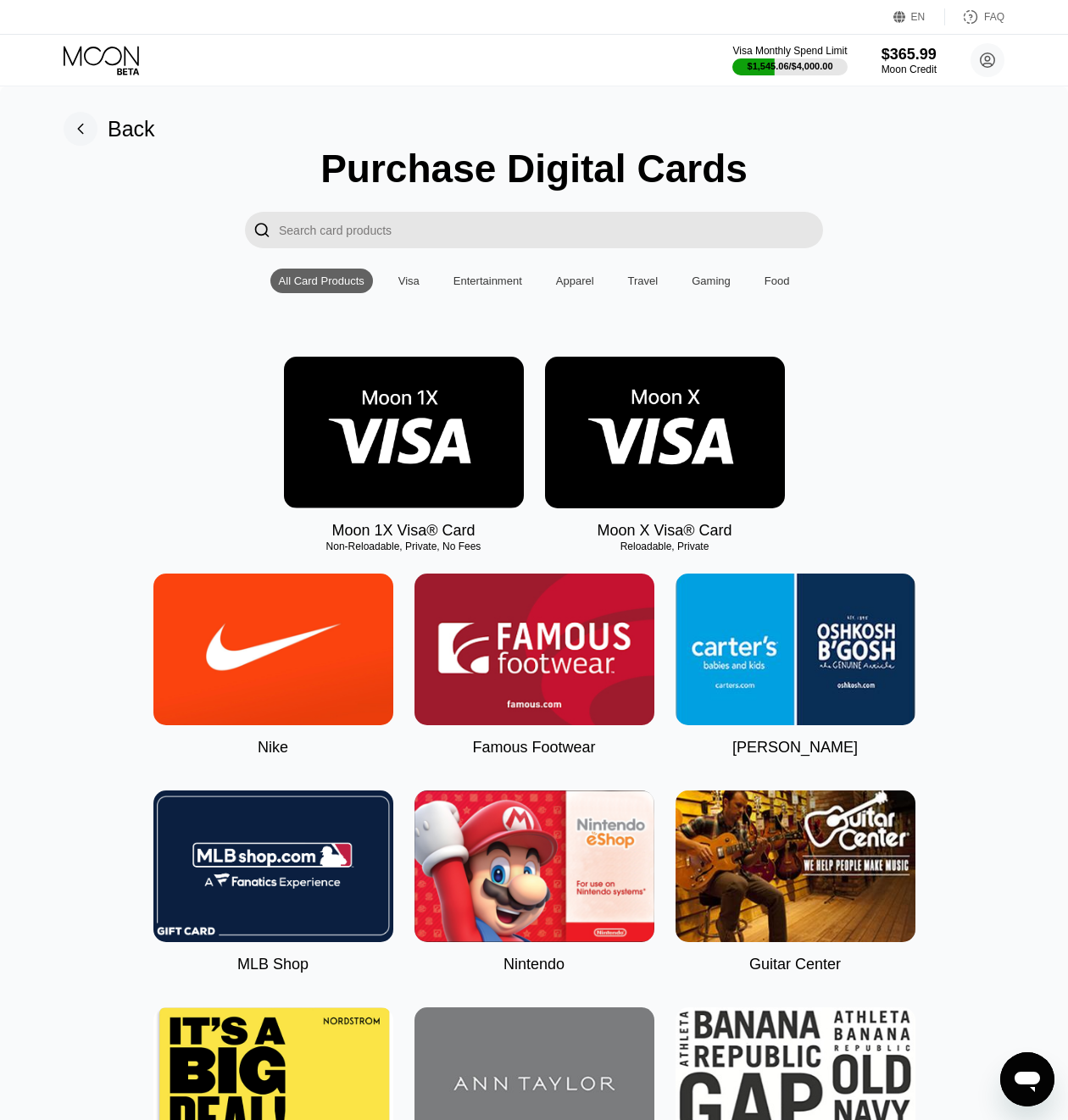
click at [375, 396] on img at bounding box center [404, 432] width 240 height 152
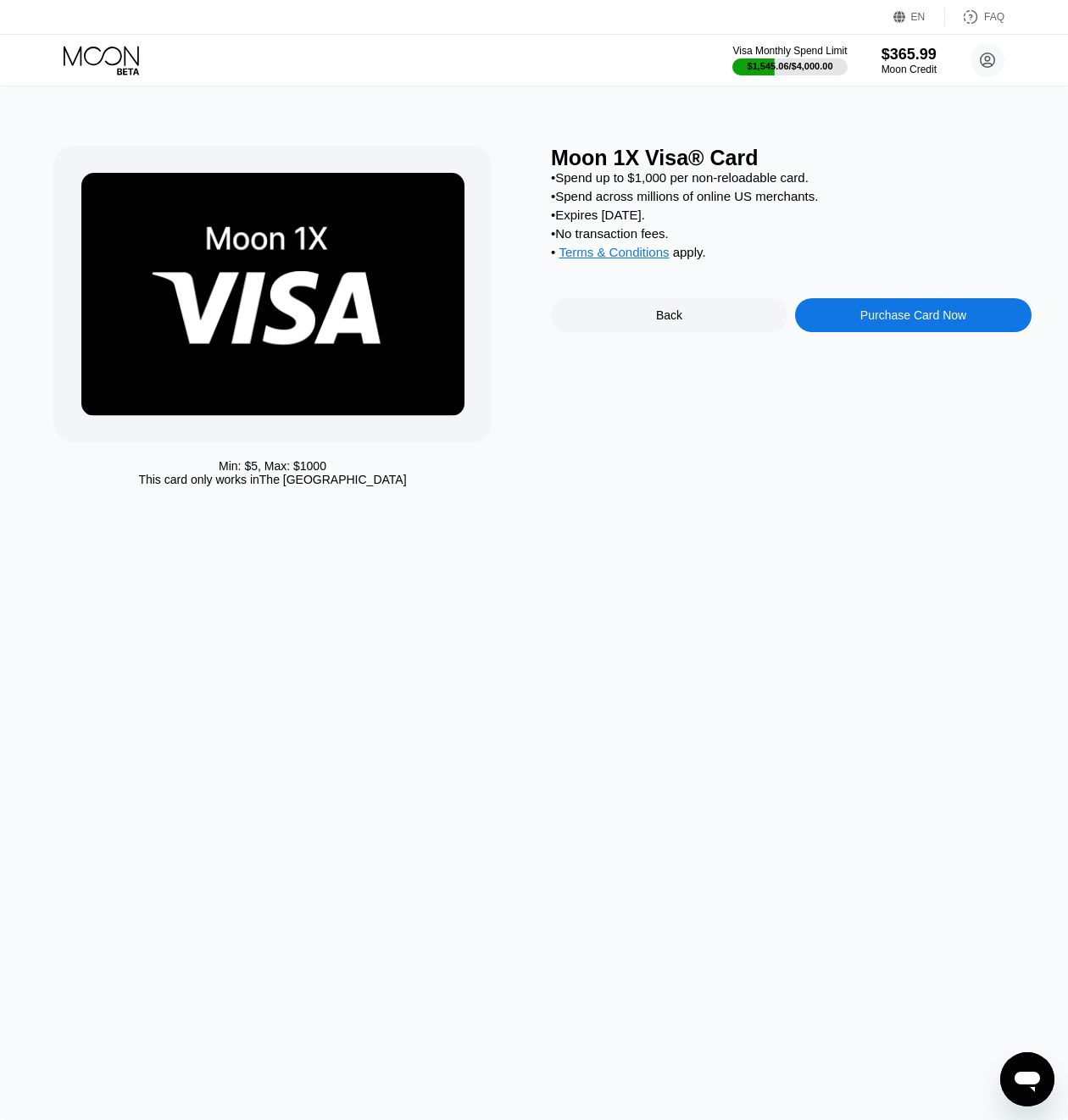
click at [1015, 325] on div "Purchase Card Now" at bounding box center [913, 314] width 236 height 34
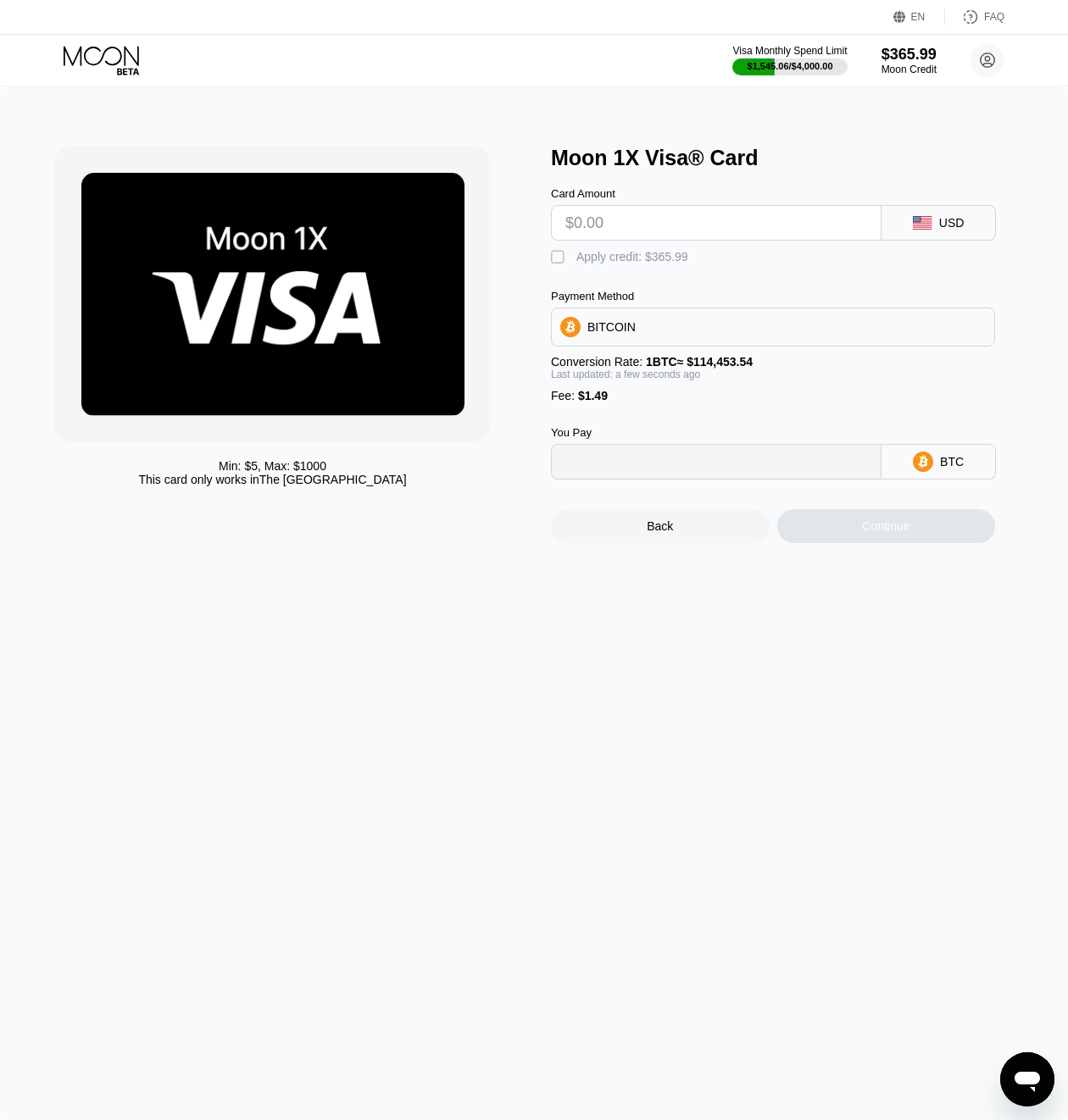
type input "0"
click at [698, 241] on div at bounding box center [716, 223] width 330 height 36
click at [695, 223] on input "text" at bounding box center [717, 223] width 302 height 34
type input "$90"
type input "0.00079937"
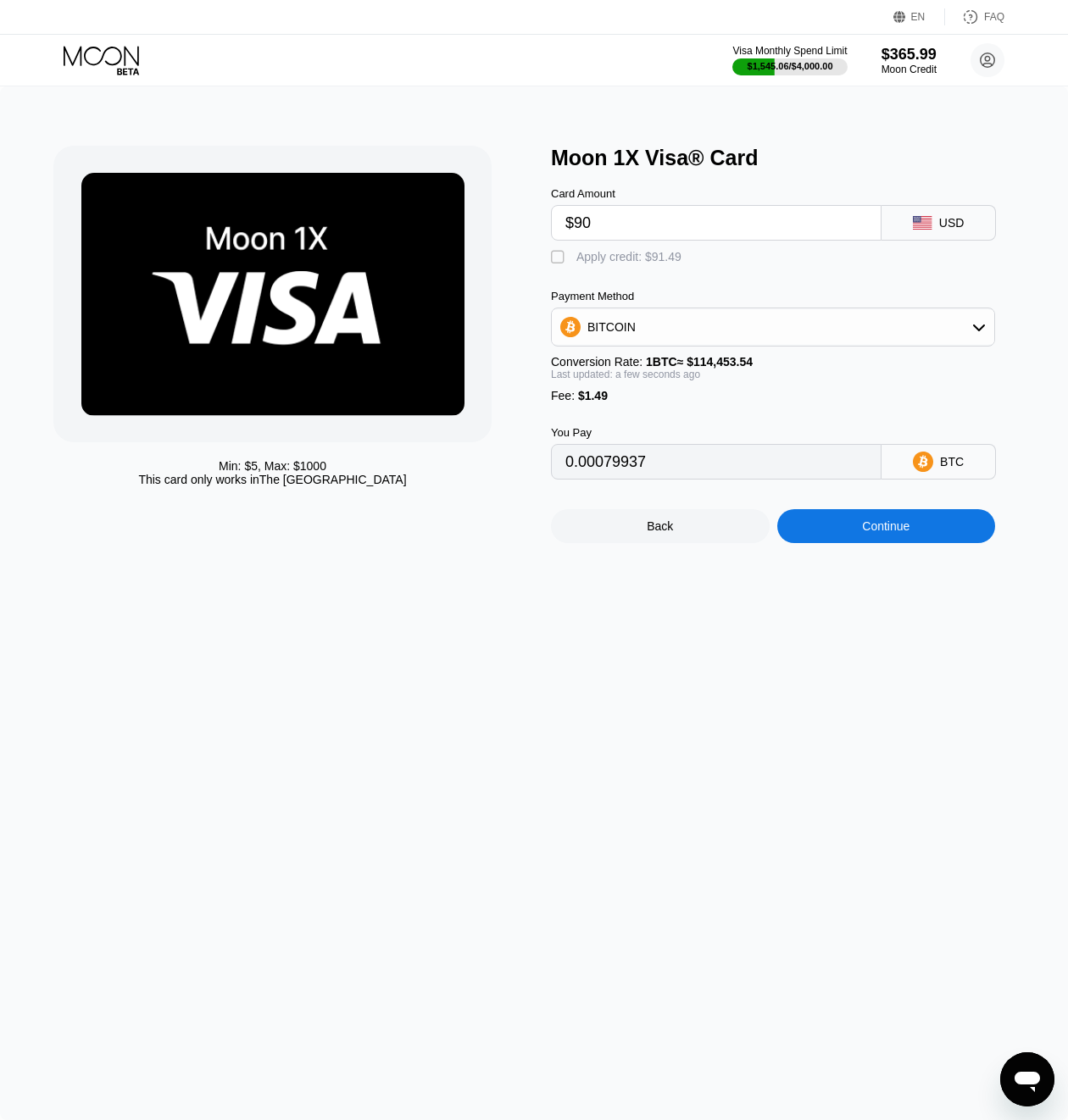
type input "$90"
click at [612, 257] on div "Apply credit: $91.49" at bounding box center [629, 257] width 105 height 14
type input "0"
click at [864, 529] on div "Continue" at bounding box center [886, 526] width 48 height 14
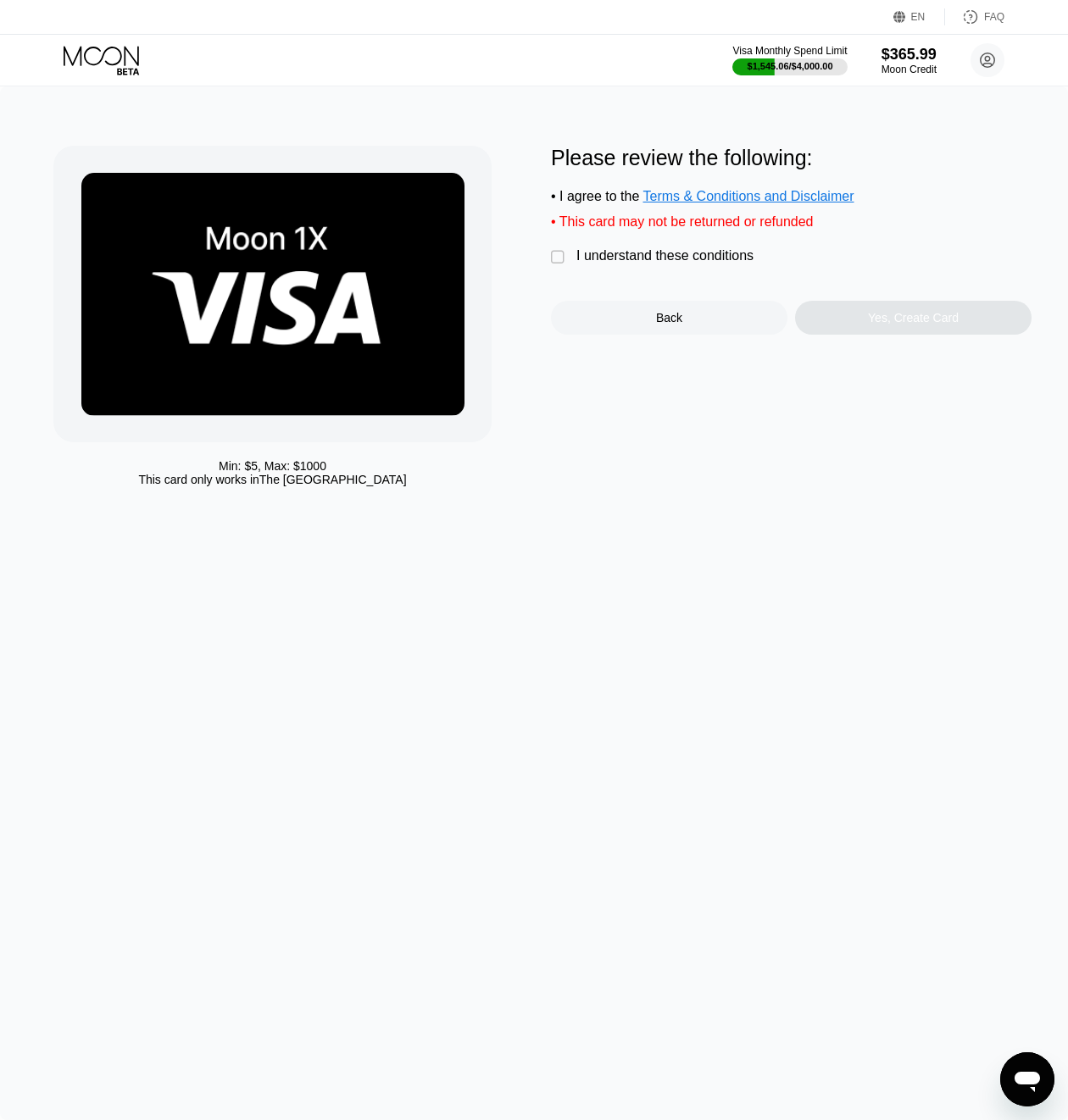
click at [582, 274] on div "Please review the following: • I agree to the Terms & Conditions and Disclaimer…" at bounding box center [791, 241] width 481 height 189
click at [588, 262] on div "I understand these conditions" at bounding box center [665, 256] width 178 height 16
click at [892, 325] on div "Yes, Create Card" at bounding box center [913, 317] width 91 height 14
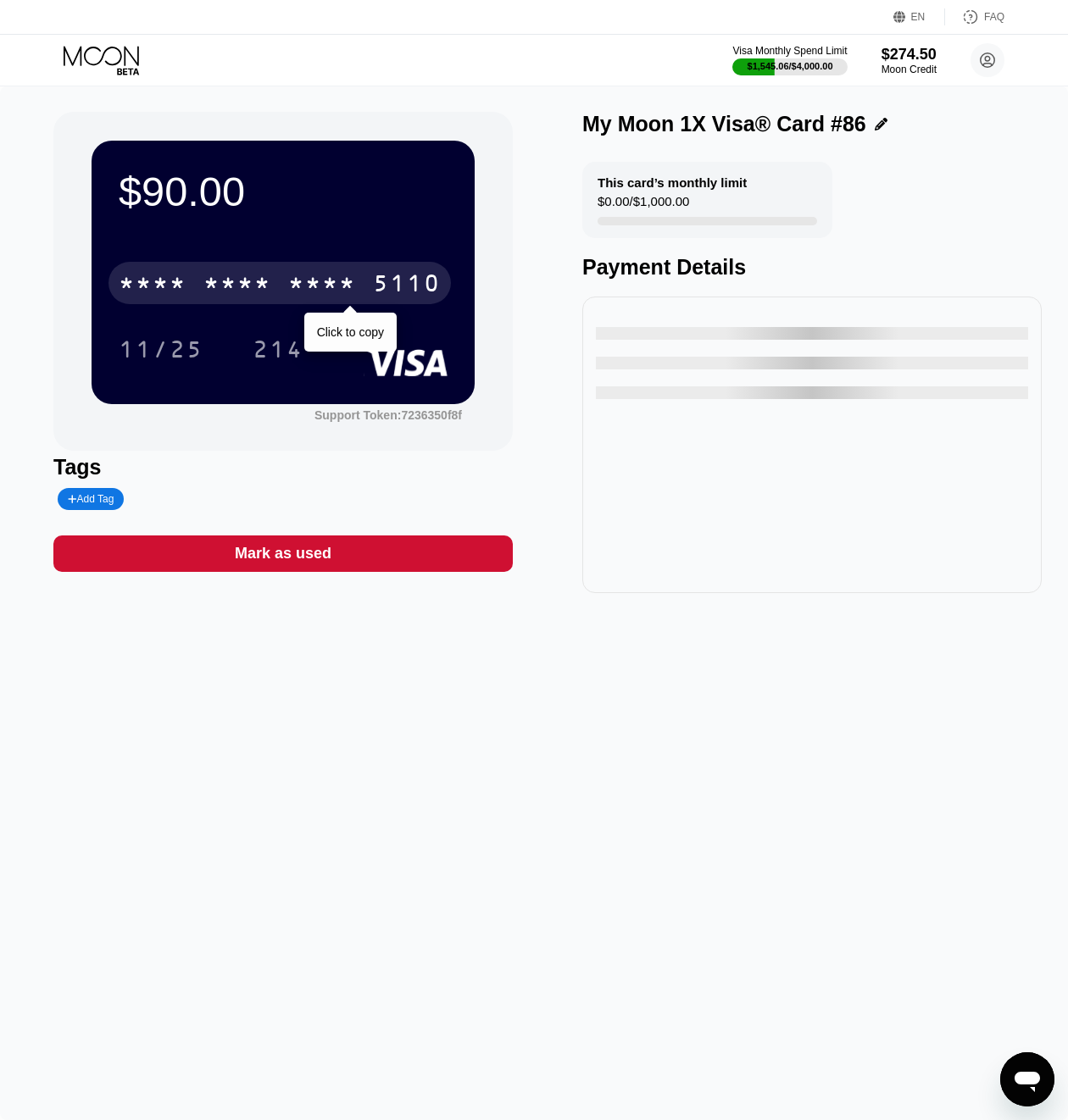
drag, startPoint x: 368, startPoint y: 286, endPoint x: 5, endPoint y: 341, distance: 367.1
click at [373, 283] on div "* * * * * * * * * * * * 5110" at bounding box center [280, 283] width 342 height 42
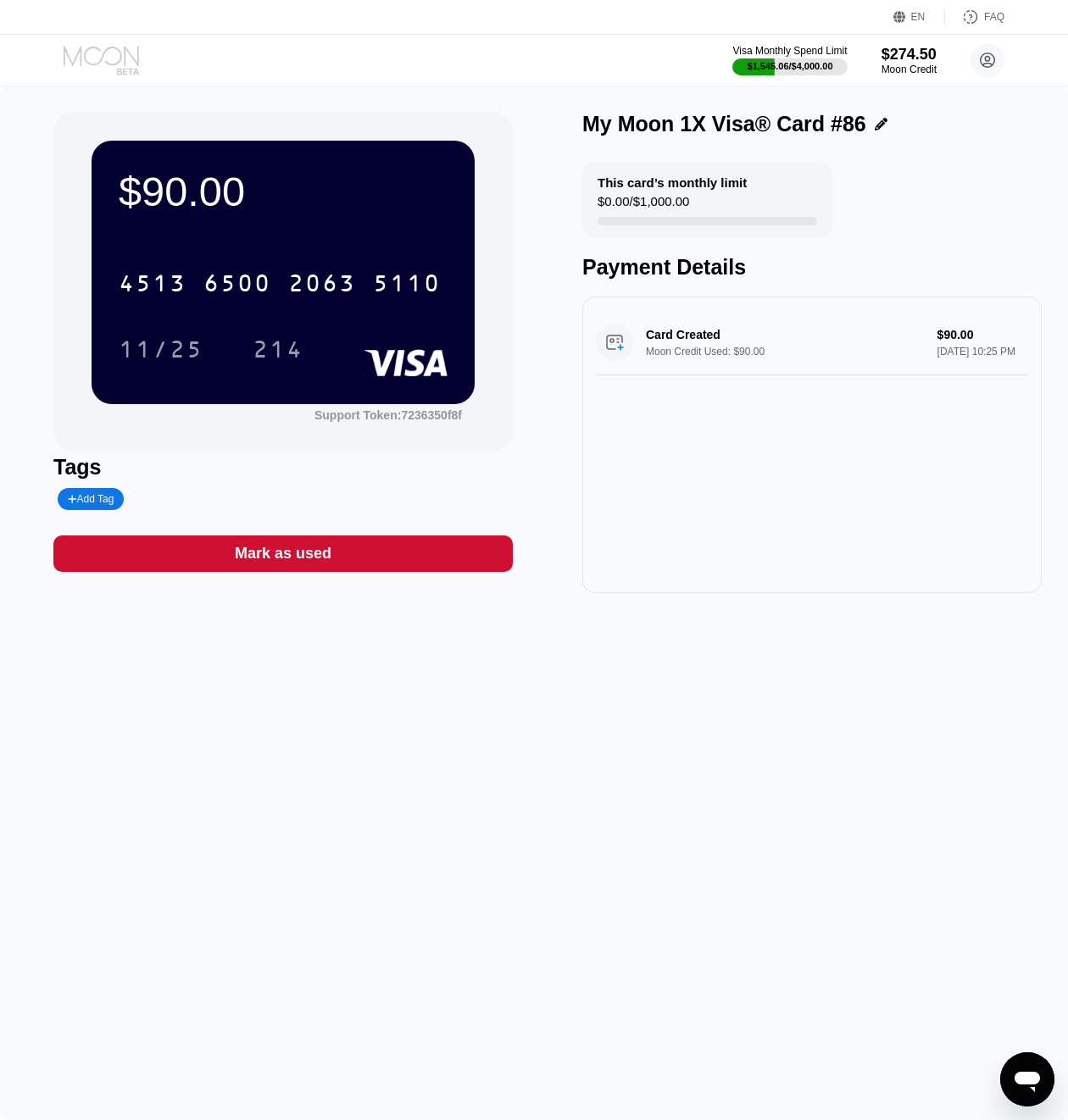
click at [119, 56] on icon at bounding box center [103, 61] width 79 height 29
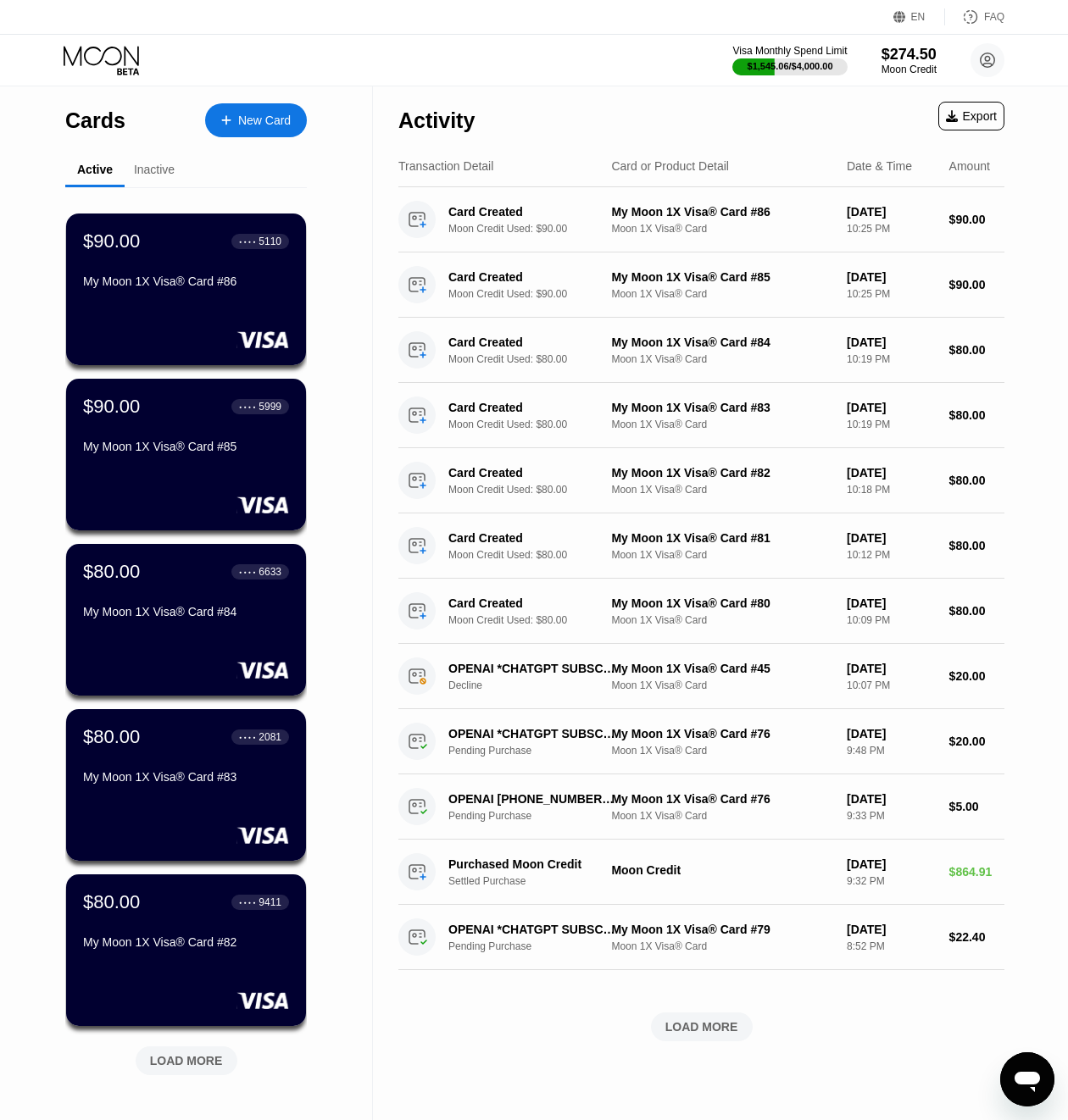
click at [255, 127] on div "New Card" at bounding box center [264, 121] width 52 height 15
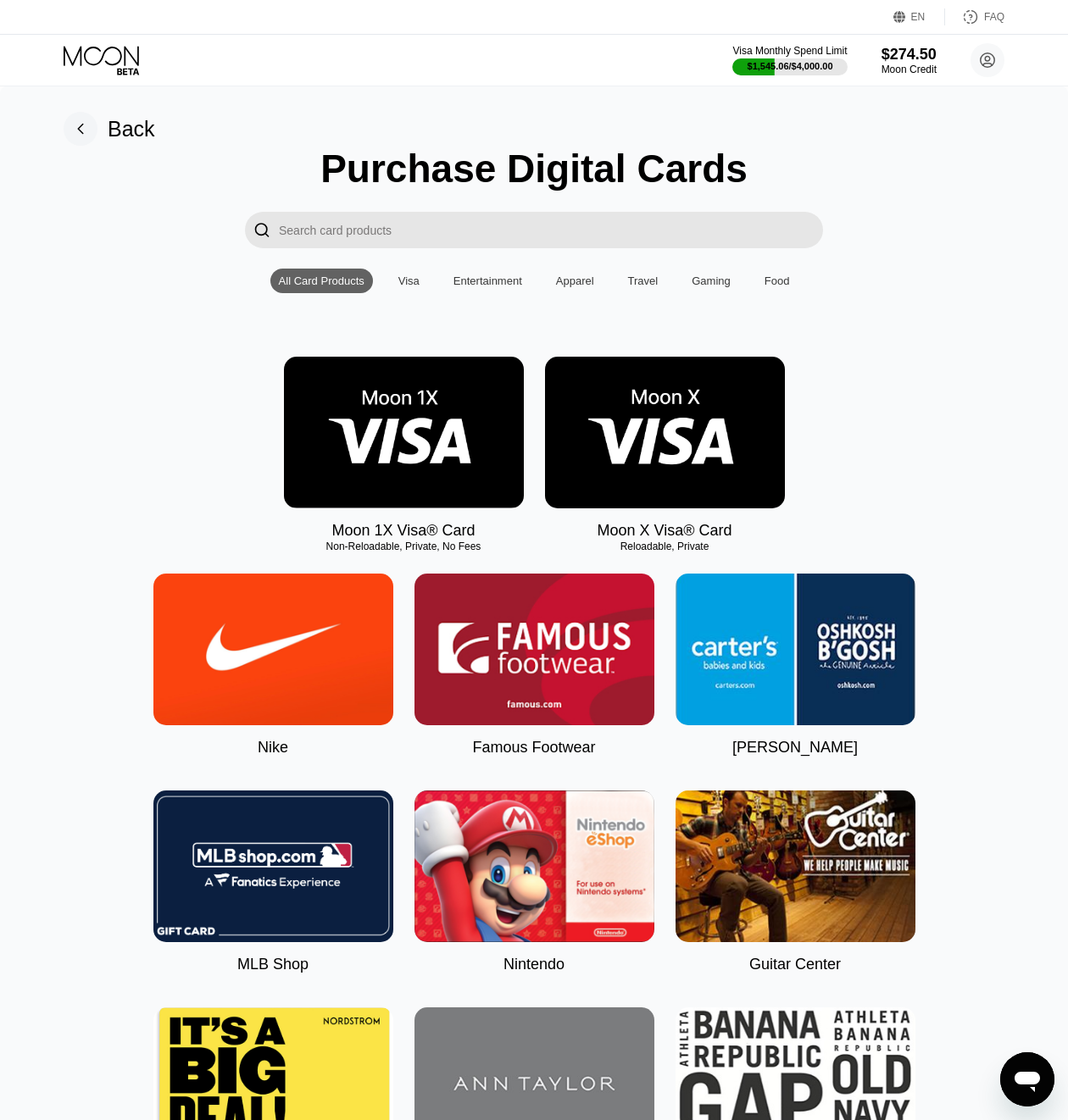
click at [417, 462] on img at bounding box center [404, 432] width 240 height 152
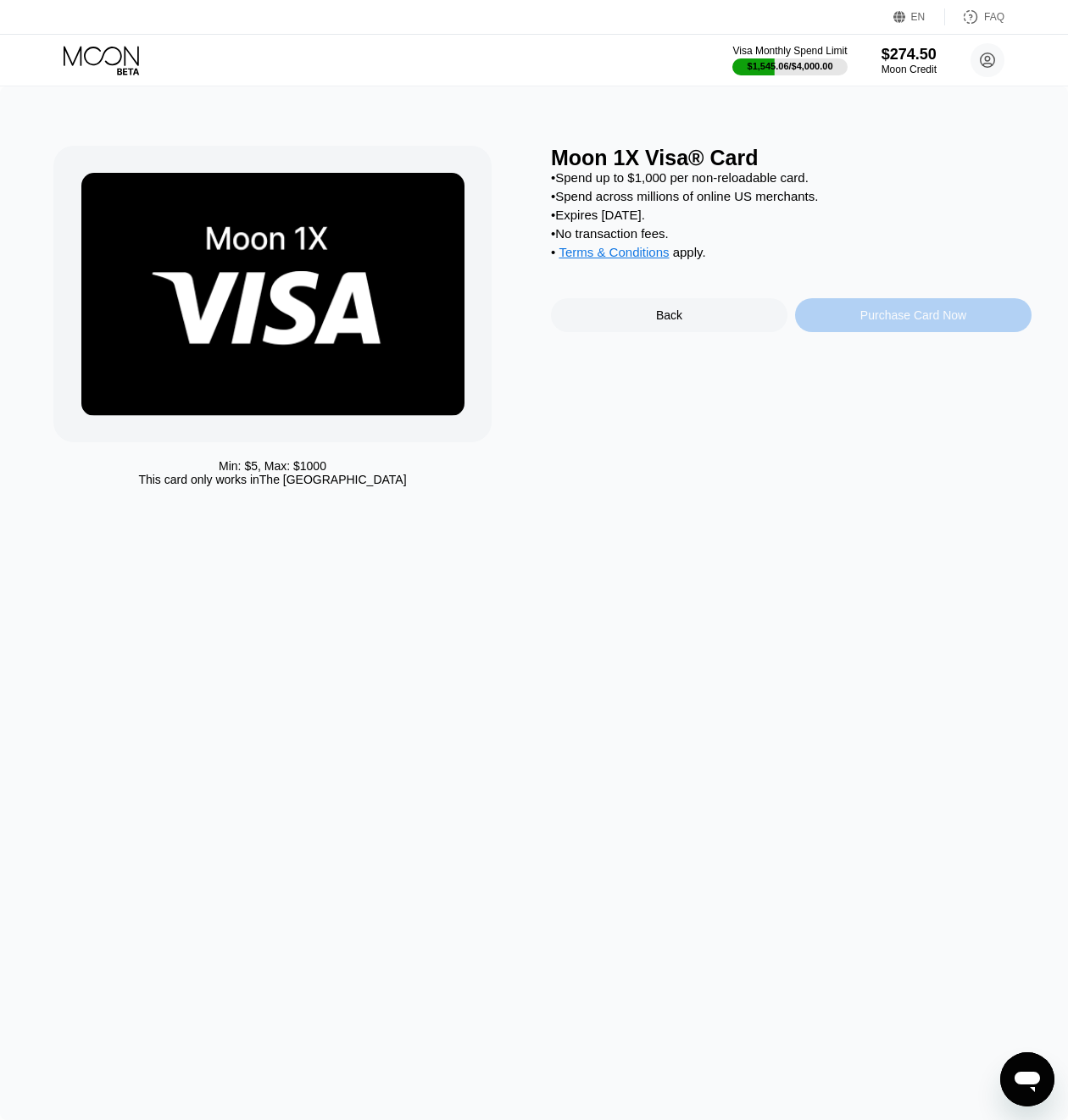
click at [897, 322] on div "Purchase Card Now" at bounding box center [913, 314] width 106 height 14
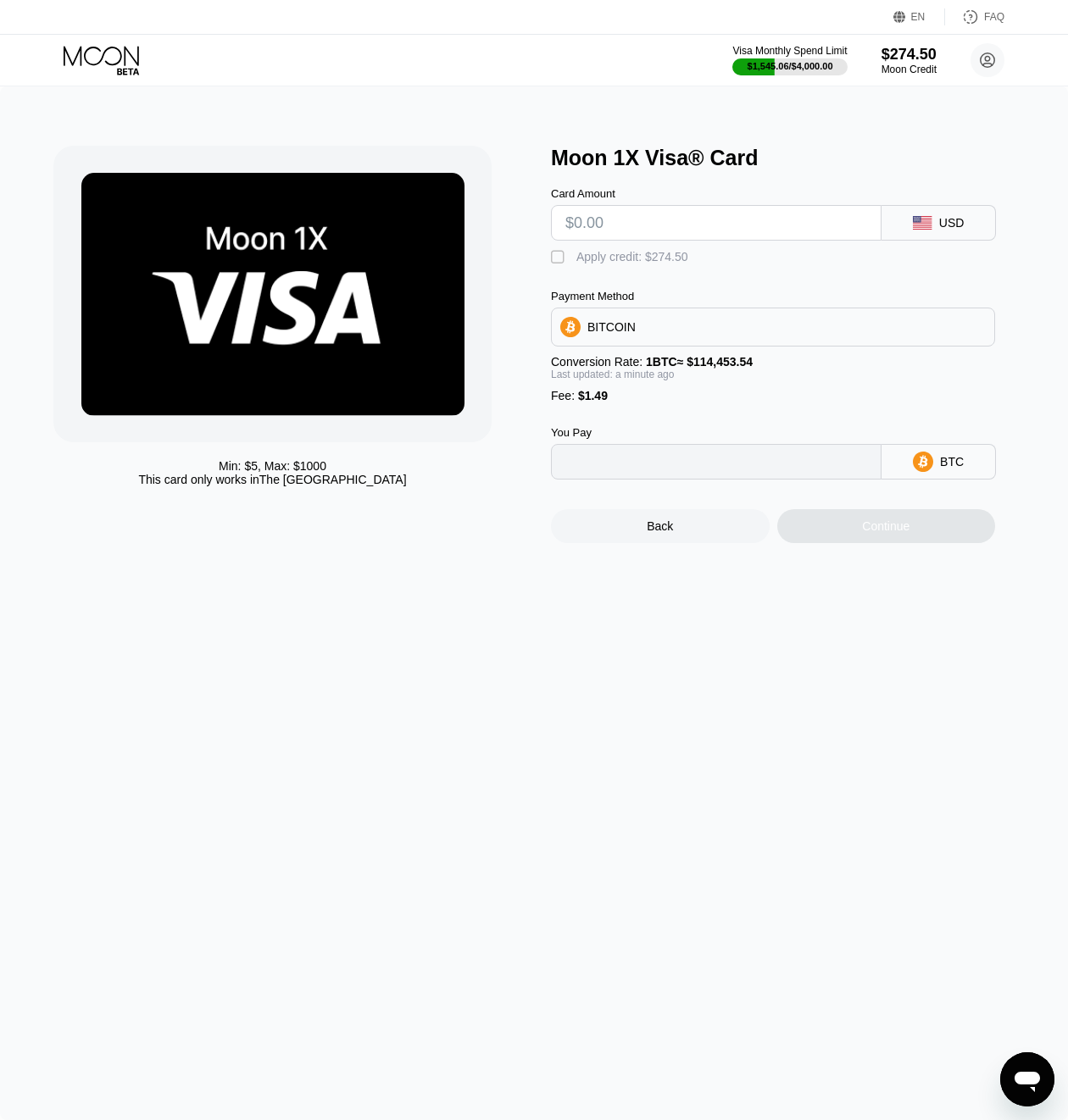
type input "0"
click at [740, 236] on input "text" at bounding box center [717, 223] width 302 height 34
type input "$90"
type input "0.00079937"
type input "$90"
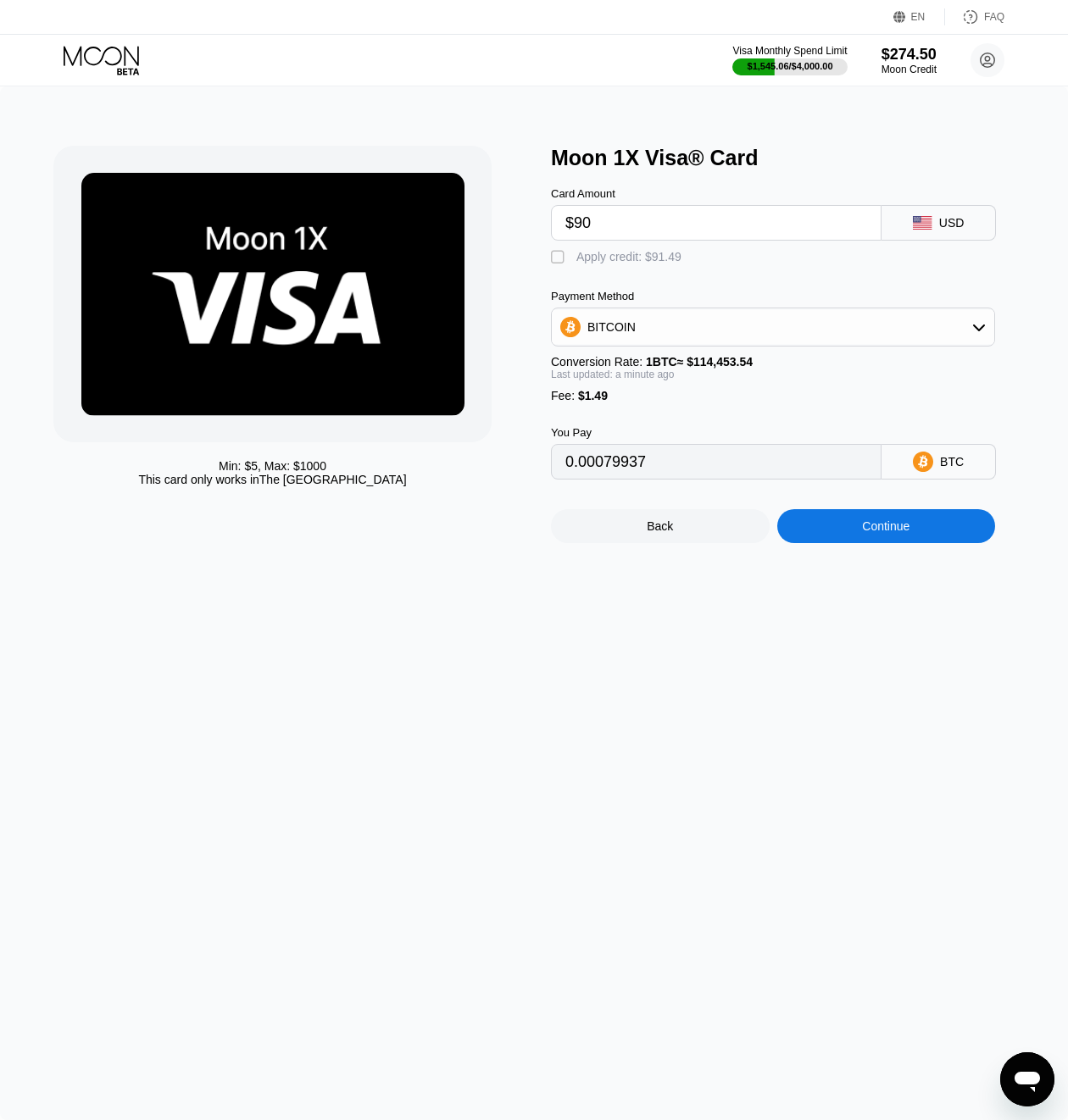
click at [636, 261] on div "Apply credit: $91.49" at bounding box center [629, 257] width 105 height 14
type input "0"
click at [839, 535] on div "Continue" at bounding box center [887, 526] width 219 height 34
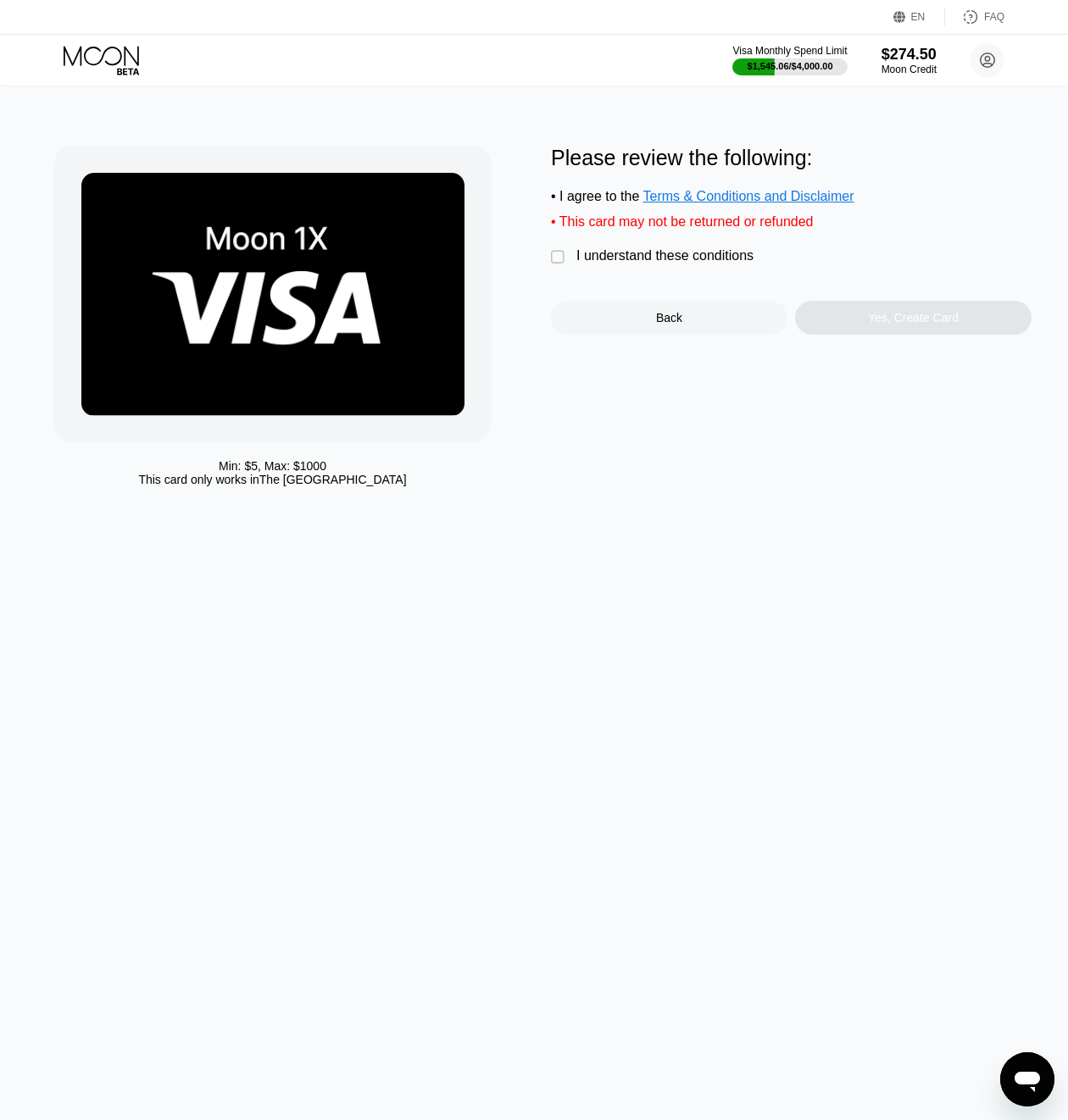
click at [601, 260] on div "I understand these conditions" at bounding box center [665, 256] width 178 height 16
click at [856, 326] on div "Yes, Create Card" at bounding box center [913, 317] width 236 height 34
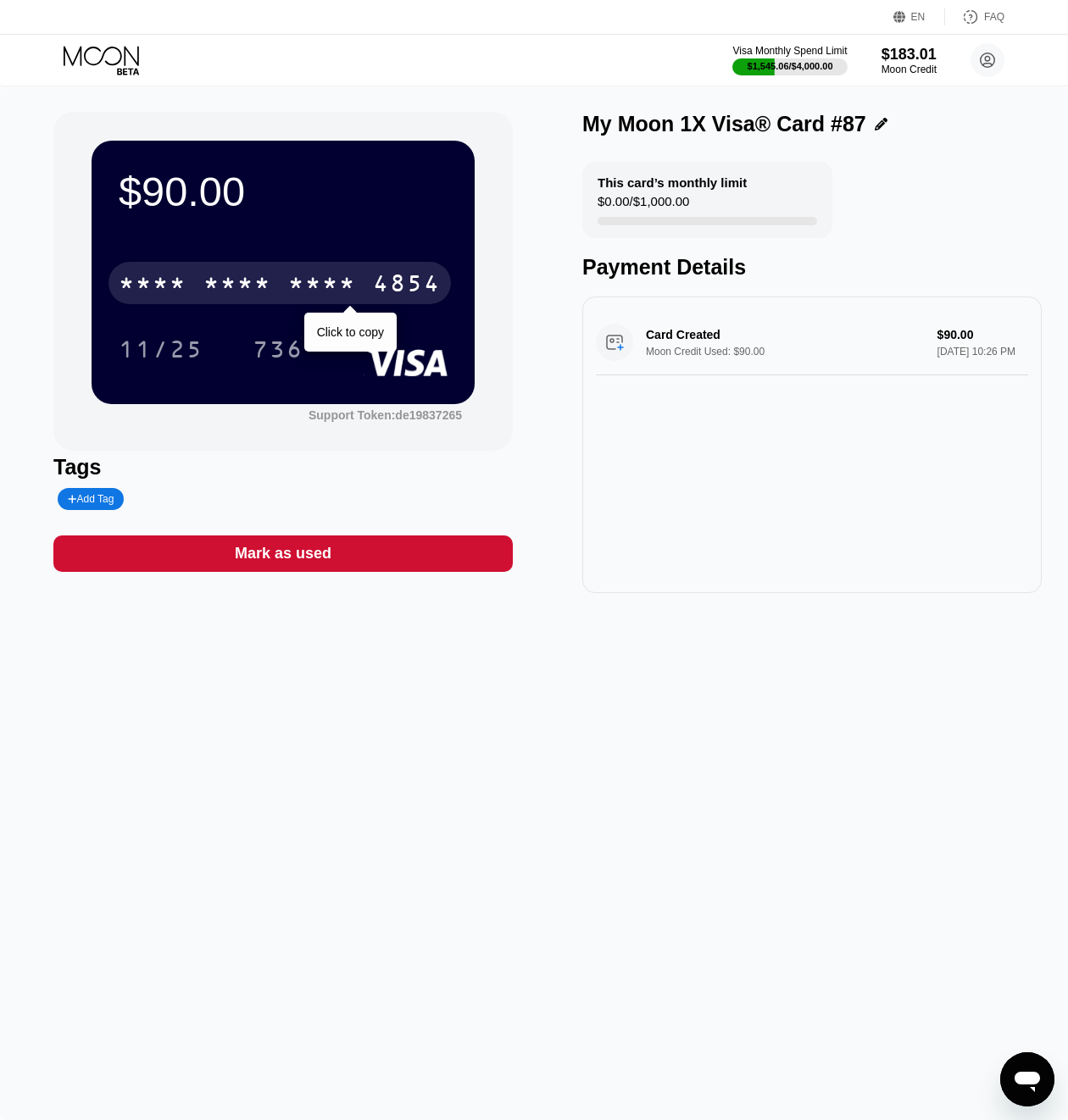
click at [361, 297] on div "* * * * * * * * * * * * 4854" at bounding box center [280, 283] width 342 height 42
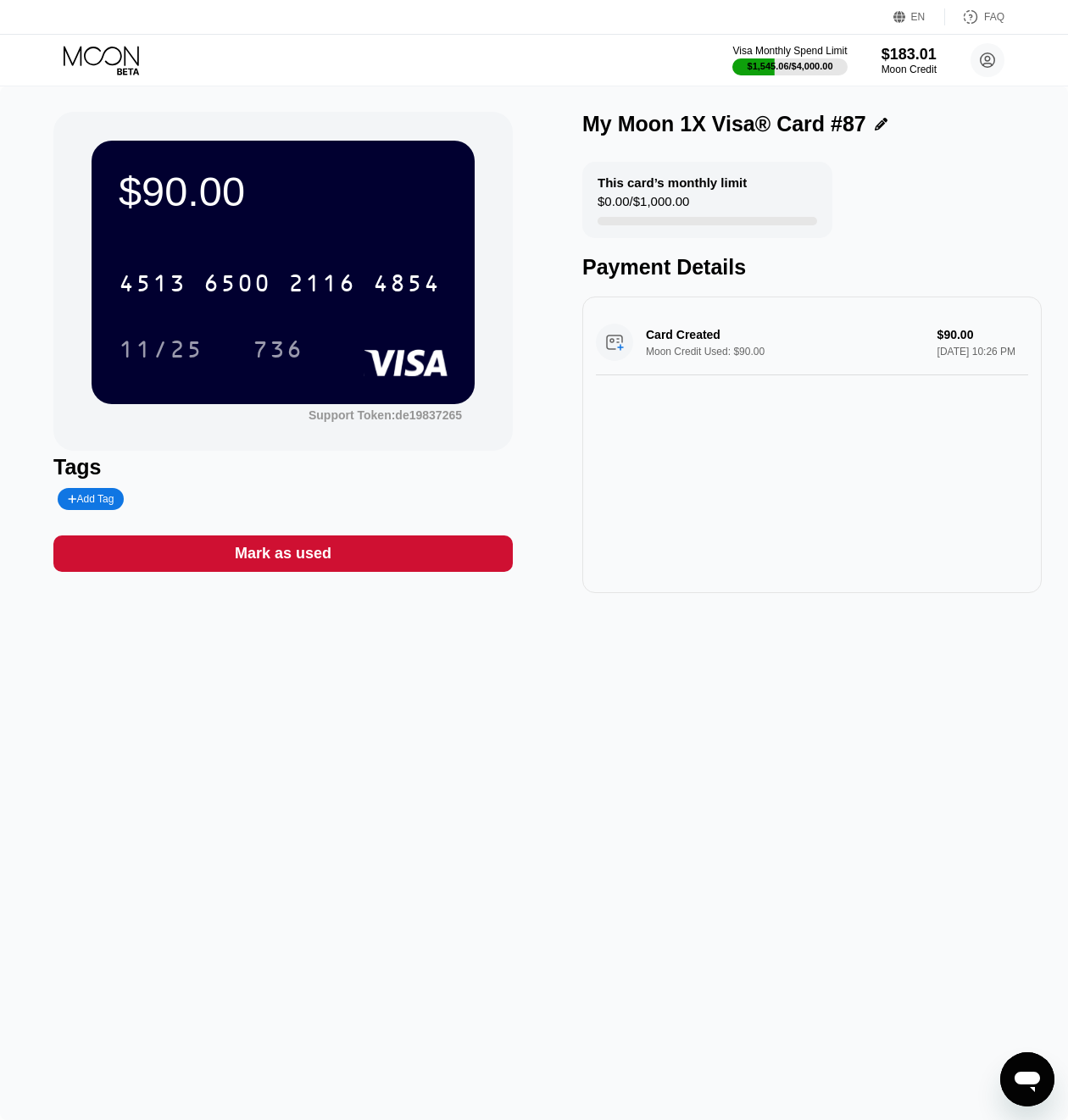
drag, startPoint x: 117, startPoint y: 58, endPoint x: 109, endPoint y: 63, distance: 9.4
click at [116, 58] on icon at bounding box center [103, 61] width 79 height 29
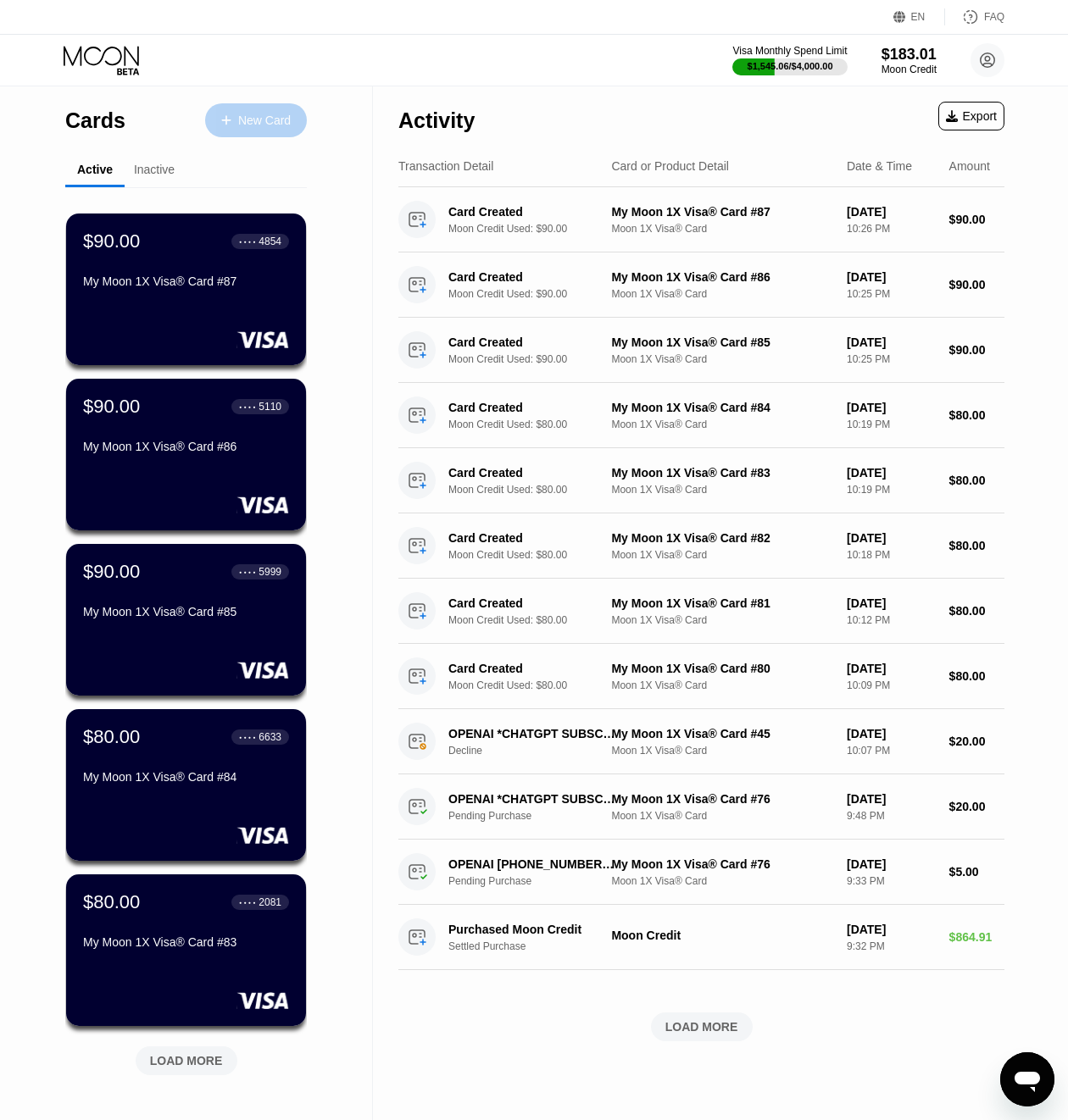
click at [244, 121] on div "New Card" at bounding box center [264, 121] width 52 height 15
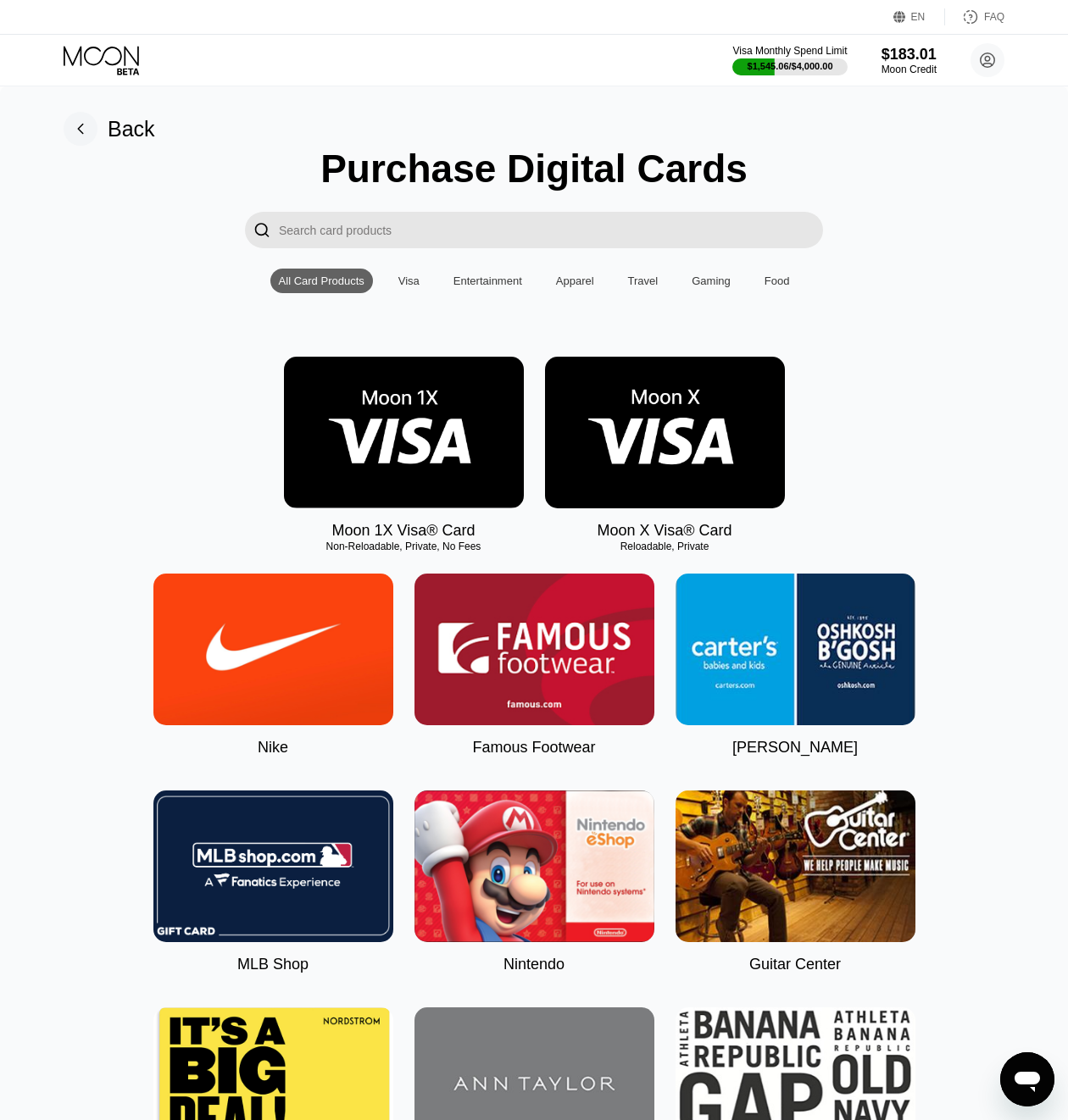
click at [386, 444] on img at bounding box center [404, 432] width 240 height 152
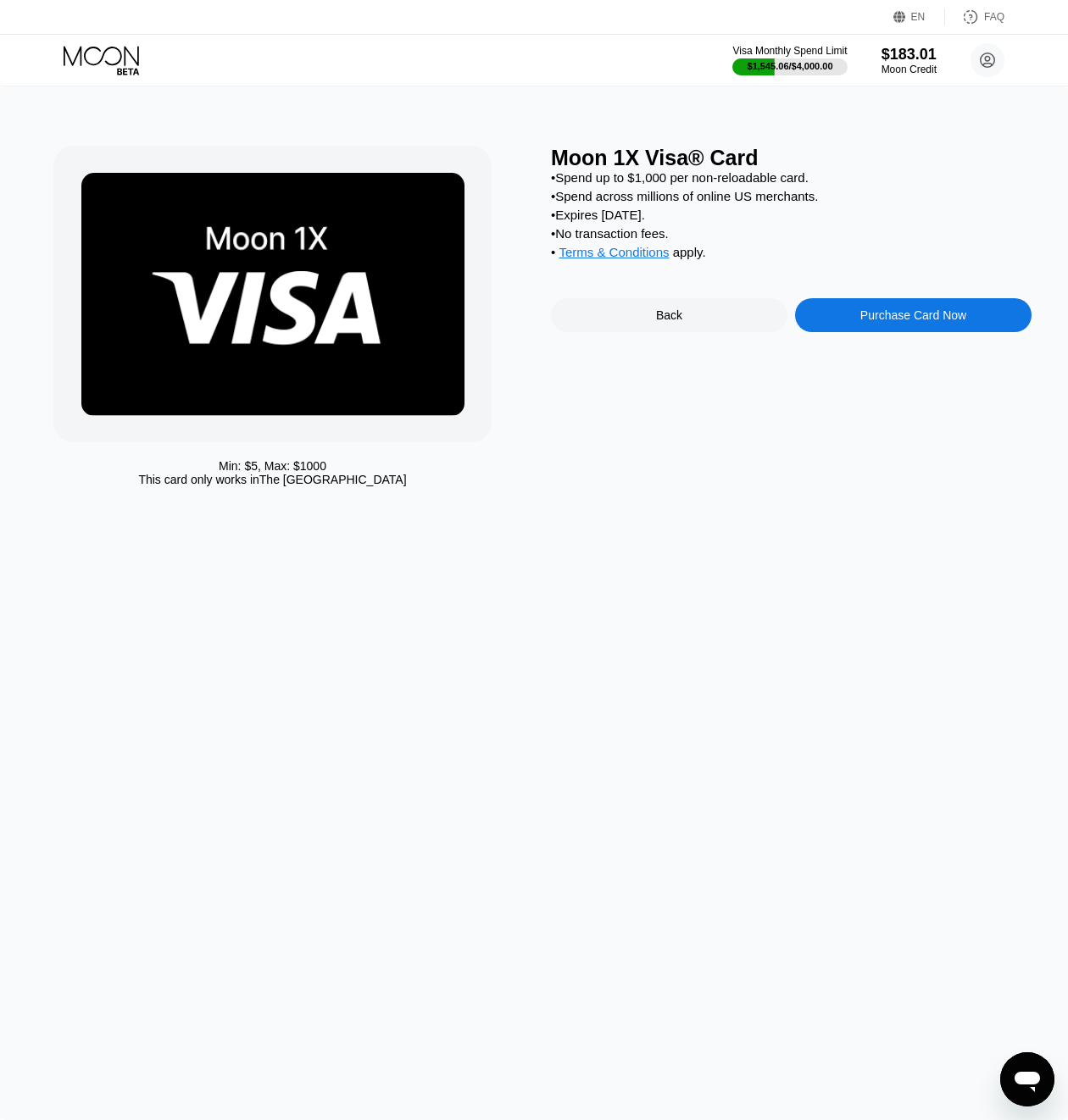
click at [930, 322] on div "Purchase Card Now" at bounding box center [913, 314] width 106 height 14
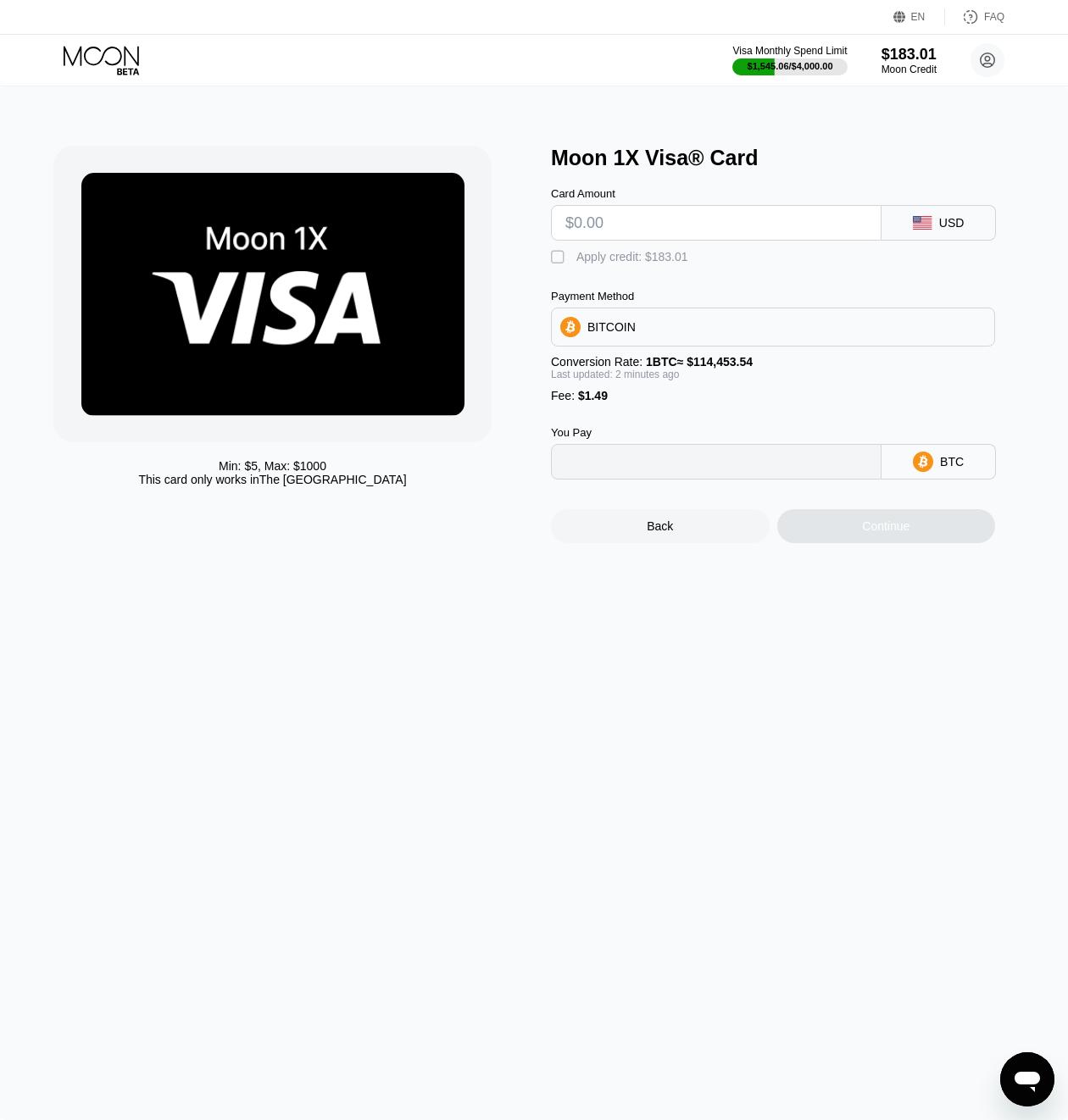
type input "0"
click at [678, 231] on input "text" at bounding box center [717, 223] width 302 height 34
type input "$90"
type input "0.00079937"
type input "$90"
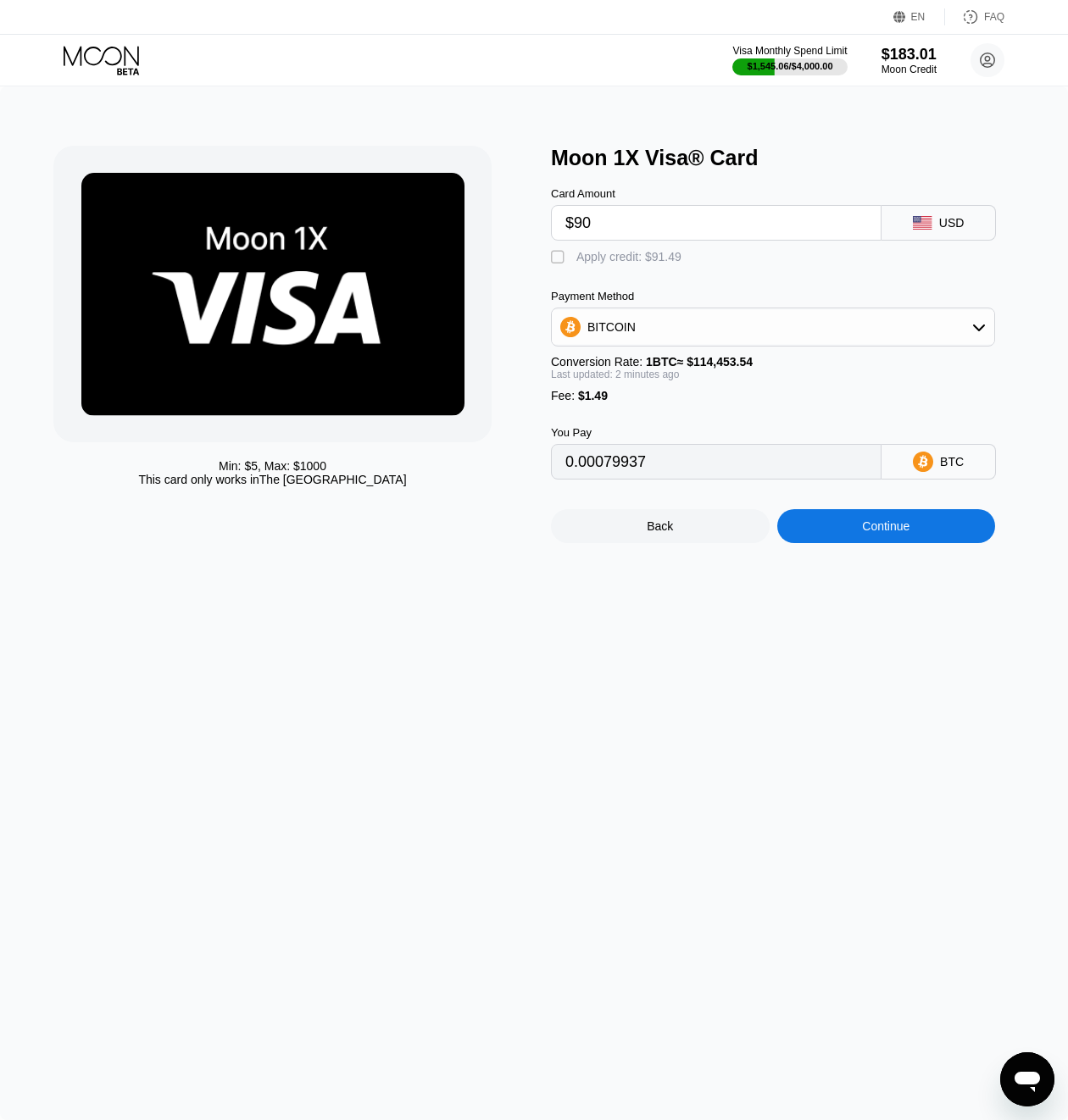
click at [623, 254] on div "Apply credit: $91.49" at bounding box center [629, 257] width 105 height 14
type input "0"
click at [907, 514] on div "Back Continue" at bounding box center [791, 511] width 481 height 63
click at [883, 530] on div "Continue" at bounding box center [886, 526] width 48 height 14
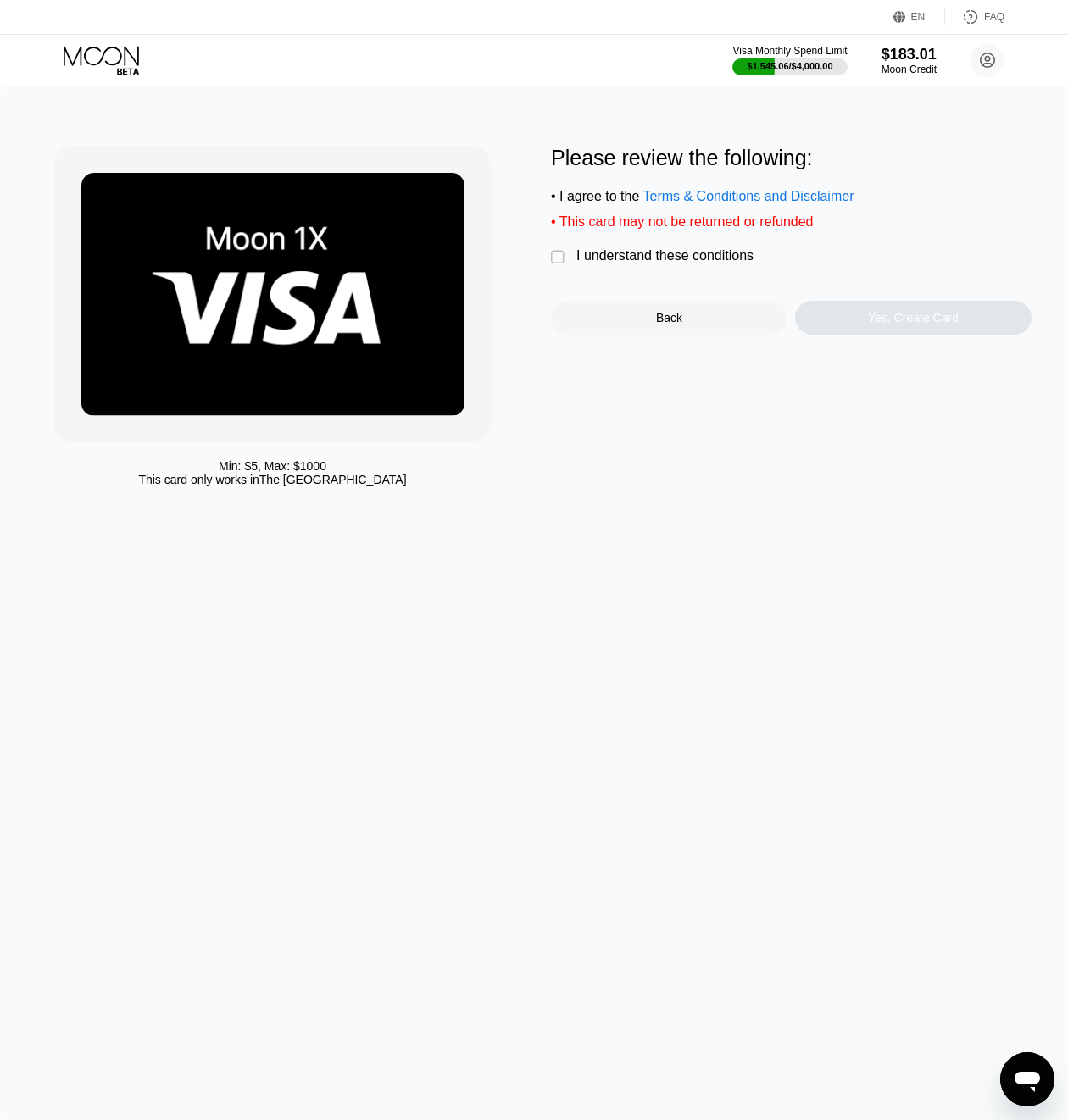
click at [687, 261] on div "I understand these conditions" at bounding box center [665, 256] width 178 height 16
click at [896, 325] on div "Yes, Create Card" at bounding box center [913, 317] width 91 height 14
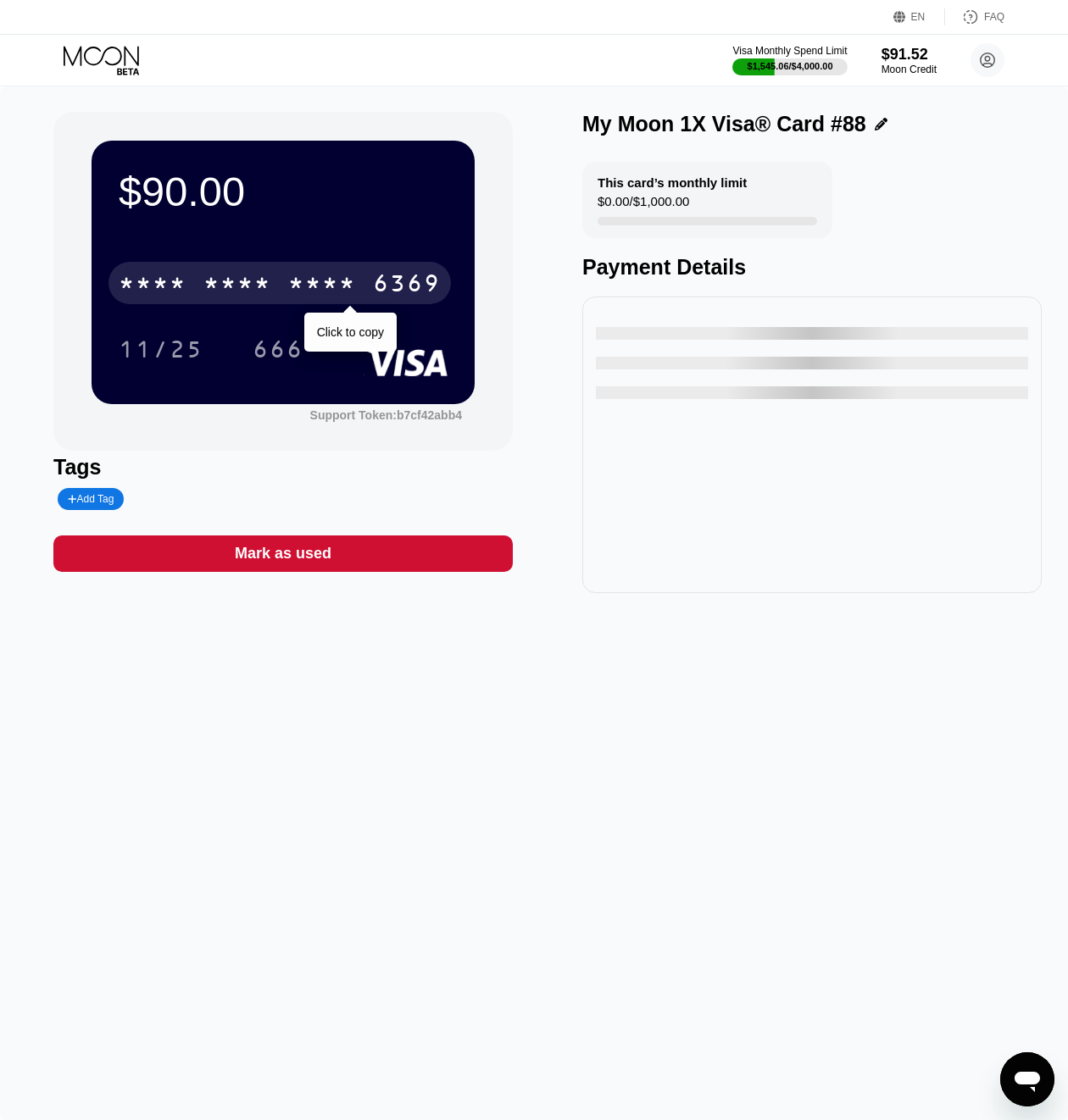
click at [339, 274] on div "* * * *" at bounding box center [322, 285] width 68 height 27
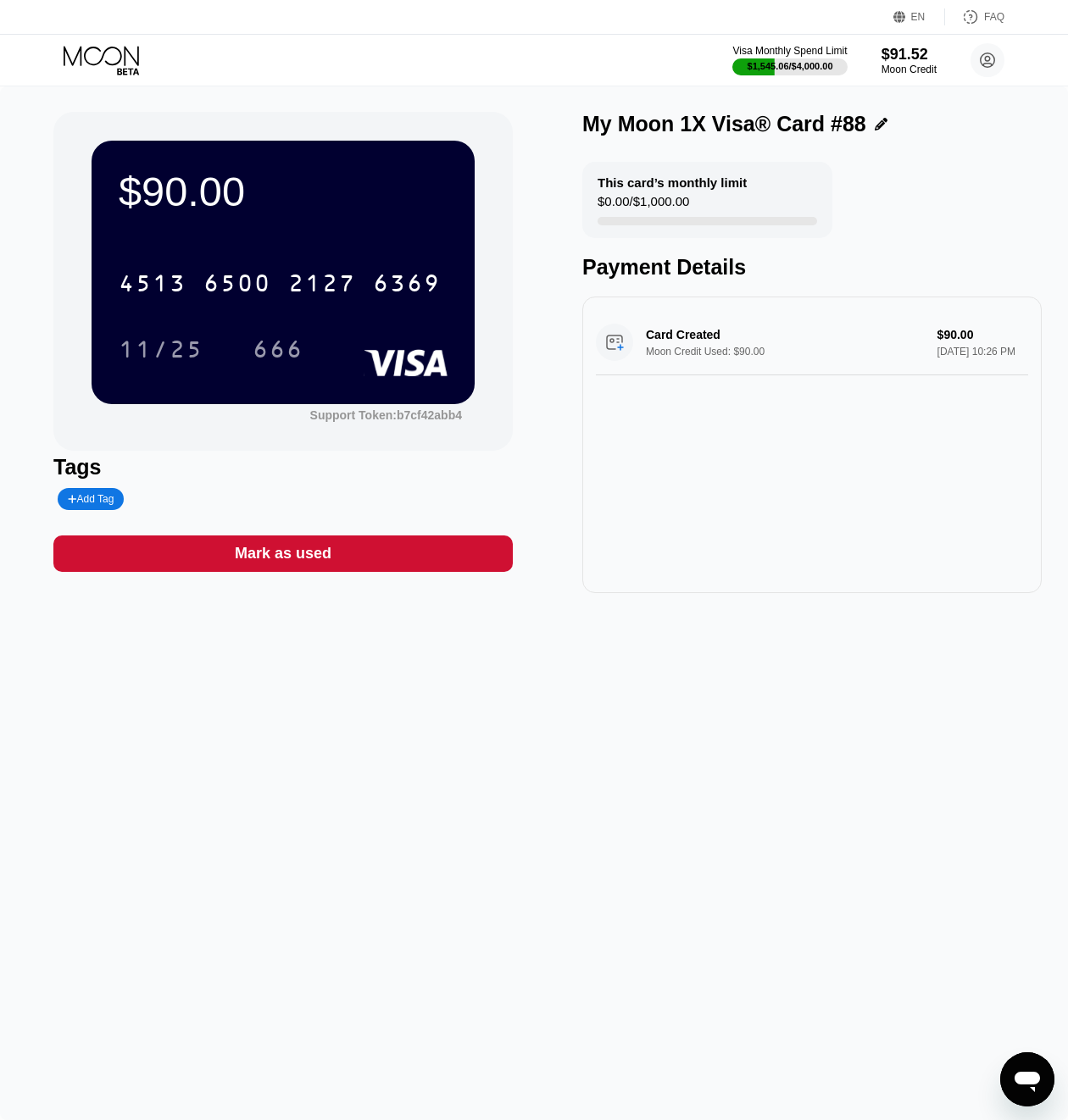
click at [125, 60] on icon at bounding box center [101, 55] width 75 height 19
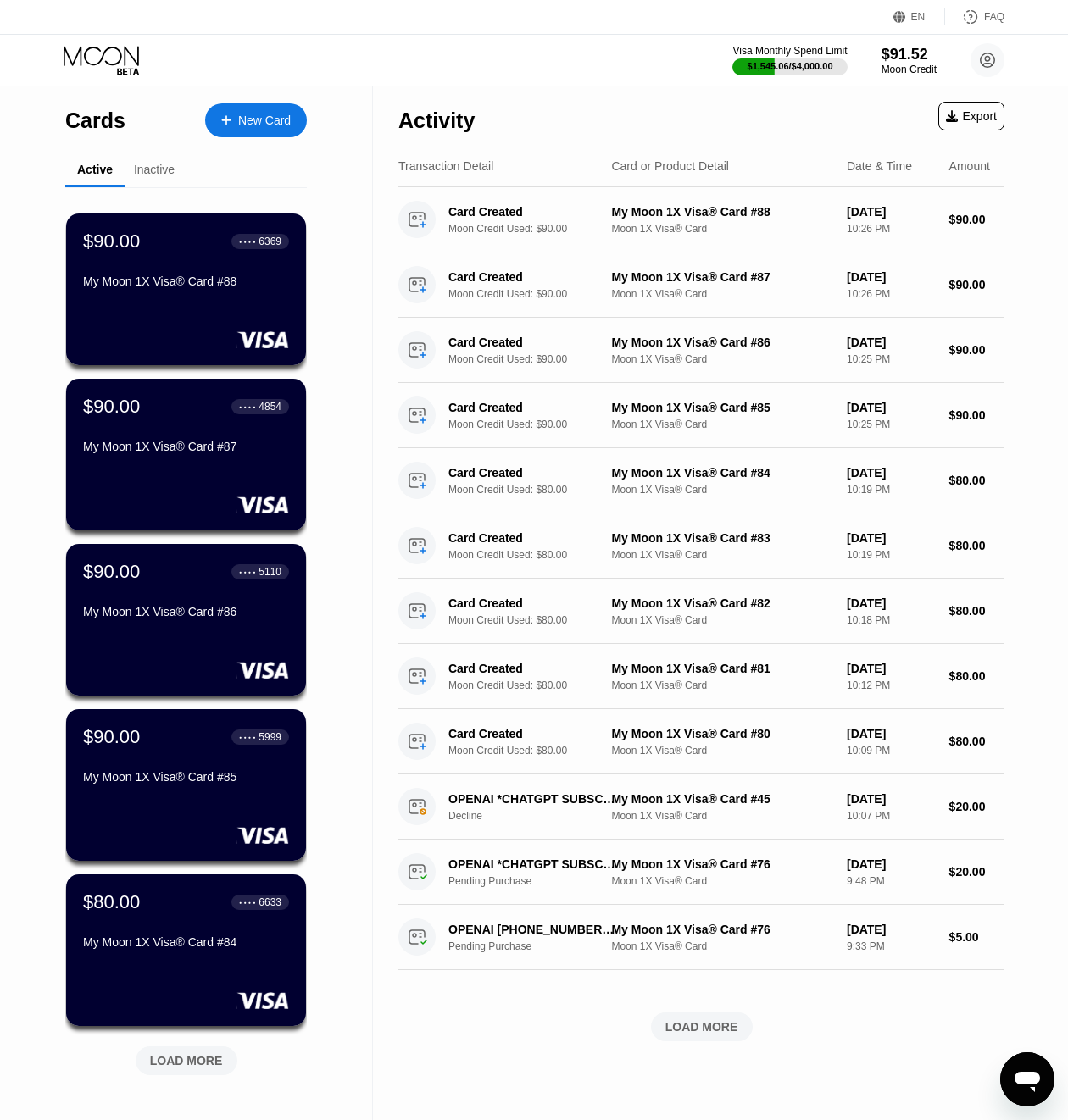
click at [247, 118] on div "New Card" at bounding box center [264, 121] width 52 height 15
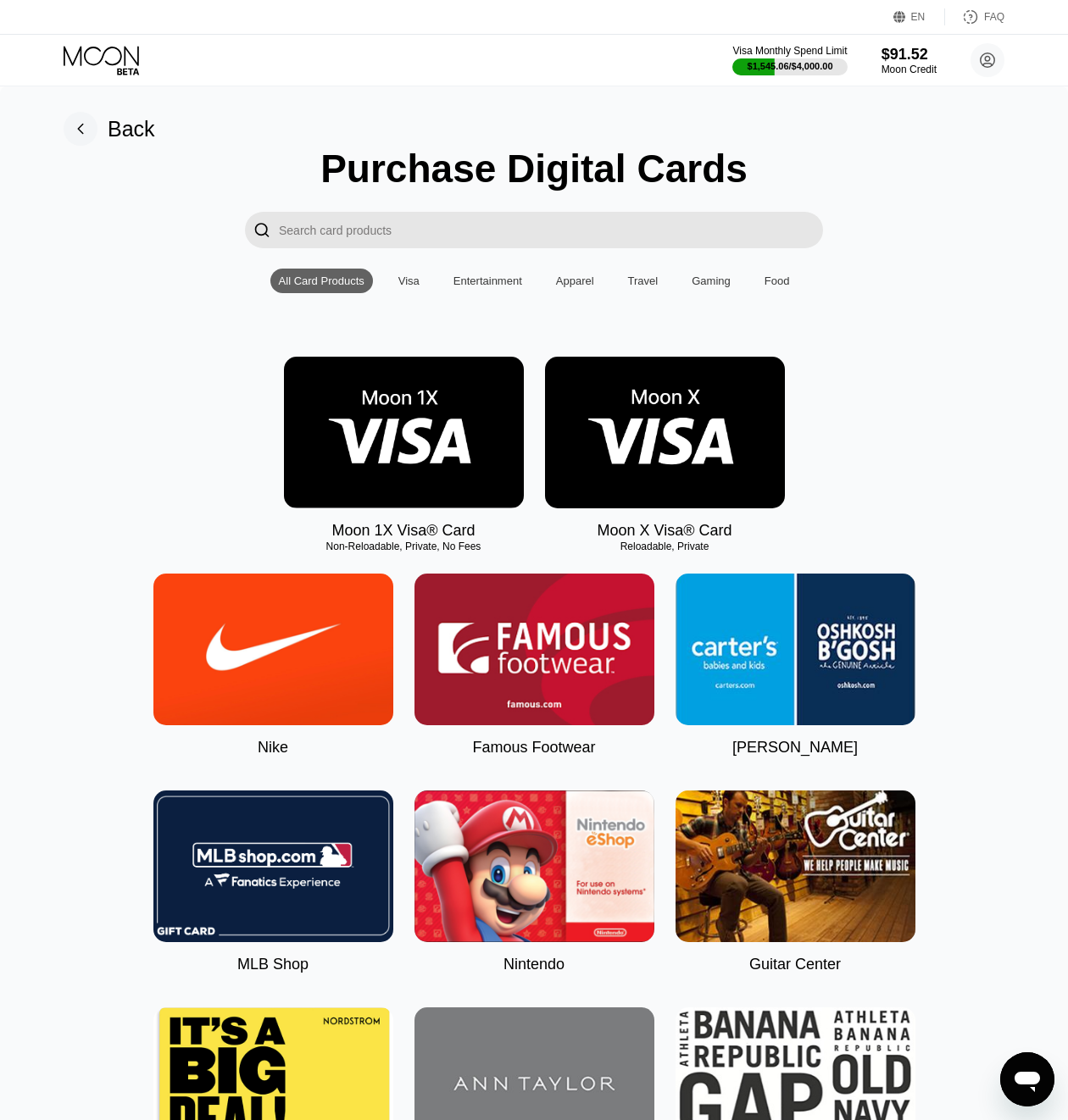
click at [371, 404] on img at bounding box center [404, 432] width 240 height 152
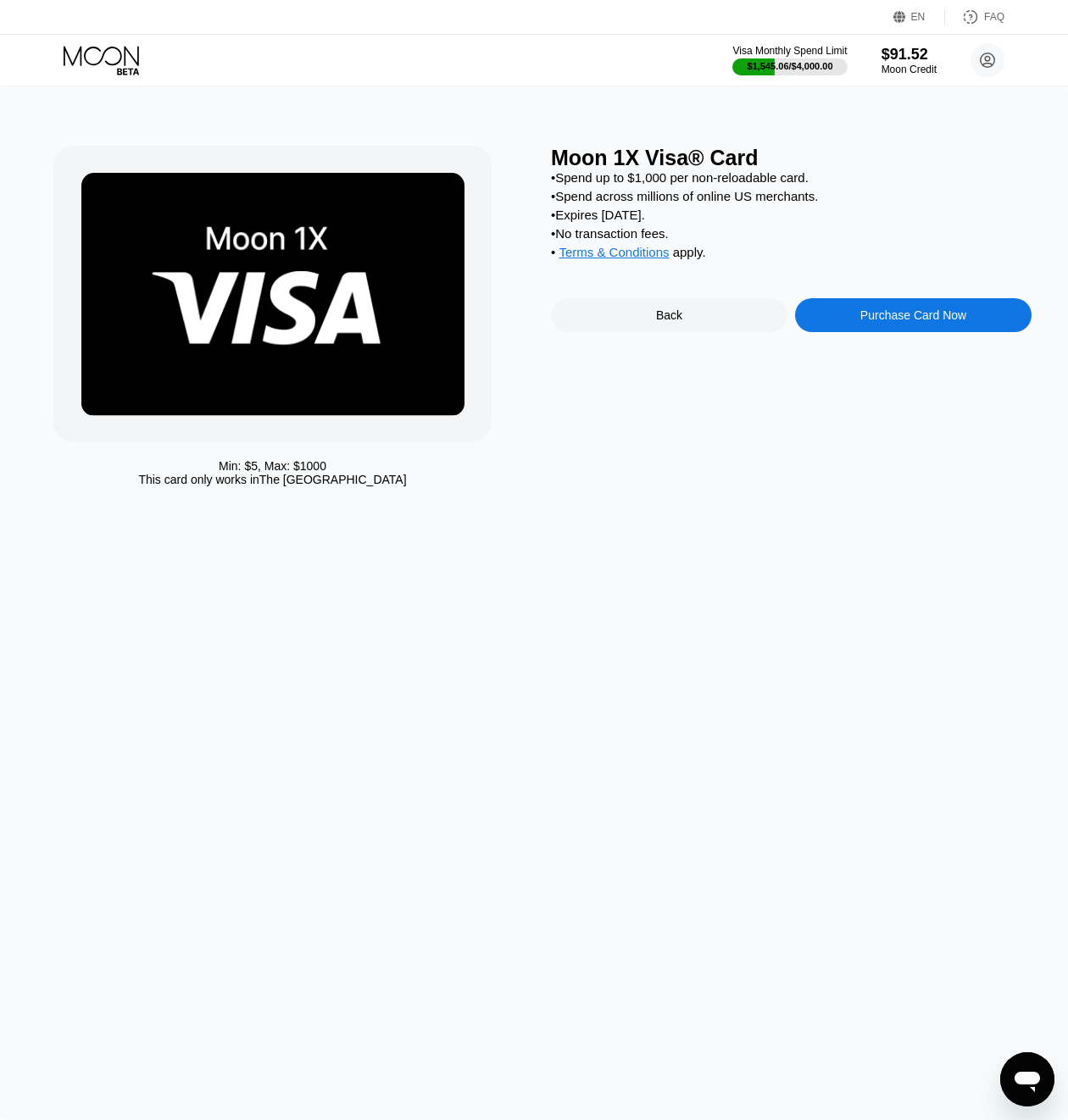
click at [925, 322] on div "Purchase Card Now" at bounding box center [913, 314] width 106 height 14
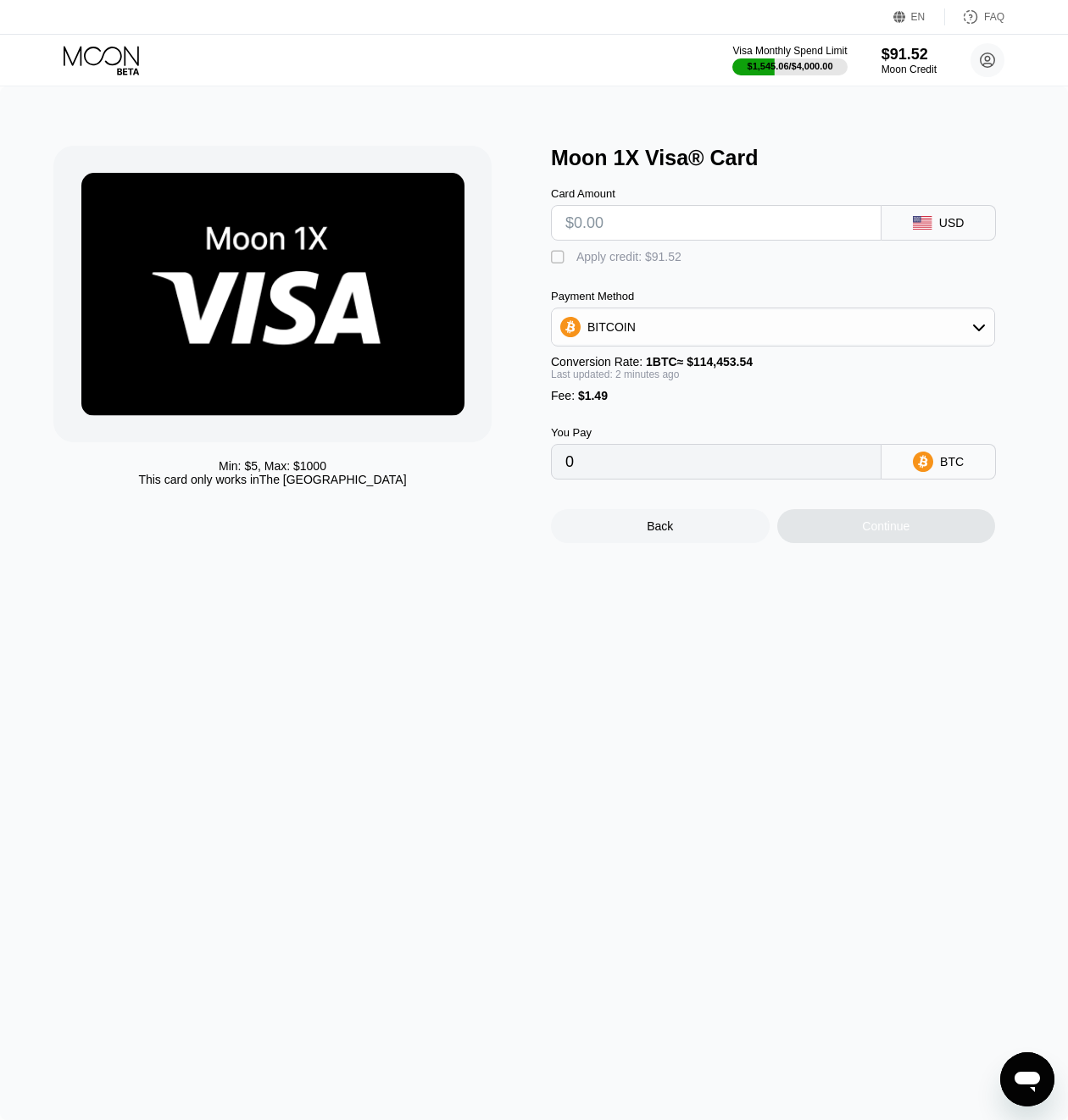
click at [734, 231] on input "text" at bounding box center [717, 223] width 302 height 34
type input "$90"
type input "0.00079937"
type input "$90"
click at [649, 243] on div "Card Amount $90 USD  Apply credit: $91.49 Payment Method BITCOIN Conversion Ra…" at bounding box center [791, 325] width 481 height 309
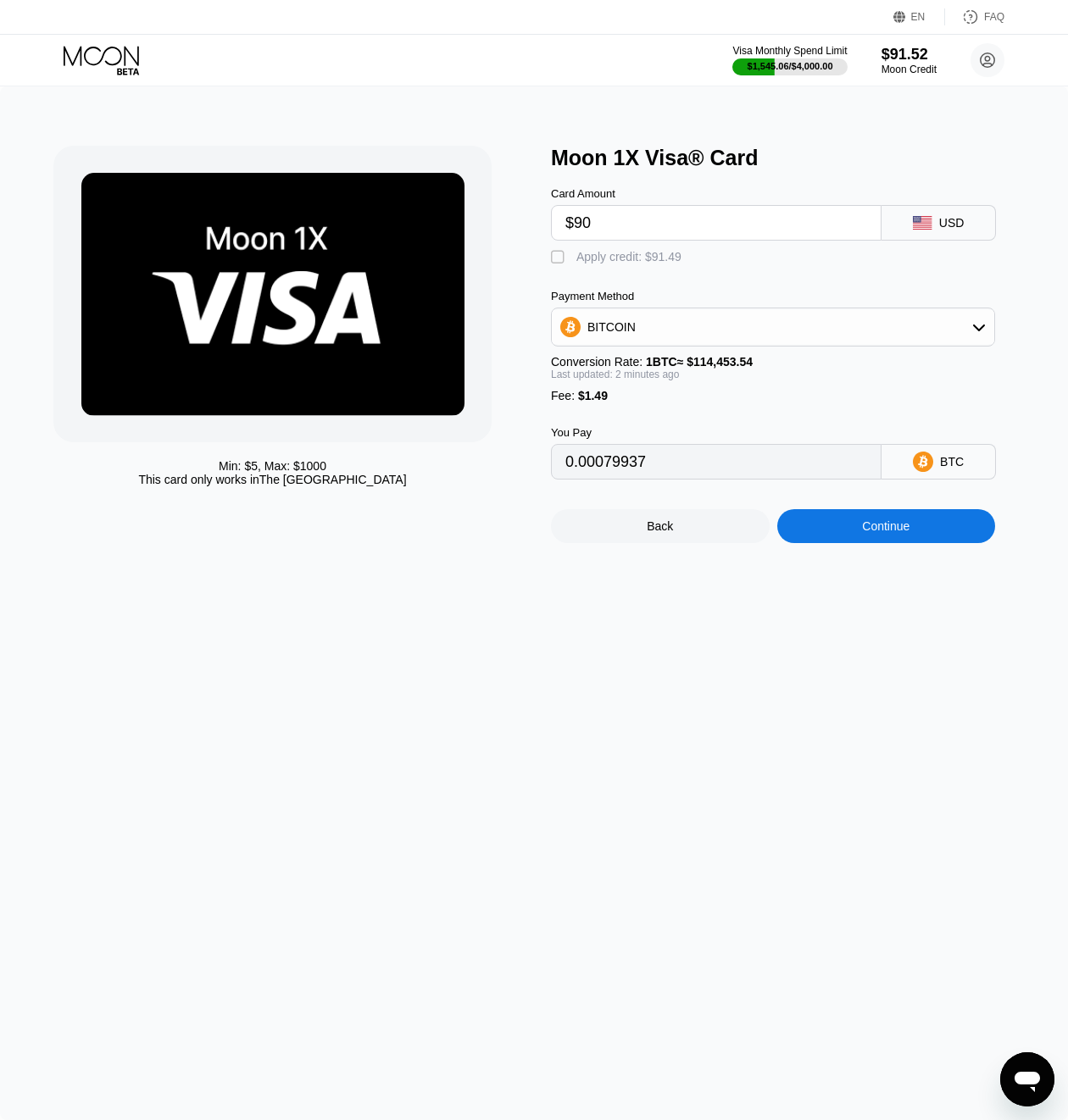
click at [655, 258] on div "Apply credit: $91.49" at bounding box center [629, 257] width 105 height 14
type input "0"
click at [891, 533] on div "Continue" at bounding box center [886, 526] width 48 height 14
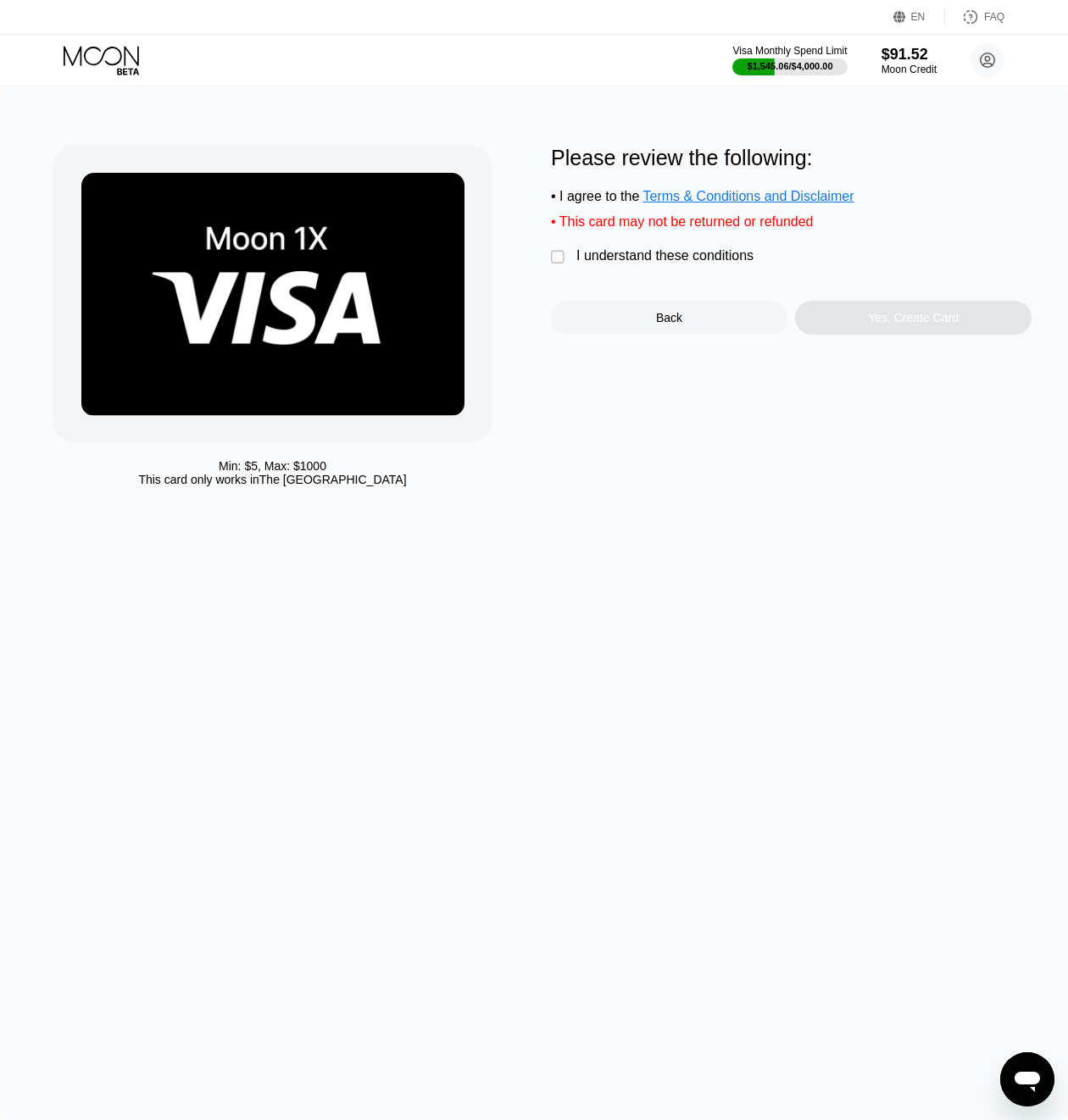
click at [664, 257] on div "I understand these conditions" at bounding box center [665, 256] width 178 height 16
click at [946, 318] on div "Yes, Create Card" at bounding box center [913, 317] width 91 height 14
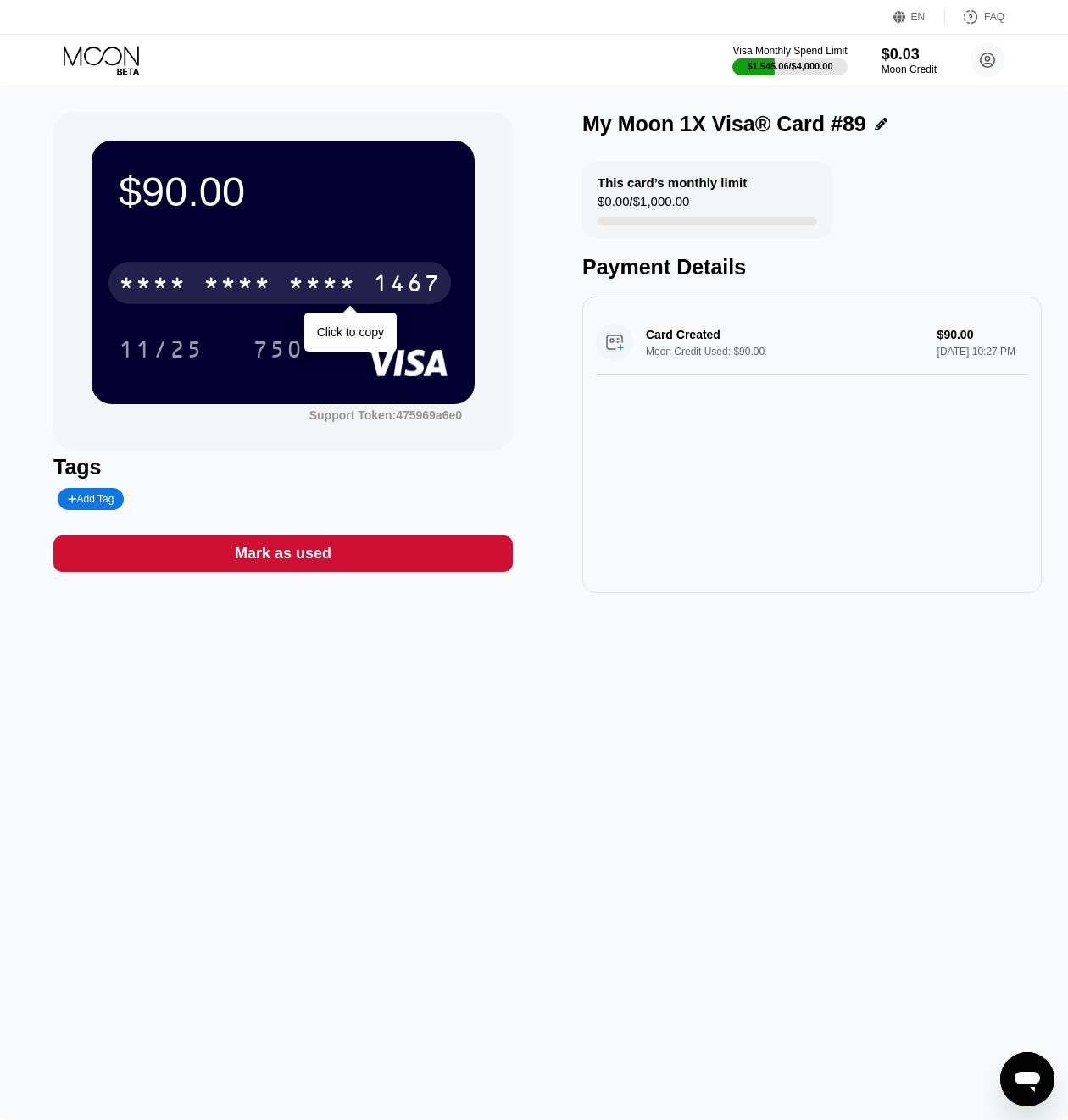
click at [411, 287] on div "1467" at bounding box center [408, 285] width 68 height 27
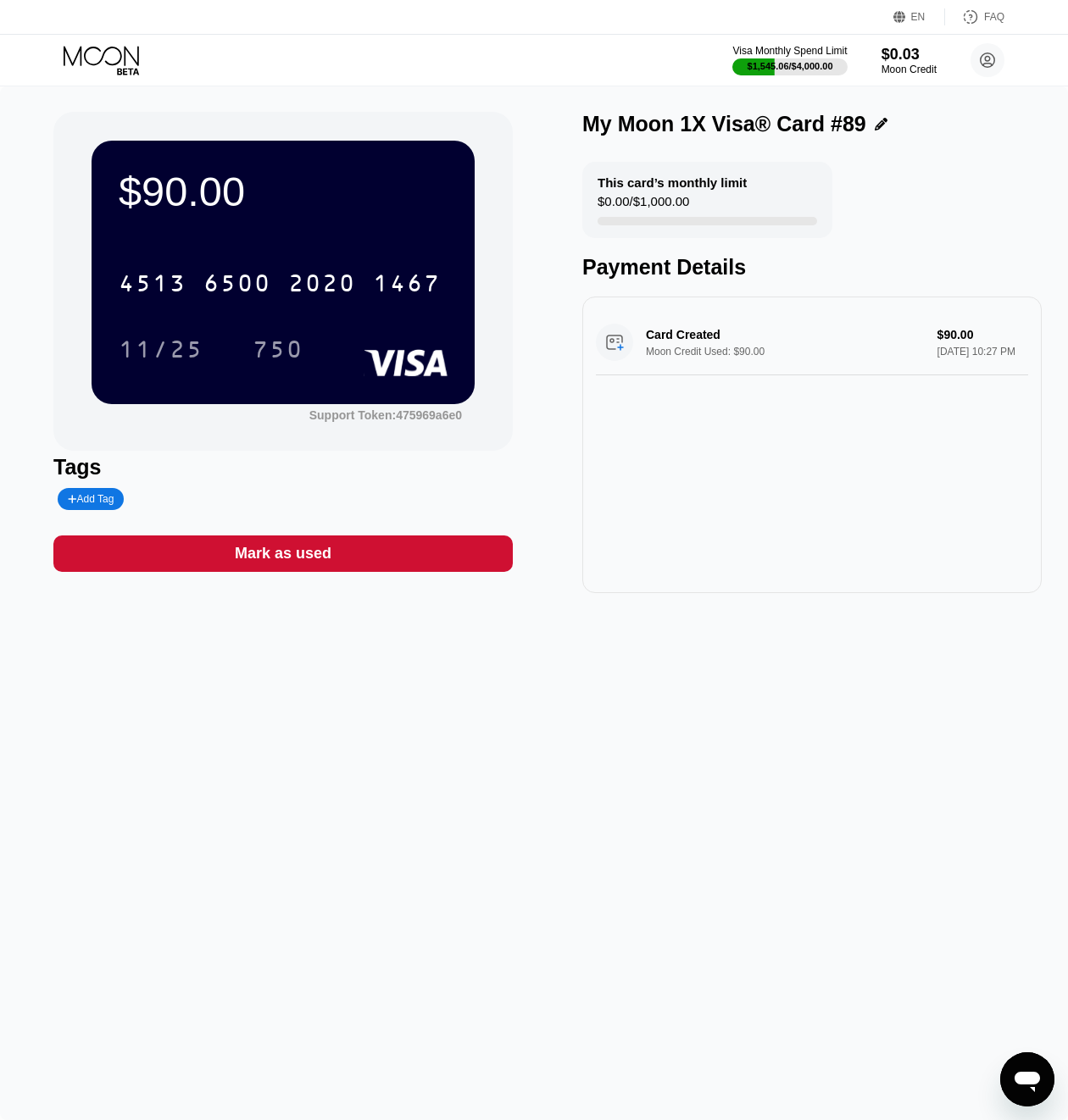
click at [84, 59] on icon at bounding box center [103, 61] width 79 height 29
